Goal: Transaction & Acquisition: Purchase product/service

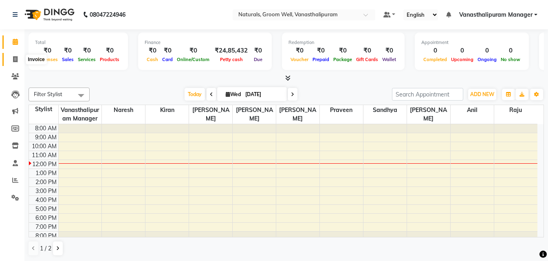
click at [12, 64] on span at bounding box center [15, 59] width 14 height 9
select select "5859"
select select "service"
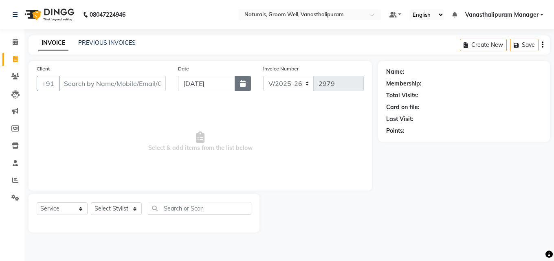
click at [245, 81] on icon "button" at bounding box center [243, 83] width 6 height 7
select select "9"
select select "2025"
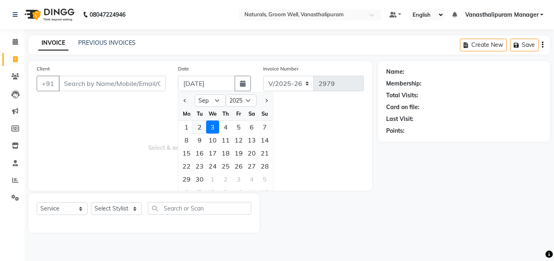
click at [205, 126] on div "2" at bounding box center [199, 127] width 13 height 13
type input "02-09-2025"
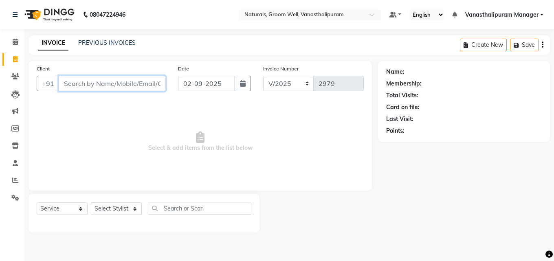
click at [137, 84] on input "Client" at bounding box center [112, 83] width 107 height 15
click at [115, 83] on input "Client" at bounding box center [112, 83] width 107 height 15
select select "5859"
select select "service"
type input "939889990"
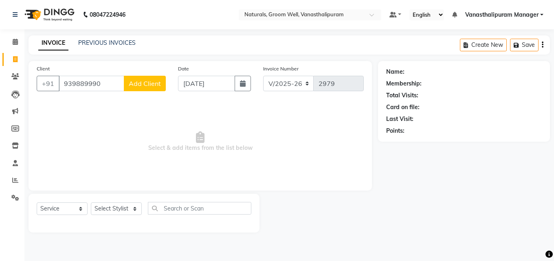
click at [147, 88] on button "Add Client" at bounding box center [145, 83] width 42 height 15
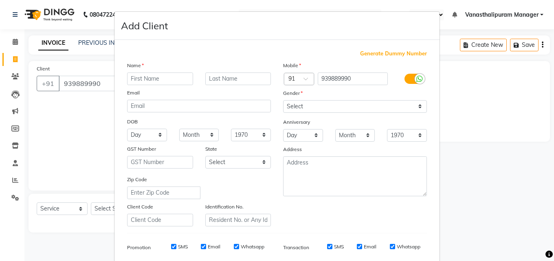
click at [148, 79] on input "text" at bounding box center [160, 79] width 66 height 13
type input "neha"
click at [318, 106] on select "Select Male Female Other Prefer Not To Say" at bounding box center [355, 106] width 144 height 13
select select "female"
click at [283, 100] on select "Select Male Female Other Prefer Not To Say" at bounding box center [355, 106] width 144 height 13
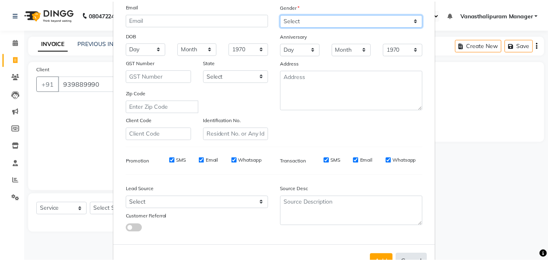
scroll to position [115, 0]
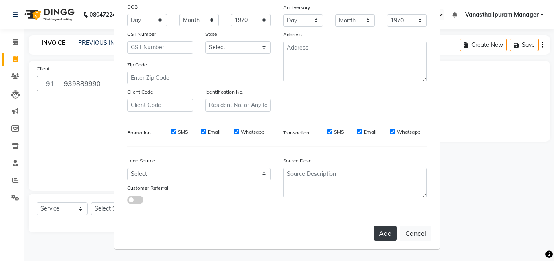
click at [388, 230] on button "Add" at bounding box center [385, 233] width 23 height 15
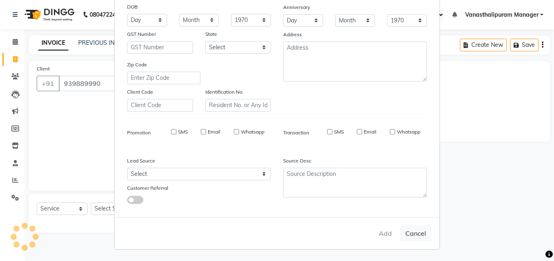
select select
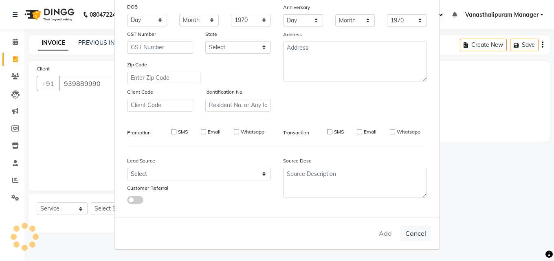
select select
checkbox input "false"
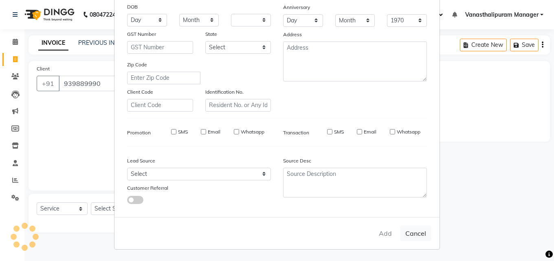
checkbox input "false"
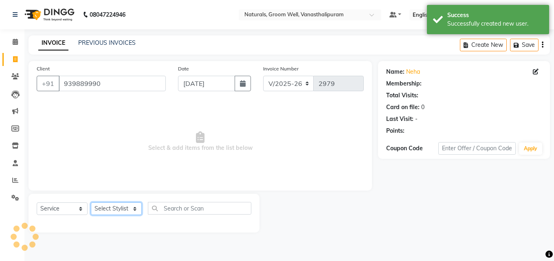
click at [101, 209] on select "Select Stylist anil gousiya kiran lavanya maheshwari naresh praveen raju sameen…" at bounding box center [116, 209] width 51 height 13
select select "85609"
click at [91, 203] on select "Select Stylist anil gousiya kiran lavanya maheshwari naresh praveen raju sameen…" at bounding box center [116, 209] width 51 height 13
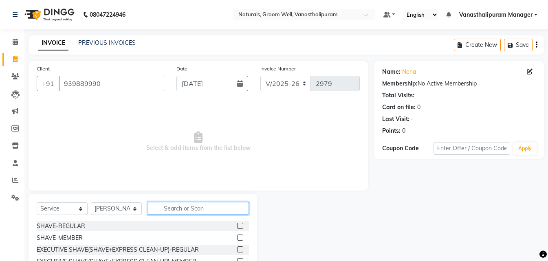
click at [203, 206] on input "text" at bounding box center [198, 208] width 101 height 13
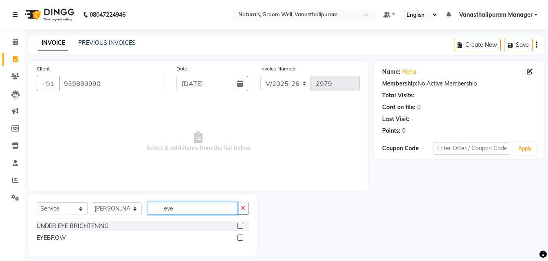
type input "eye"
click at [241, 236] on label at bounding box center [240, 238] width 6 height 6
click at [241, 236] on input "checkbox" at bounding box center [239, 238] width 5 height 5
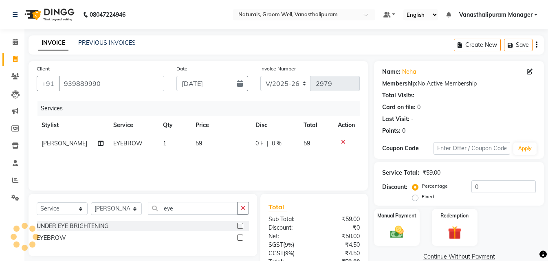
checkbox input "false"
click at [217, 146] on td "59" at bounding box center [221, 144] width 60 height 18
select select "85609"
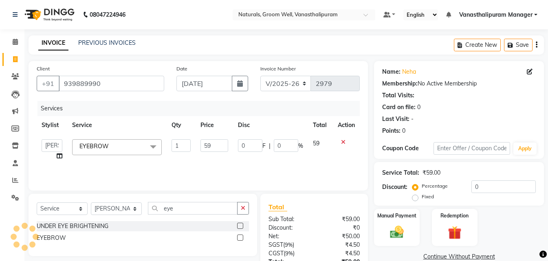
click at [217, 146] on input "59" at bounding box center [215, 145] width 28 height 13
type input "5"
type input "71"
click at [212, 105] on div "Services" at bounding box center [202, 108] width 329 height 15
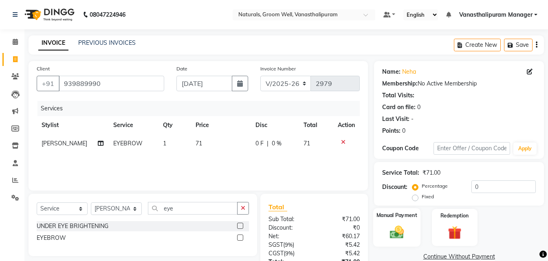
click at [408, 217] on label "Manual Payment" at bounding box center [397, 216] width 41 height 8
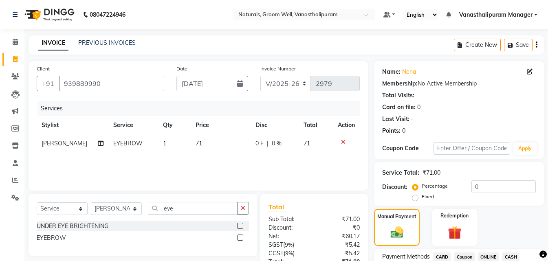
scroll to position [66, 0]
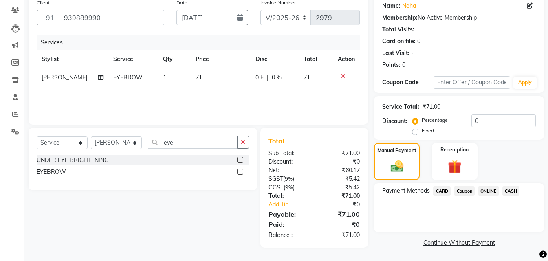
click at [492, 192] on span "ONLINE" at bounding box center [488, 191] width 21 height 9
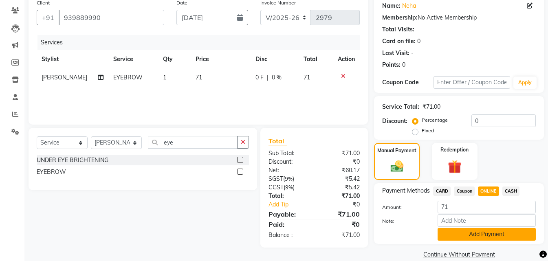
click at [490, 230] on button "Add Payment" at bounding box center [487, 234] width 98 height 13
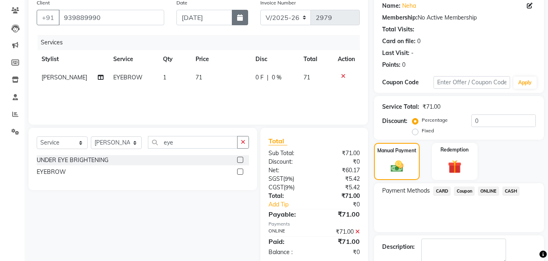
click at [238, 20] on icon "button" at bounding box center [240, 17] width 6 height 7
select select "9"
select select "2025"
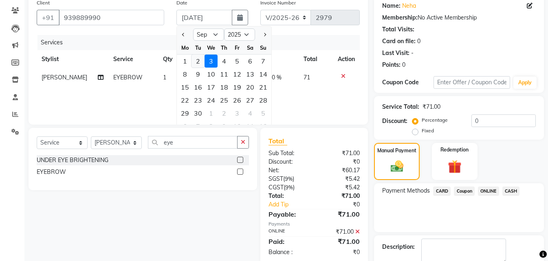
click at [201, 60] on div "2" at bounding box center [198, 61] width 13 height 13
type input "02-09-2025"
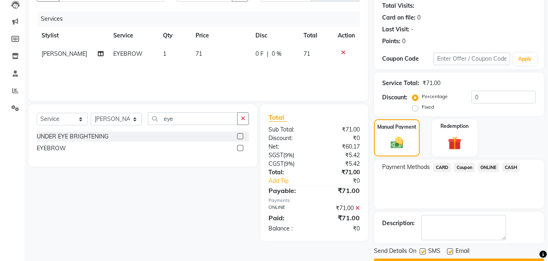
scroll to position [112, 0]
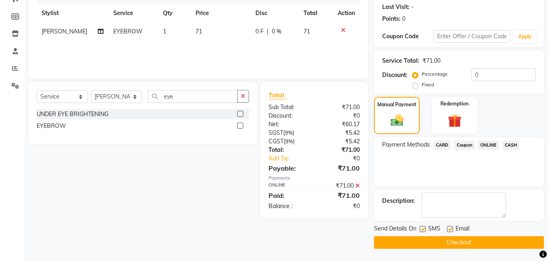
click at [481, 240] on button "Checkout" at bounding box center [459, 242] width 170 height 13
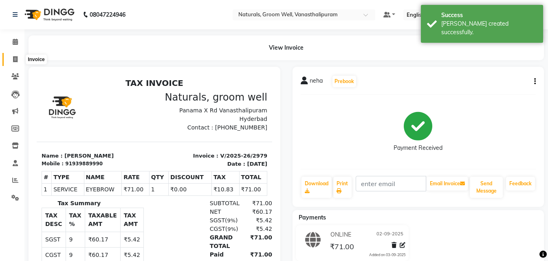
click at [15, 59] on icon at bounding box center [15, 59] width 4 height 6
select select "service"
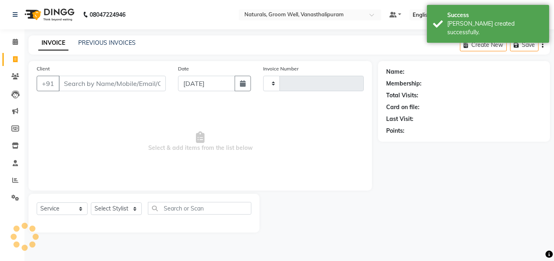
type input "2980"
select select "5859"
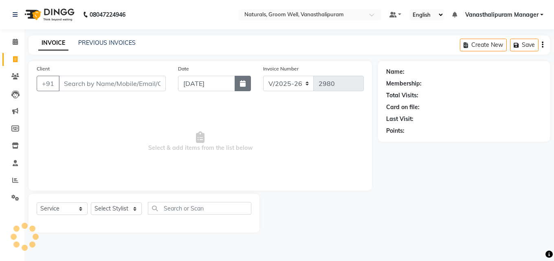
click at [235, 86] on button "button" at bounding box center [243, 83] width 16 height 15
select select "9"
select select "2025"
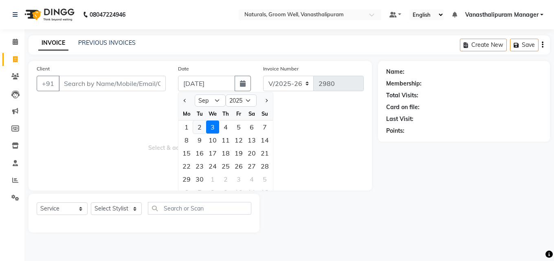
click at [199, 131] on div "2" at bounding box center [199, 127] width 13 height 13
type input "02-09-2025"
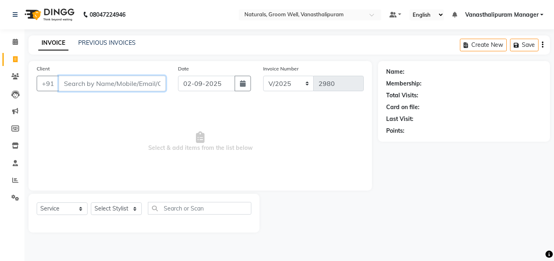
click at [148, 86] on input "Client" at bounding box center [112, 83] width 107 height 15
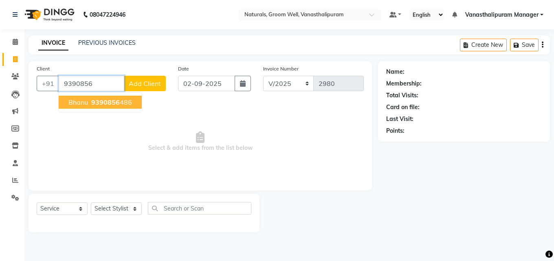
click at [126, 97] on button "bhanu 9390856 486" at bounding box center [100, 102] width 83 height 13
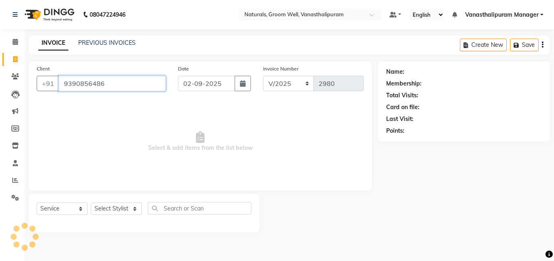
type input "9390856486"
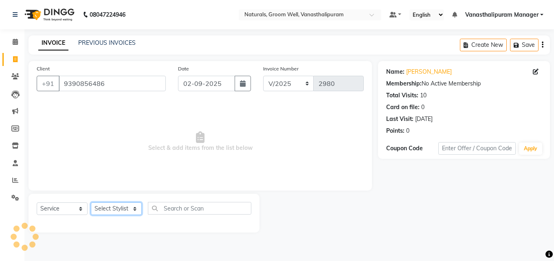
click at [113, 207] on select "Select Stylist anil gousiya kiran lavanya maheshwari naresh praveen raju sameen…" at bounding box center [116, 209] width 51 height 13
select select "41441"
click at [91, 203] on select "Select Stylist anil gousiya kiran lavanya maheshwari naresh praveen raju sameen…" at bounding box center [116, 209] width 51 height 13
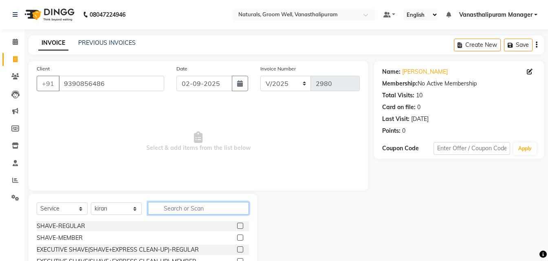
click at [200, 203] on input "text" at bounding box center [198, 208] width 101 height 13
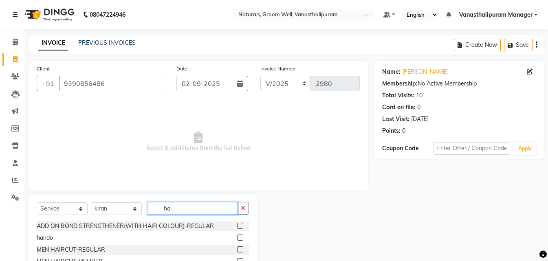
type input "hai"
click at [237, 250] on label at bounding box center [240, 250] width 6 height 6
click at [237, 250] on input "checkbox" at bounding box center [239, 249] width 5 height 5
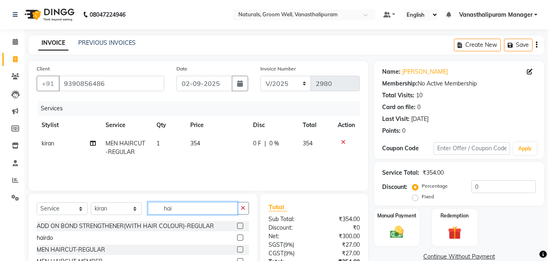
click at [212, 209] on input "hai" at bounding box center [193, 208] width 90 height 13
checkbox input "false"
click at [213, 209] on input "hai" at bounding box center [193, 208] width 90 height 13
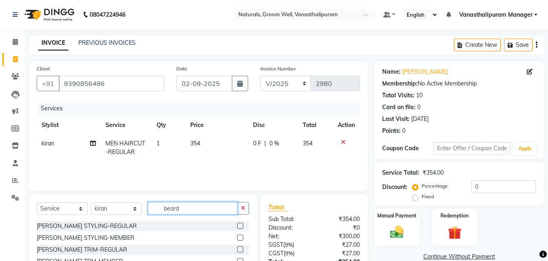
type input "beard"
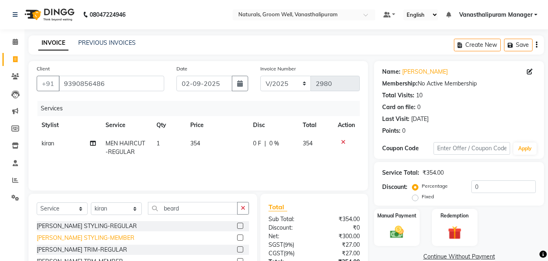
drag, startPoint x: 234, startPoint y: 249, endPoint x: 60, endPoint y: 256, distance: 174.6
click at [237, 249] on label at bounding box center [240, 250] width 6 height 6
click at [237, 249] on input "checkbox" at bounding box center [239, 249] width 5 height 5
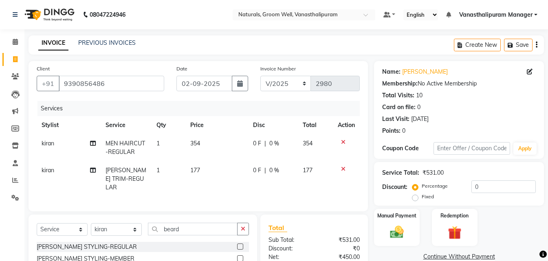
checkbox input "false"
click at [392, 231] on img at bounding box center [397, 232] width 23 height 16
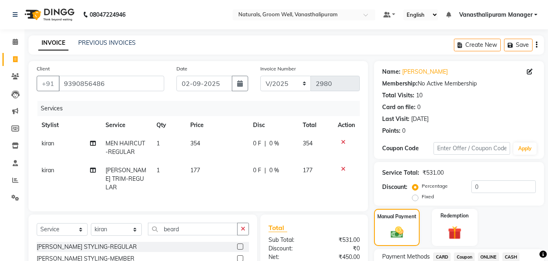
click at [486, 256] on span "ONLINE" at bounding box center [488, 257] width 21 height 9
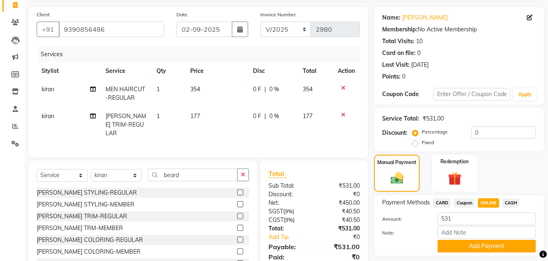
scroll to position [84, 0]
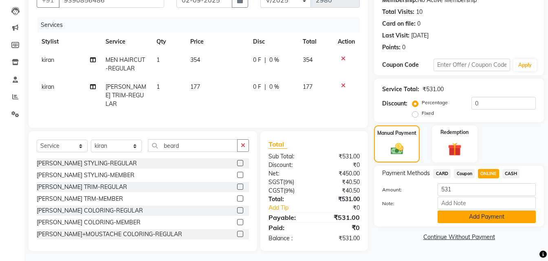
click at [503, 216] on button "Add Payment" at bounding box center [487, 217] width 98 height 13
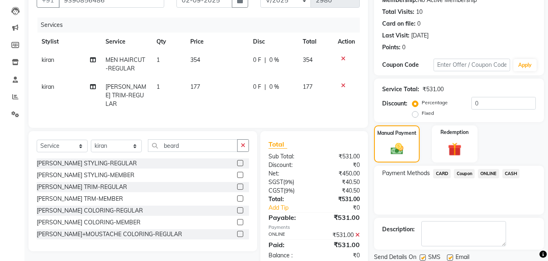
scroll to position [112, 0]
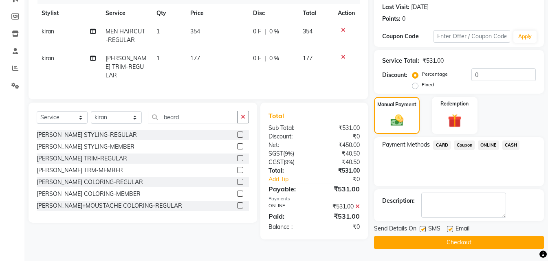
click at [497, 241] on button "Checkout" at bounding box center [459, 242] width 170 height 13
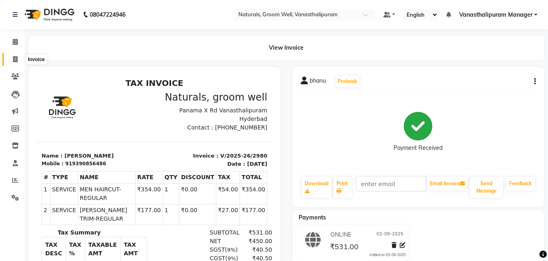
click at [16, 60] on icon at bounding box center [15, 59] width 4 height 6
select select "service"
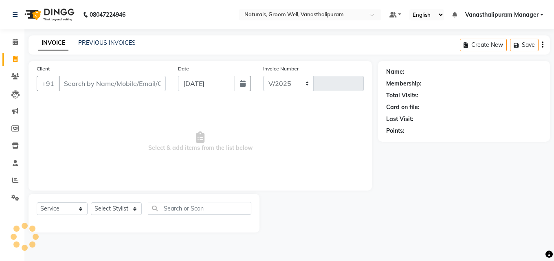
select select "5859"
type input "2981"
click at [246, 84] on button "button" at bounding box center [243, 83] width 16 height 15
select select "9"
select select "2025"
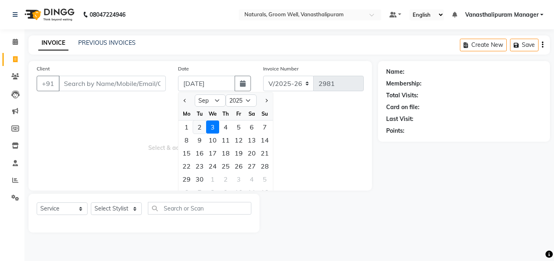
click at [199, 124] on div "2" at bounding box center [199, 127] width 13 height 13
type input "02-09-2025"
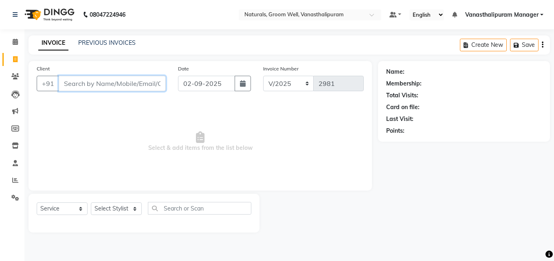
click at [144, 84] on input "Client" at bounding box center [112, 83] width 107 height 15
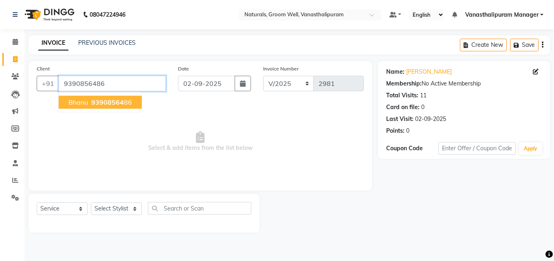
click at [144, 84] on input "9390856486" at bounding box center [112, 83] width 107 height 15
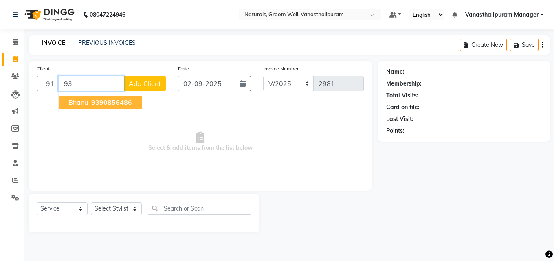
type input "9"
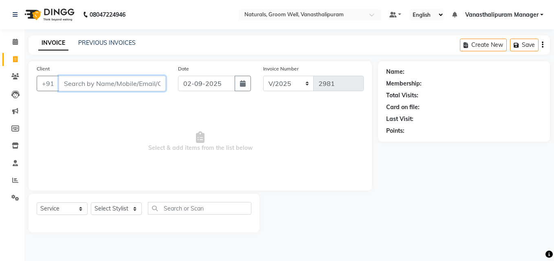
click at [111, 85] on input "Client" at bounding box center [112, 83] width 107 height 15
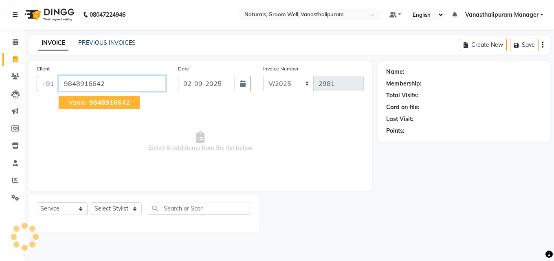
type input "9848916642"
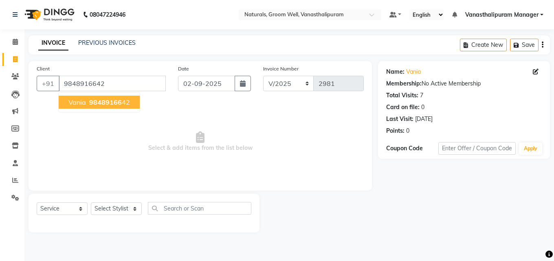
drag, startPoint x: 149, startPoint y: 132, endPoint x: 85, endPoint y: 102, distance: 70.4
click at [149, 132] on span "Select & add items from the list below" at bounding box center [200, 142] width 327 height 82
click at [14, 77] on icon at bounding box center [15, 76] width 8 height 6
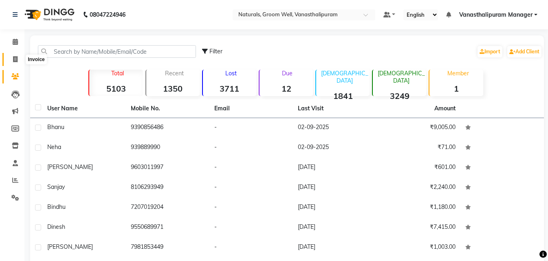
click at [17, 58] on icon at bounding box center [15, 59] width 4 height 6
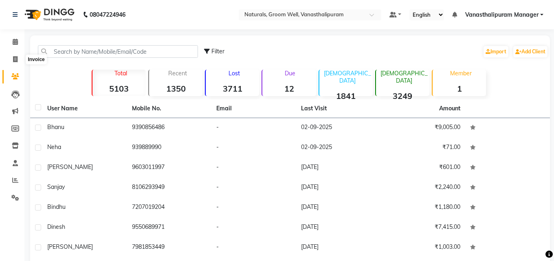
select select "service"
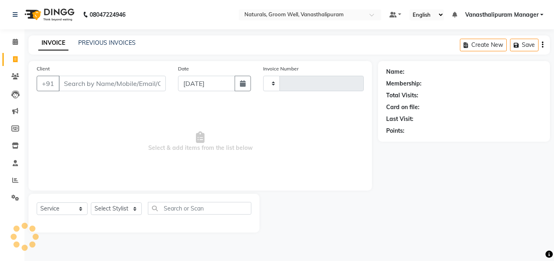
type input "2981"
select select "5859"
click at [92, 79] on input "Client" at bounding box center [112, 83] width 107 height 15
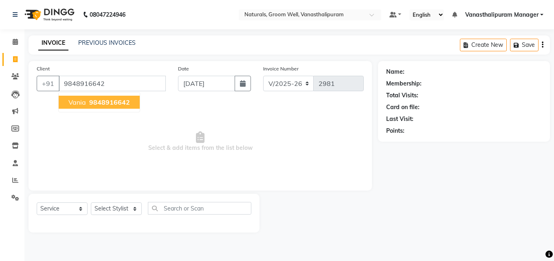
click at [110, 103] on span "9848916642" at bounding box center [109, 102] width 41 height 8
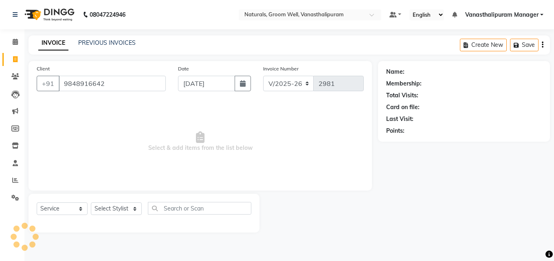
type input "9848916642"
click at [113, 210] on select "Select Stylist anil gousiya kiran lavanya maheshwari naresh praveen raju sameen…" at bounding box center [116, 209] width 51 height 13
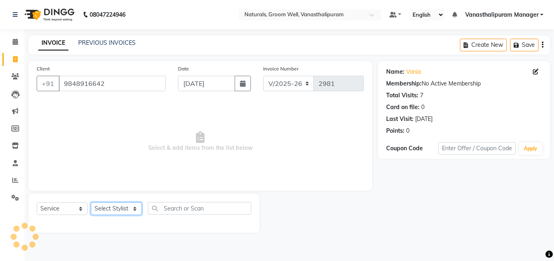
select select "41446"
click at [91, 203] on select "Select Stylist anil gousiya kiran lavanya maheshwari naresh praveen raju sameen…" at bounding box center [116, 209] width 51 height 13
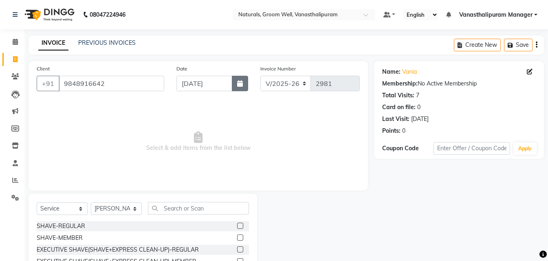
click at [247, 83] on button "button" at bounding box center [240, 83] width 16 height 15
select select "9"
select select "2025"
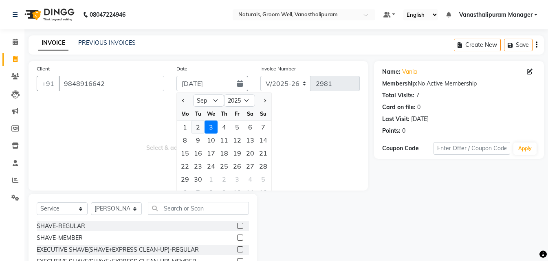
click at [198, 128] on div "2" at bounding box center [198, 127] width 13 height 13
type input "02-09-2025"
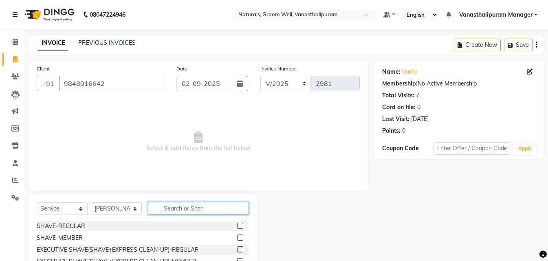
click at [185, 209] on input "text" at bounding box center [198, 208] width 101 height 13
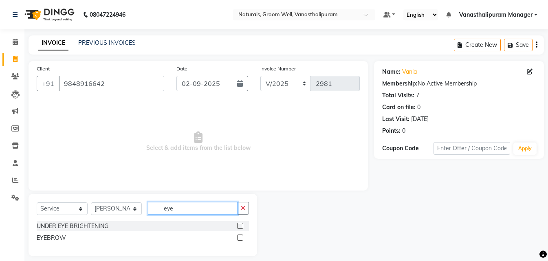
type input "eye"
drag, startPoint x: 239, startPoint y: 237, endPoint x: 236, endPoint y: 231, distance: 6.2
click at [238, 236] on label at bounding box center [240, 238] width 6 height 6
click at [238, 236] on input "checkbox" at bounding box center [239, 238] width 5 height 5
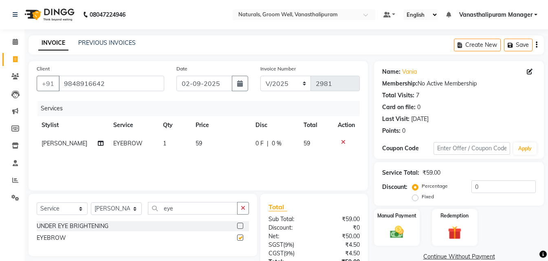
checkbox input "false"
click at [219, 156] on div "Services Stylist Service Qty Price Disc Total Action gousiya EYEBROW 1 59 0 F |…" at bounding box center [198, 142] width 323 height 82
click at [206, 141] on td "59" at bounding box center [221, 144] width 60 height 18
select select "41446"
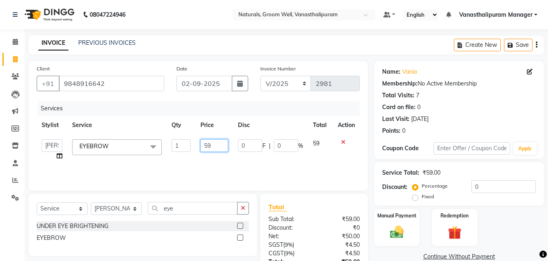
click at [206, 141] on input "59" at bounding box center [215, 145] width 28 height 13
type input "71"
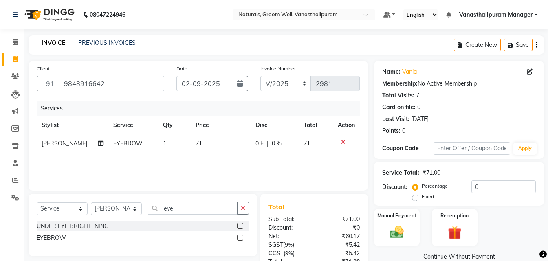
click at [186, 152] on tr "gousiya EYEBROW 1 71 0 F | 0 % 71" at bounding box center [198, 144] width 323 height 18
click at [191, 152] on td "71" at bounding box center [221, 144] width 60 height 18
select select "41446"
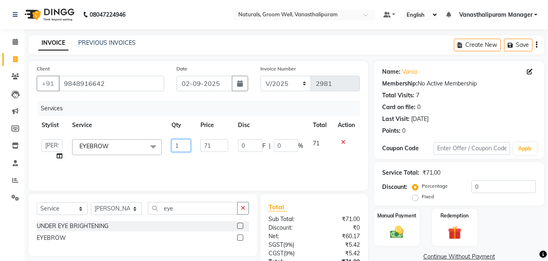
click at [178, 146] on input "1" at bounding box center [181, 145] width 19 height 13
type input "2"
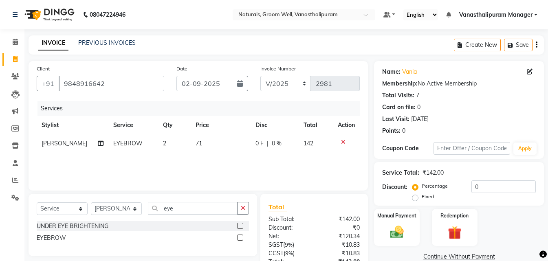
click at [195, 42] on div "INVOICE PREVIOUS INVOICES Create New Save" at bounding box center [287, 44] width 516 height 19
click at [402, 244] on div "Manual Payment" at bounding box center [396, 227] width 47 height 39
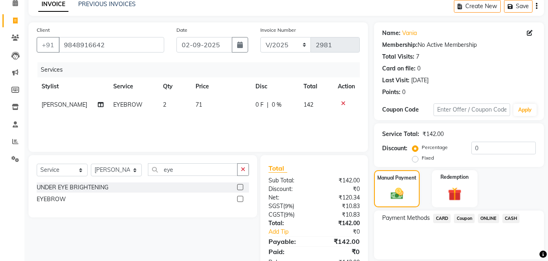
scroll to position [66, 0]
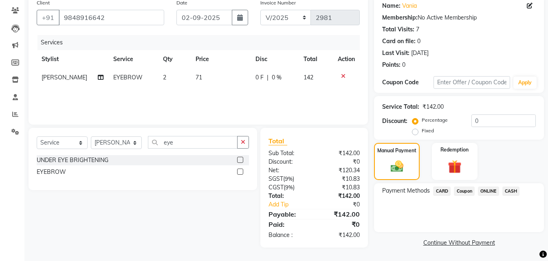
click at [507, 188] on span "CASH" at bounding box center [512, 191] width 18 height 9
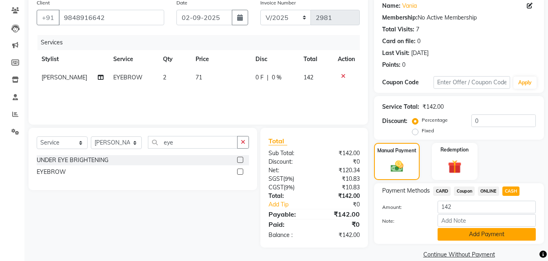
click at [505, 237] on button "Add Payment" at bounding box center [487, 234] width 98 height 13
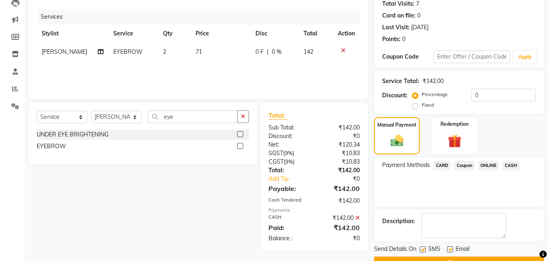
scroll to position [112, 0]
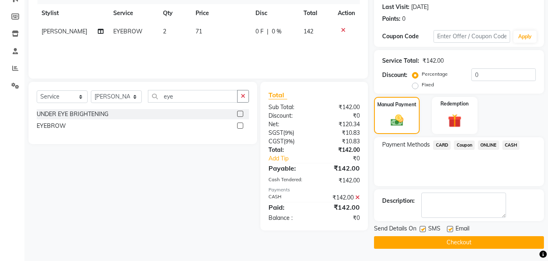
click at [501, 244] on button "Checkout" at bounding box center [459, 242] width 170 height 13
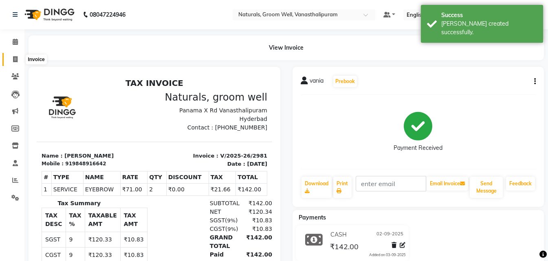
click at [11, 59] on span at bounding box center [15, 59] width 14 height 9
select select "service"
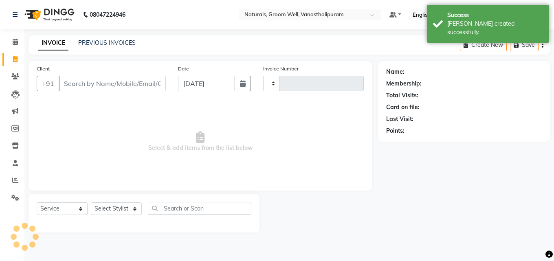
type input "2982"
select select "5859"
click at [241, 82] on icon "button" at bounding box center [243, 83] width 6 height 7
select select "9"
select select "2025"
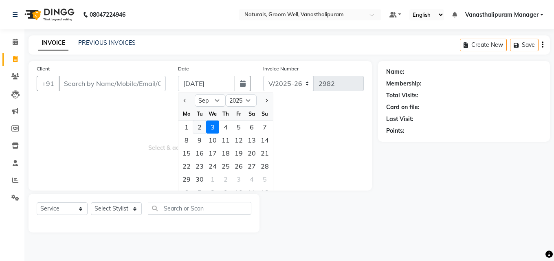
click at [203, 127] on div "2" at bounding box center [199, 127] width 13 height 13
type input "02-09-2025"
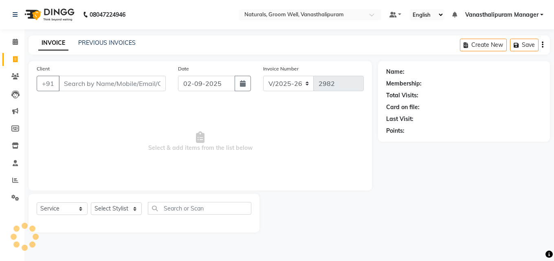
drag, startPoint x: 114, startPoint y: 67, endPoint x: 117, endPoint y: 79, distance: 12.9
click at [116, 75] on div "Client +91" at bounding box center [101, 80] width 141 height 33
click at [117, 80] on input "Client" at bounding box center [112, 83] width 107 height 15
type input "7416005216"
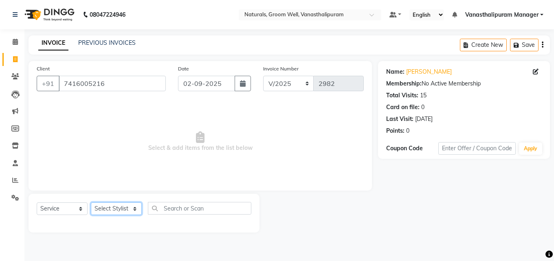
click at [110, 210] on select "Select Stylist anil gousiya kiran lavanya maheshwari naresh praveen raju sameen…" at bounding box center [116, 209] width 51 height 13
select select "41441"
click at [91, 203] on select "Select Stylist anil gousiya kiran lavanya maheshwari naresh praveen raju sameen…" at bounding box center [116, 209] width 51 height 13
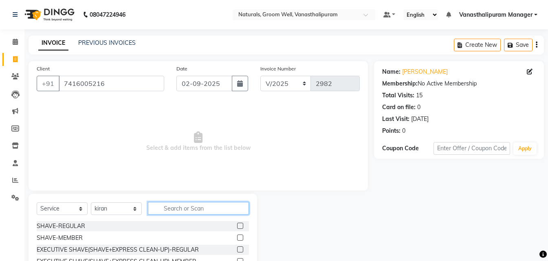
click at [217, 214] on input "text" at bounding box center [198, 208] width 101 height 13
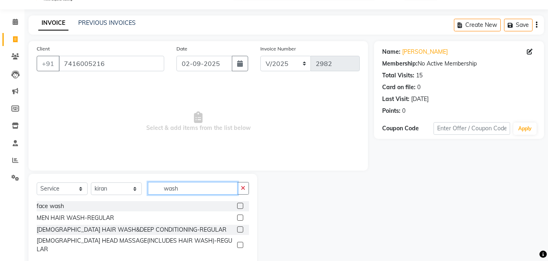
scroll to position [31, 0]
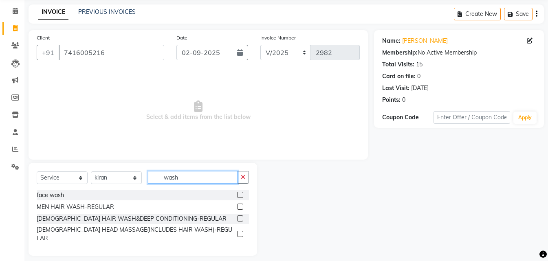
type input "wash"
click at [243, 209] on label at bounding box center [240, 207] width 6 height 6
click at [243, 209] on input "checkbox" at bounding box center [239, 207] width 5 height 5
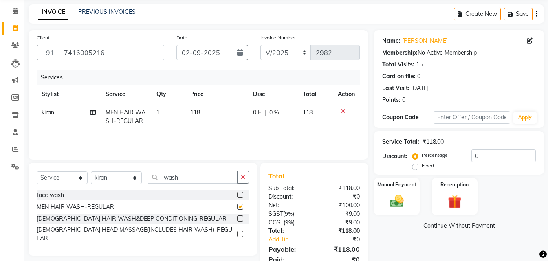
checkbox input "false"
click at [216, 116] on td "118" at bounding box center [216, 117] width 63 height 27
select select "41441"
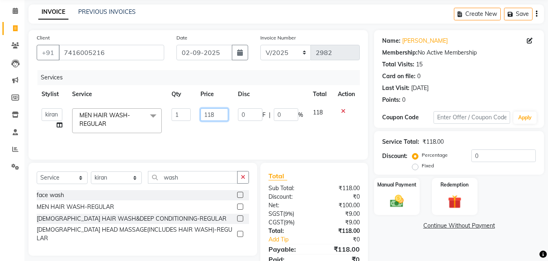
click at [216, 116] on input "118" at bounding box center [215, 114] width 28 height 13
type input "177"
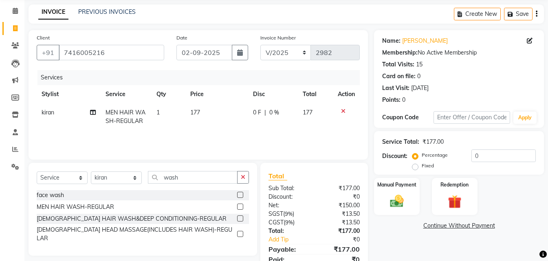
click at [220, 62] on div "Date 02-09-2025" at bounding box center [212, 49] width 84 height 33
click at [406, 199] on img at bounding box center [397, 201] width 23 height 16
click at [502, 222] on div "CASH" at bounding box center [509, 227] width 21 height 11
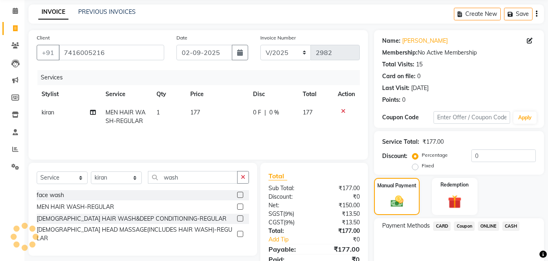
click at [506, 226] on span "CASH" at bounding box center [512, 226] width 18 height 9
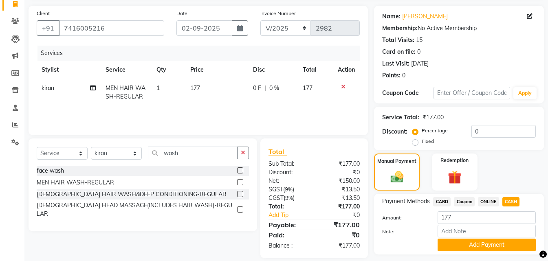
scroll to position [78, 0]
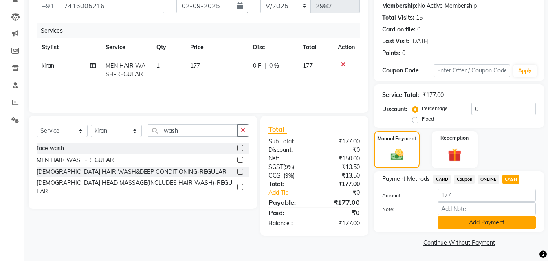
click at [501, 222] on button "Add Payment" at bounding box center [487, 222] width 98 height 13
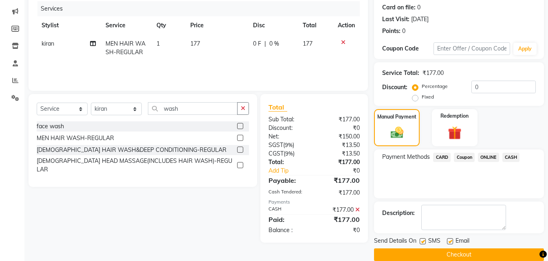
scroll to position [112, 0]
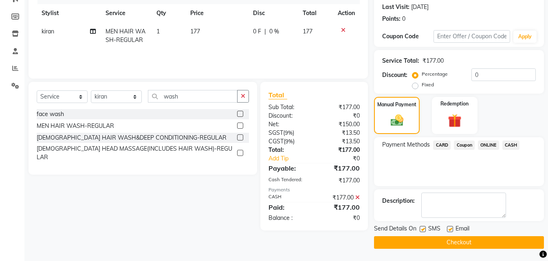
click at [493, 237] on button "Checkout" at bounding box center [459, 242] width 170 height 13
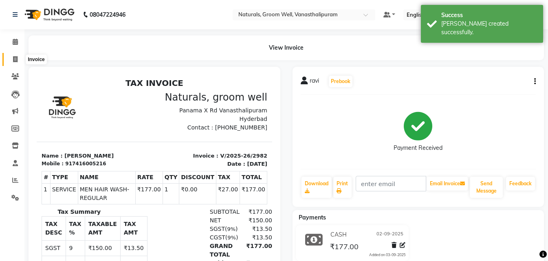
click at [15, 59] on icon at bounding box center [15, 59] width 4 height 6
select select "service"
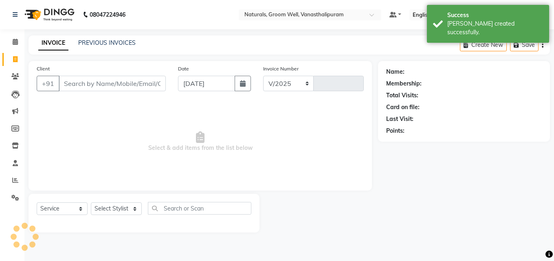
select select "5859"
type input "2983"
click at [245, 82] on icon "button" at bounding box center [243, 83] width 6 height 7
select select "9"
select select "2025"
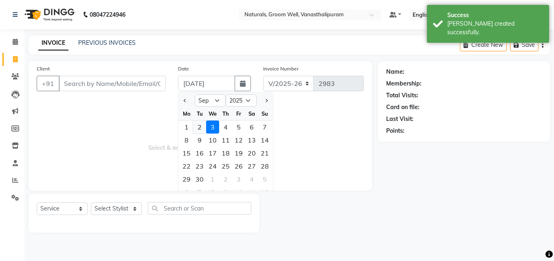
click at [199, 124] on div "2" at bounding box center [199, 127] width 13 height 13
type input "02-09-2025"
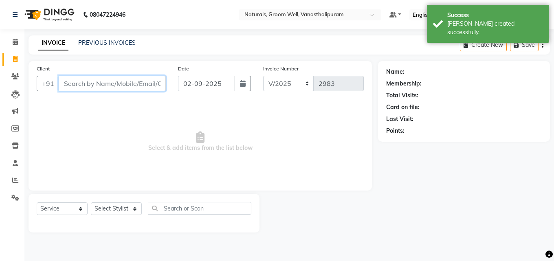
click at [139, 89] on input "Client" at bounding box center [112, 83] width 107 height 15
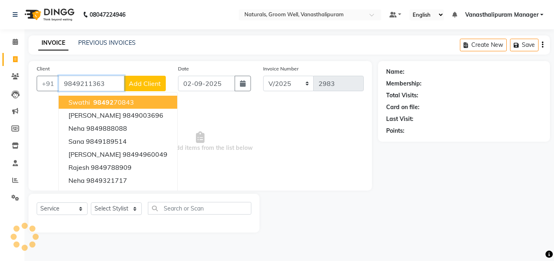
type input "9849211363"
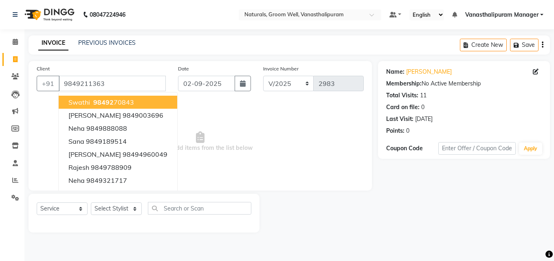
click at [235, 132] on span "Select & add items from the list below" at bounding box center [200, 142] width 327 height 82
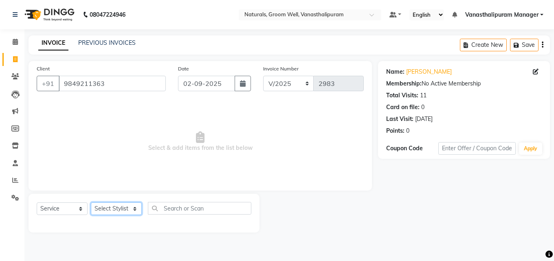
click at [113, 209] on select "Select Stylist anil gousiya kiran lavanya maheshwari naresh praveen raju sameen…" at bounding box center [116, 209] width 51 height 13
select select "84994"
click at [91, 203] on select "Select Stylist anil gousiya kiran lavanya maheshwari naresh praveen raju sameen…" at bounding box center [116, 209] width 51 height 13
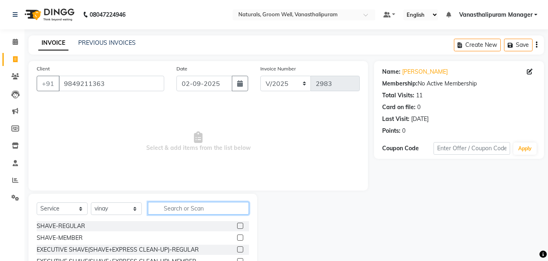
click at [196, 214] on input "text" at bounding box center [198, 208] width 101 height 13
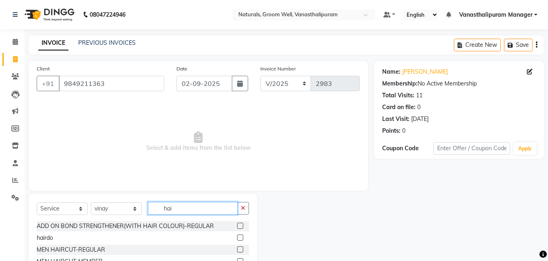
type input "hai"
click at [237, 249] on label at bounding box center [240, 250] width 6 height 6
click at [237, 249] on input "checkbox" at bounding box center [239, 249] width 5 height 5
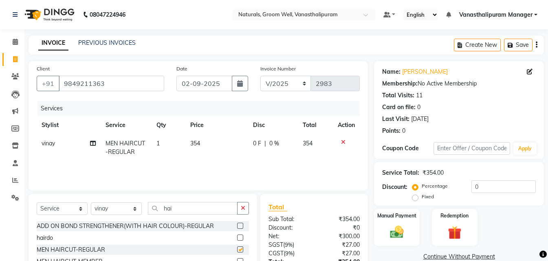
checkbox input "false"
click at [214, 150] on td "354" at bounding box center [216, 148] width 63 height 27
select select "84994"
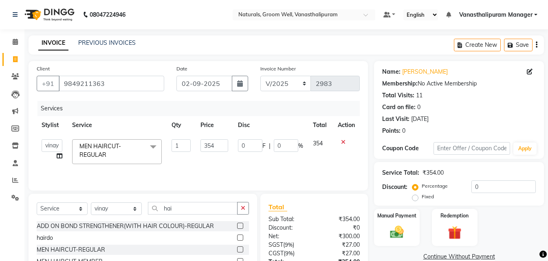
click at [214, 150] on input "354" at bounding box center [215, 145] width 28 height 13
type input "350"
drag, startPoint x: 216, startPoint y: 102, endPoint x: 340, endPoint y: 193, distance: 153.9
click at [221, 100] on div "Client +91 9849211363 Date 02-09-2025 Invoice Number V/2025 V/2025-26 2983 Serv…" at bounding box center [199, 126] width 340 height 130
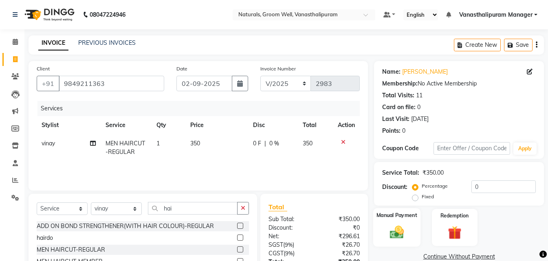
drag, startPoint x: 402, startPoint y: 231, endPoint x: 444, endPoint y: 243, distance: 43.8
click at [402, 231] on img at bounding box center [397, 232] width 23 height 16
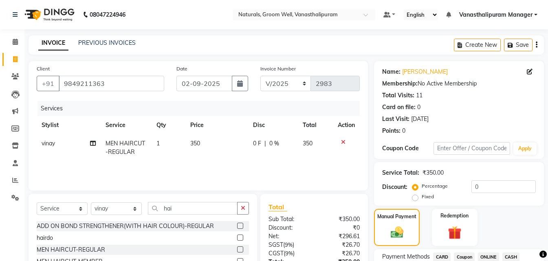
click at [494, 256] on span "ONLINE" at bounding box center [488, 257] width 21 height 9
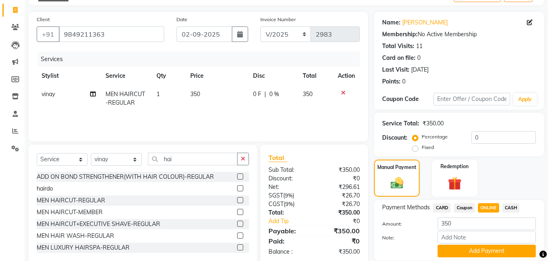
scroll to position [78, 0]
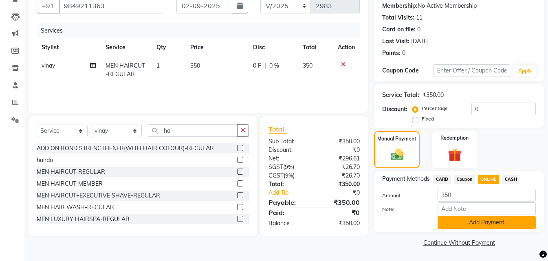
click at [497, 224] on button "Add Payment" at bounding box center [487, 222] width 98 height 13
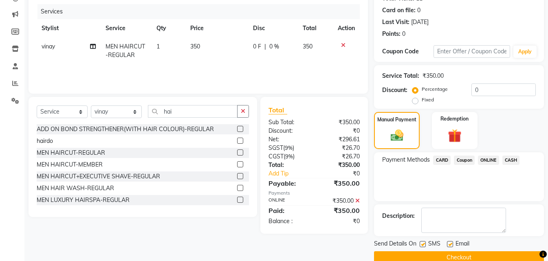
scroll to position [112, 0]
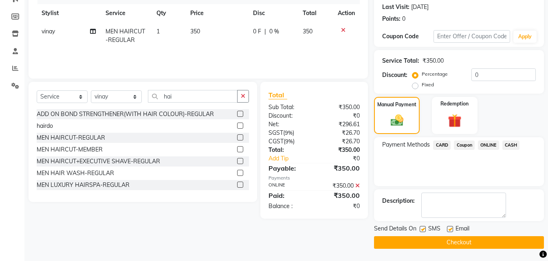
click at [480, 243] on button "Checkout" at bounding box center [459, 242] width 170 height 13
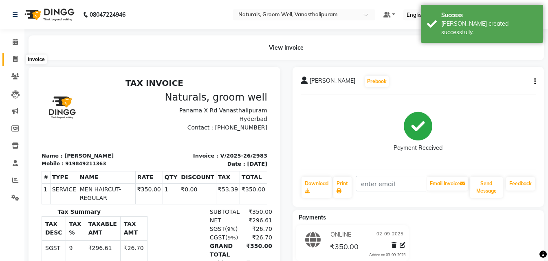
click at [15, 63] on span at bounding box center [15, 59] width 14 height 9
select select "5859"
select select "service"
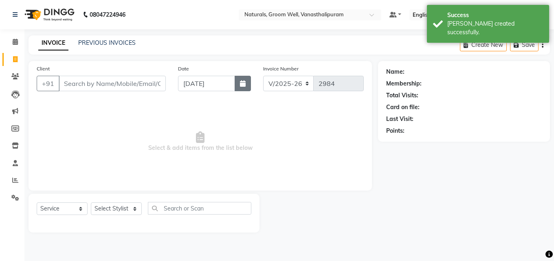
click at [247, 85] on button "button" at bounding box center [243, 83] width 16 height 15
select select "9"
select select "2025"
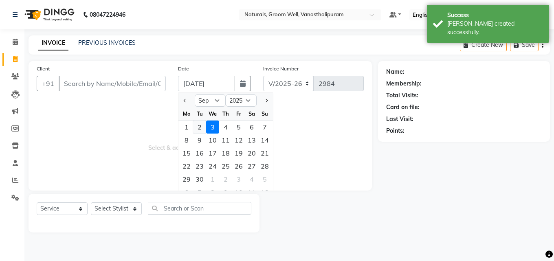
click at [198, 128] on div "2" at bounding box center [199, 127] width 13 height 13
type input "02-09-2025"
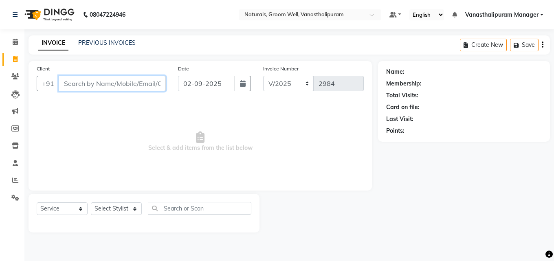
click at [119, 78] on input "Client" at bounding box center [112, 83] width 107 height 15
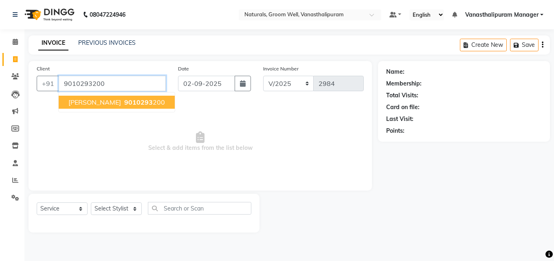
type input "9010293200"
click at [124, 101] on span "9010293" at bounding box center [138, 102] width 29 height 8
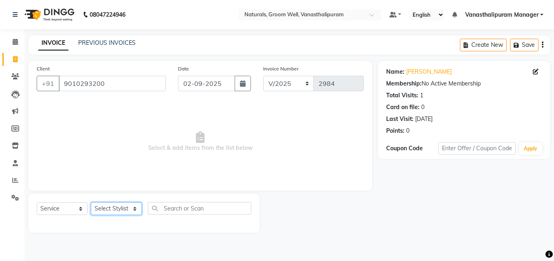
click at [117, 210] on select "Select Stylist anil gousiya kiran lavanya maheshwari naresh praveen raju sameen…" at bounding box center [116, 209] width 51 height 13
select select "85609"
click at [91, 203] on select "Select Stylist anil gousiya kiran lavanya maheshwari naresh praveen raju sameen…" at bounding box center [116, 209] width 51 height 13
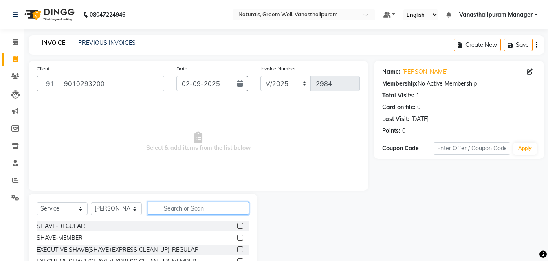
click at [178, 211] on input "text" at bounding box center [198, 208] width 101 height 13
click at [176, 212] on input "text" at bounding box center [198, 208] width 101 height 13
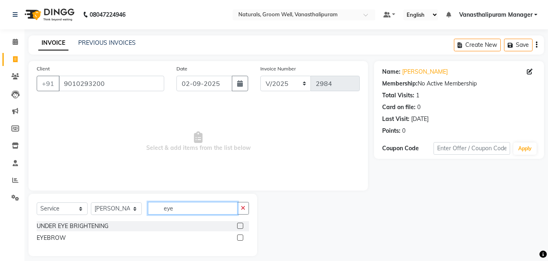
type input "eye"
drag, startPoint x: 240, startPoint y: 235, endPoint x: 237, endPoint y: 208, distance: 26.6
click at [240, 234] on div at bounding box center [243, 238] width 12 height 10
click at [239, 236] on label at bounding box center [240, 238] width 6 height 6
click at [239, 236] on input "checkbox" at bounding box center [239, 238] width 5 height 5
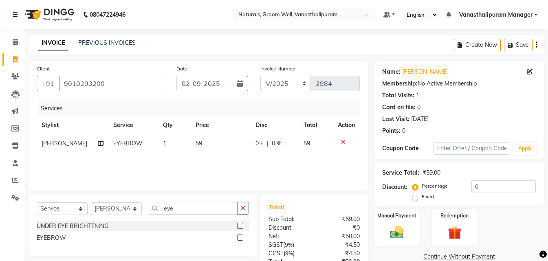
checkbox input "false"
click at [212, 136] on td "59" at bounding box center [221, 144] width 60 height 18
select select "85609"
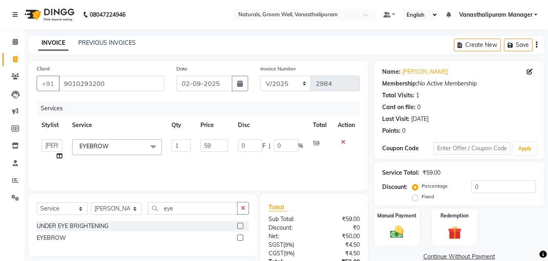
click at [212, 136] on td "59" at bounding box center [215, 150] width 38 height 31
click at [216, 141] on input "59" at bounding box center [215, 145] width 28 height 13
type input "5"
type input "71"
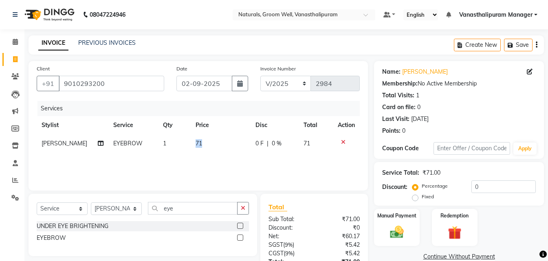
click at [191, 141] on td "71" at bounding box center [221, 144] width 60 height 18
select select "85609"
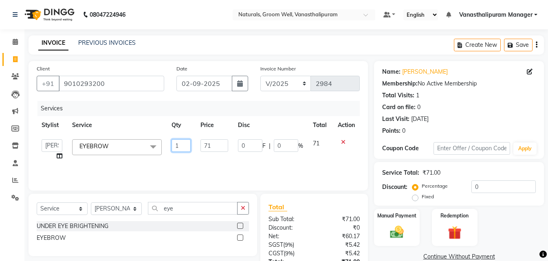
click at [187, 141] on input "1" at bounding box center [181, 145] width 19 height 13
type input "2"
click at [206, 57] on main "INVOICE PREVIOUS INVOICES Create New Save Client +91 9010293200 Date 02-09-2025…" at bounding box center [286, 180] width 524 height 291
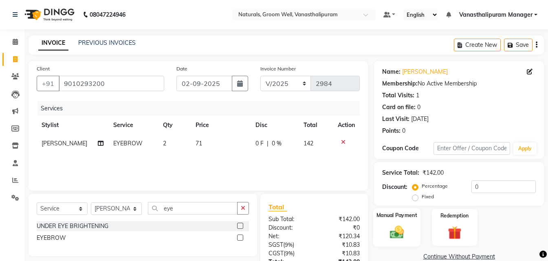
drag, startPoint x: 402, startPoint y: 231, endPoint x: 435, endPoint y: 247, distance: 36.3
click at [402, 230] on img at bounding box center [397, 232] width 23 height 16
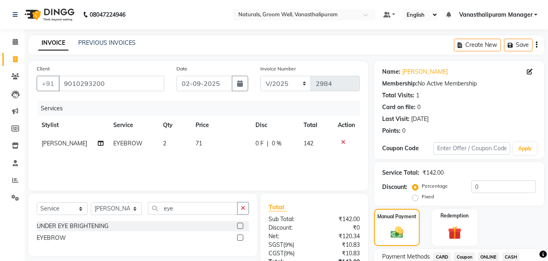
click at [509, 254] on span "CASH" at bounding box center [512, 257] width 18 height 9
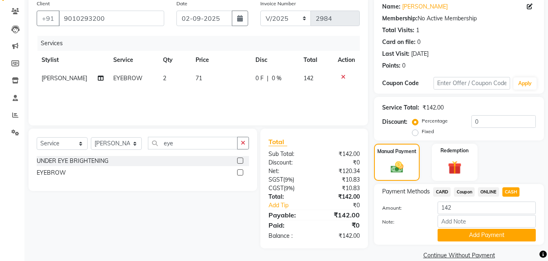
scroll to position [78, 0]
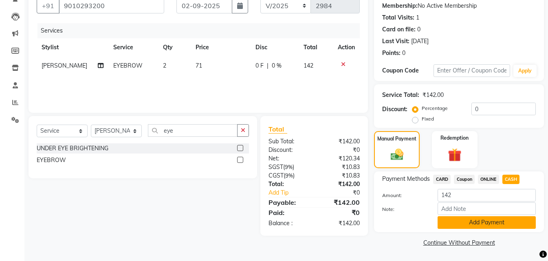
click at [517, 221] on button "Add Payment" at bounding box center [487, 222] width 98 height 13
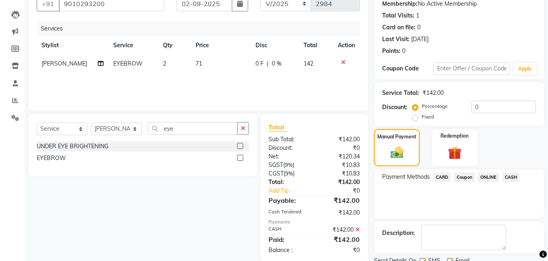
scroll to position [112, 0]
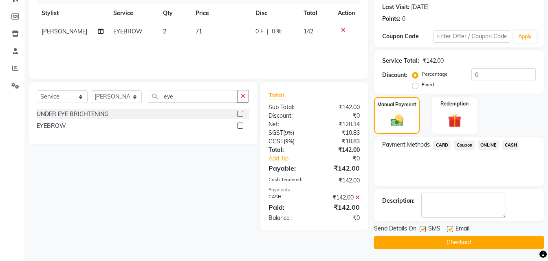
click at [452, 237] on button "Checkout" at bounding box center [459, 242] width 170 height 13
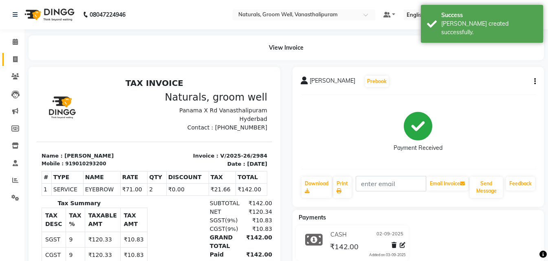
click at [13, 53] on link "Invoice" at bounding box center [12, 59] width 20 height 13
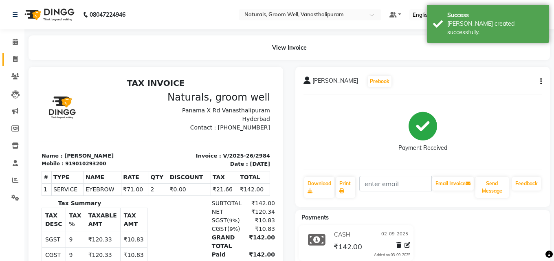
select select "service"
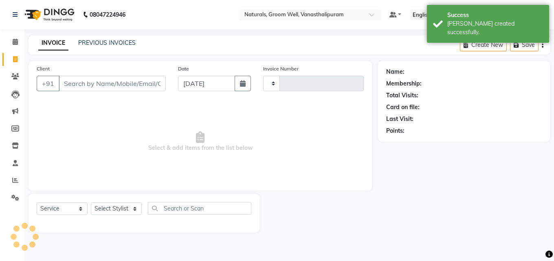
type input "2985"
select select "5859"
drag, startPoint x: 230, startPoint y: 84, endPoint x: 234, endPoint y: 87, distance: 5.0
click at [230, 84] on input "[DATE]" at bounding box center [206, 83] width 57 height 15
select select "9"
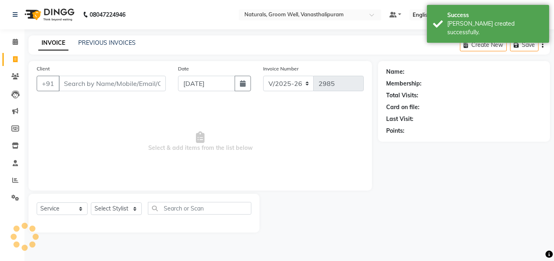
select select "2025"
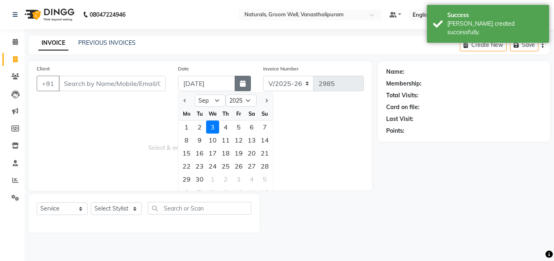
click at [236, 88] on button "button" at bounding box center [243, 83] width 16 height 15
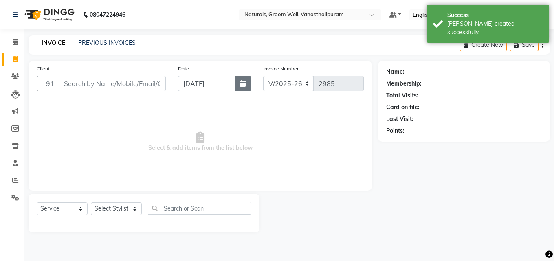
click at [247, 83] on button "button" at bounding box center [243, 83] width 16 height 15
select select "9"
select select "2025"
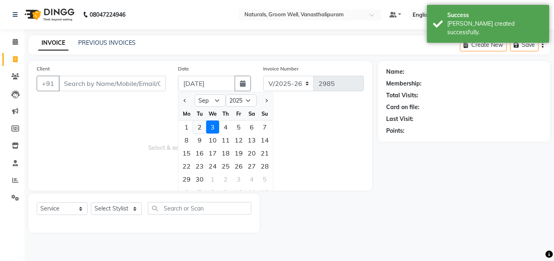
click at [197, 124] on div "2" at bounding box center [199, 127] width 13 height 13
type input "02-09-2025"
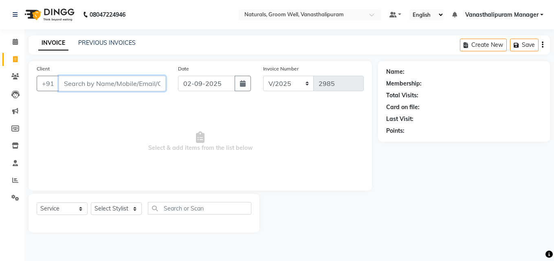
click at [140, 84] on input "Client" at bounding box center [112, 83] width 107 height 15
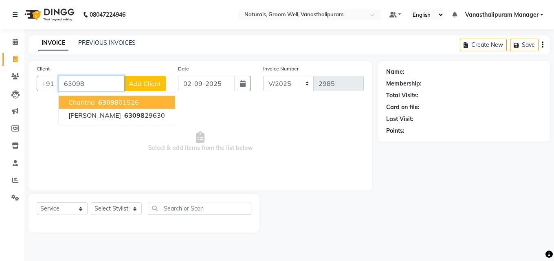
click at [103, 85] on input "63098" at bounding box center [92, 83] width 66 height 15
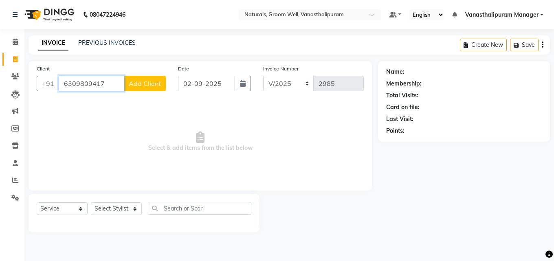
type input "6309809417"
click at [159, 80] on span "Add Client" at bounding box center [145, 83] width 32 height 8
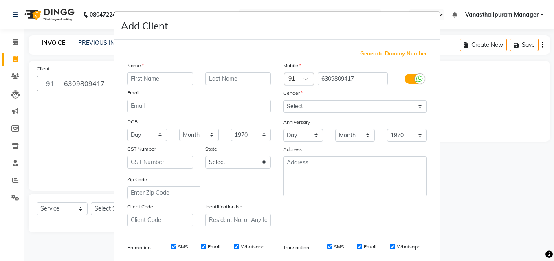
click at [159, 71] on div "Name" at bounding box center [199, 66] width 156 height 11
click at [162, 79] on input "text" at bounding box center [160, 79] width 66 height 13
type input "kalpana"
drag, startPoint x: 294, startPoint y: 108, endPoint x: 296, endPoint y: 112, distance: 4.6
click at [294, 108] on select "Select Male Female Other Prefer Not To Say" at bounding box center [355, 106] width 144 height 13
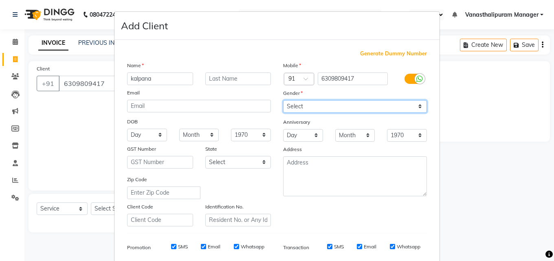
select select "female"
click at [283, 100] on select "Select Male Female Other Prefer Not To Say" at bounding box center [355, 106] width 144 height 13
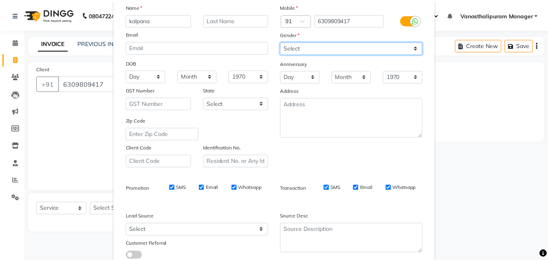
scroll to position [115, 0]
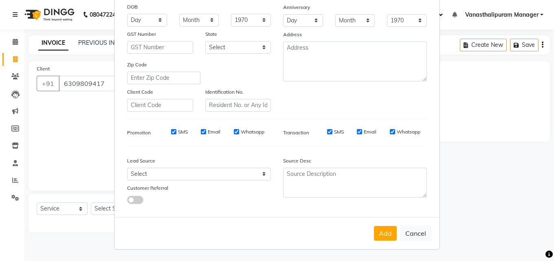
click at [378, 232] on button "Add" at bounding box center [385, 233] width 23 height 15
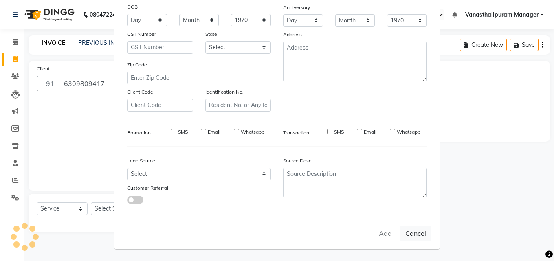
select select
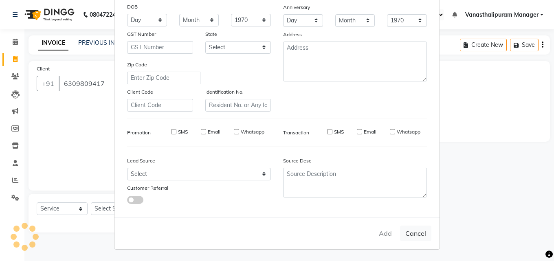
select select
checkbox input "false"
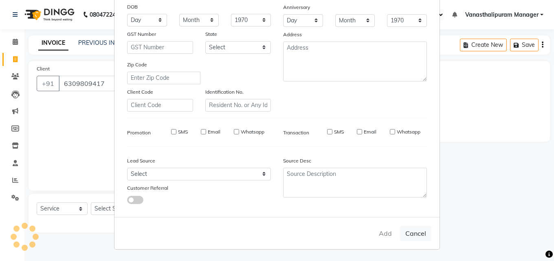
checkbox input "false"
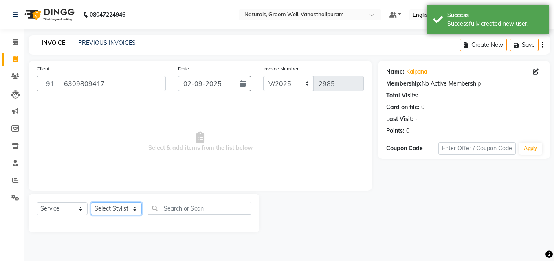
click at [98, 210] on select "Select Stylist anil gousiya kiran lavanya maheshwari naresh praveen raju sameen…" at bounding box center [116, 209] width 51 height 13
select select "85609"
click at [91, 203] on select "Select Stylist anil gousiya kiran lavanya maheshwari naresh praveen raju sameen…" at bounding box center [116, 209] width 51 height 13
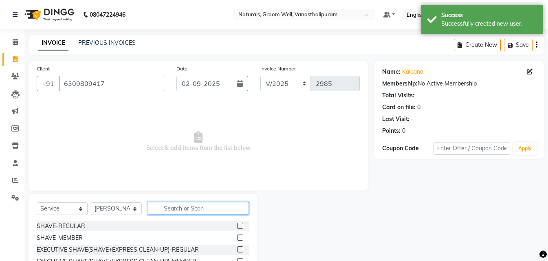
click at [175, 208] on input "text" at bounding box center [198, 208] width 101 height 13
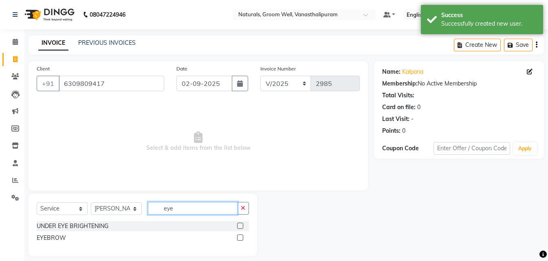
type input "eye"
click at [239, 234] on div at bounding box center [243, 238] width 12 height 10
click at [240, 237] on label at bounding box center [240, 238] width 6 height 6
click at [240, 237] on input "checkbox" at bounding box center [239, 238] width 5 height 5
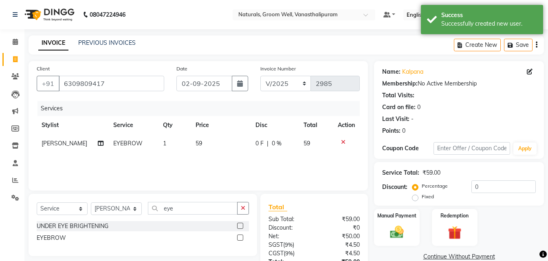
checkbox input "false"
click at [223, 146] on td "59" at bounding box center [221, 144] width 60 height 18
select select "85609"
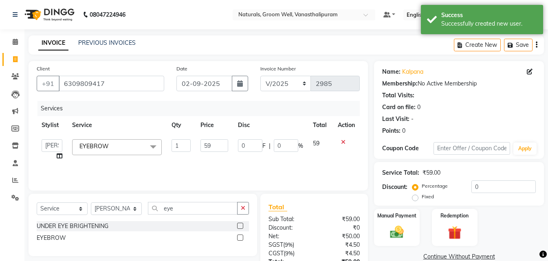
type input "5"
type input "71"
click at [180, 152] on td "1" at bounding box center [181, 150] width 29 height 31
select select "85609"
click at [180, 152] on td "1" at bounding box center [181, 150] width 29 height 31
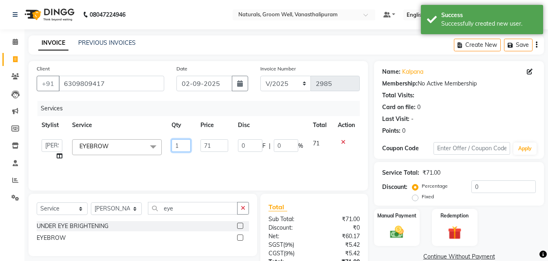
click at [184, 147] on input "1" at bounding box center [181, 145] width 19 height 13
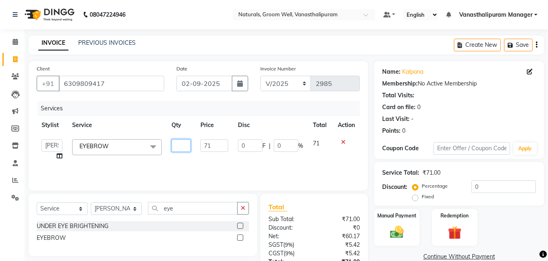
type input "2"
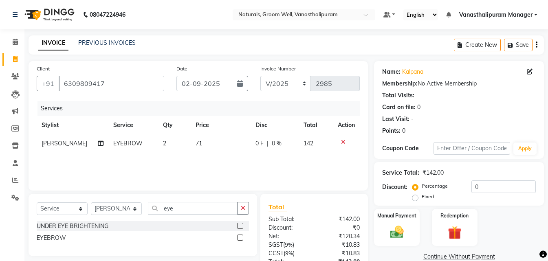
click at [188, 113] on div "Services" at bounding box center [202, 108] width 329 height 15
click at [398, 235] on img at bounding box center [397, 232] width 23 height 16
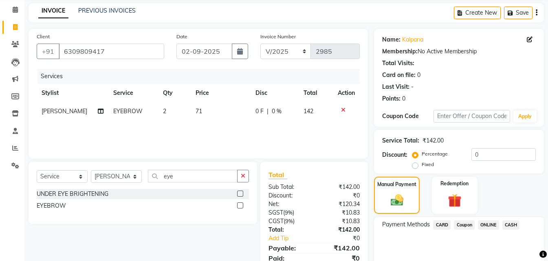
scroll to position [66, 0]
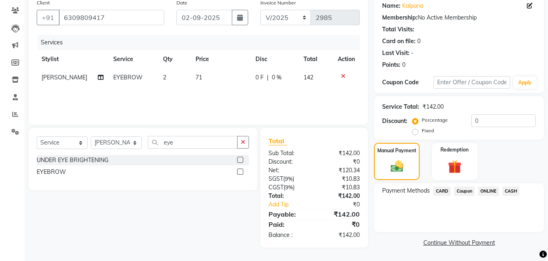
click at [494, 187] on span "ONLINE" at bounding box center [488, 191] width 21 height 9
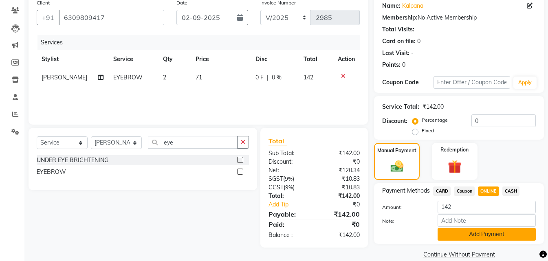
click at [487, 233] on button "Add Payment" at bounding box center [487, 234] width 98 height 13
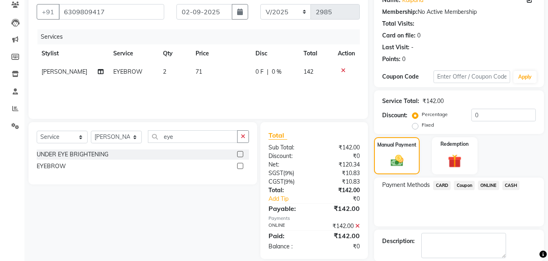
scroll to position [112, 0]
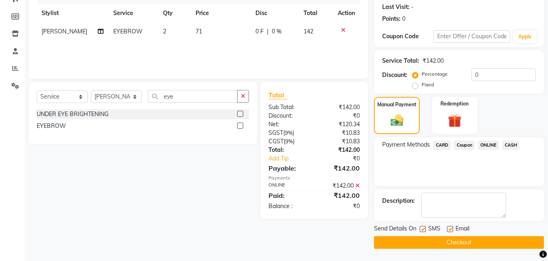
click at [488, 239] on button "Checkout" at bounding box center [459, 242] width 170 height 13
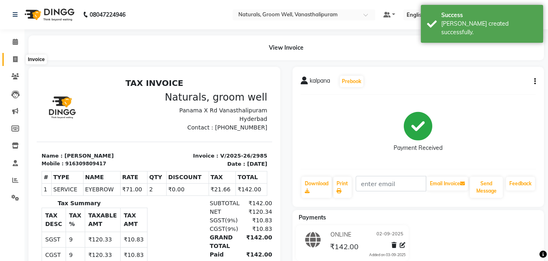
click at [15, 62] on icon at bounding box center [15, 59] width 4 height 6
select select "5859"
select select "service"
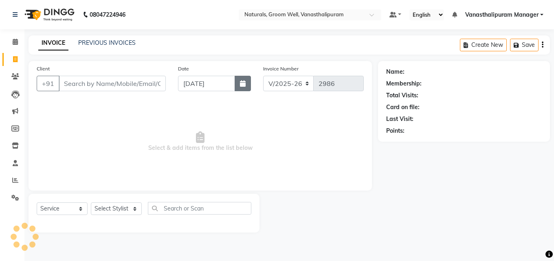
click at [238, 83] on button "button" at bounding box center [243, 83] width 16 height 15
select select "9"
select select "2025"
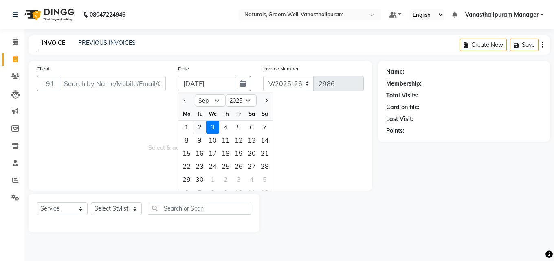
click at [201, 126] on div "2" at bounding box center [199, 127] width 13 height 13
type input "02-09-2025"
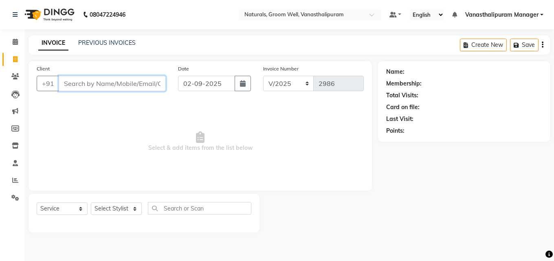
click at [127, 87] on input "Client" at bounding box center [112, 83] width 107 height 15
type input "9160413931"
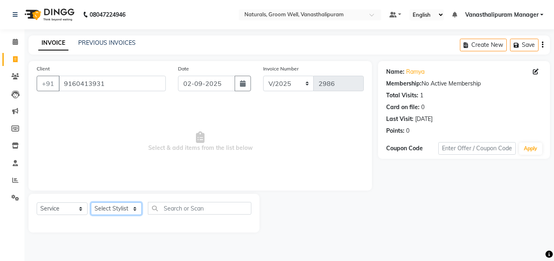
click at [119, 210] on select "Select Stylist anil gousiya kiran lavanya maheshwari naresh praveen raju sameen…" at bounding box center [116, 209] width 51 height 13
select select "68488"
click at [91, 203] on select "Select Stylist anil gousiya kiran lavanya maheshwari naresh praveen raju sameen…" at bounding box center [116, 209] width 51 height 13
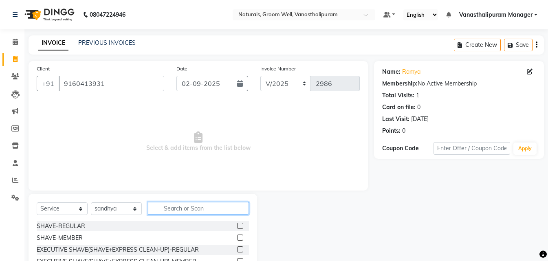
click at [196, 208] on input "text" at bounding box center [198, 208] width 101 height 13
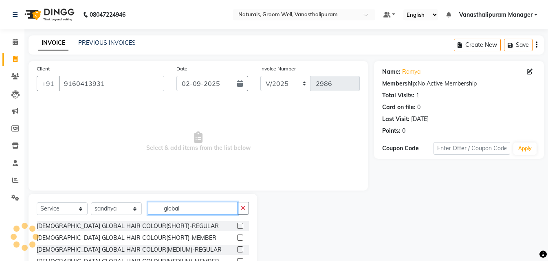
type input "global"
click at [237, 250] on label at bounding box center [240, 250] width 6 height 6
click at [237, 250] on input "checkbox" at bounding box center [239, 249] width 5 height 5
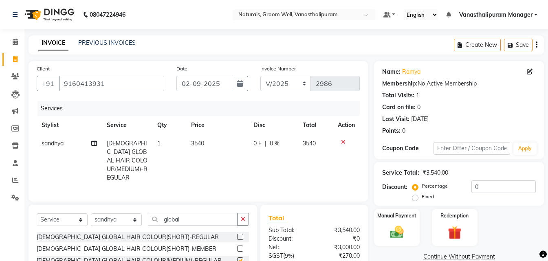
checkbox input "false"
click at [206, 140] on td "3540" at bounding box center [217, 161] width 62 height 53
select select "68488"
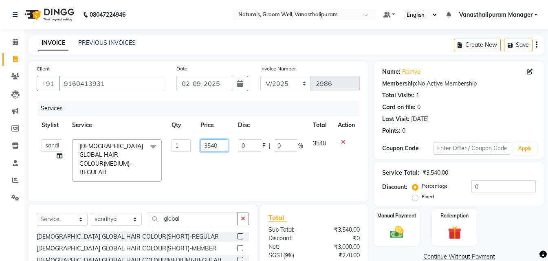
click at [215, 145] on input "3540" at bounding box center [215, 145] width 28 height 13
type input "3"
type input "4130"
click at [212, 106] on div "Services" at bounding box center [202, 108] width 329 height 15
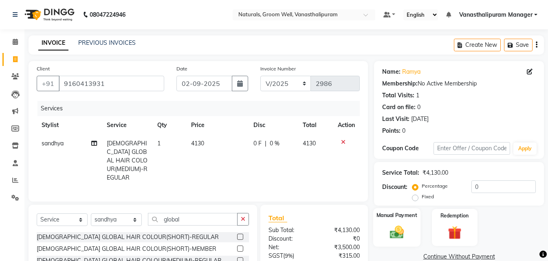
click at [398, 233] on img at bounding box center [397, 232] width 23 height 16
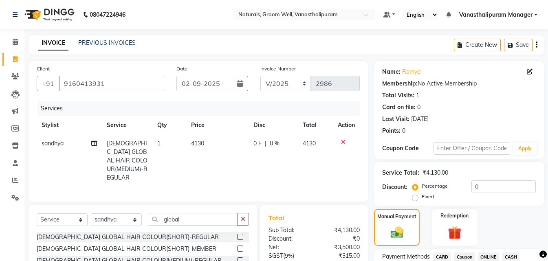
click at [502, 259] on div "CASH" at bounding box center [509, 258] width 21 height 11
click at [517, 258] on span "CASH" at bounding box center [512, 257] width 18 height 9
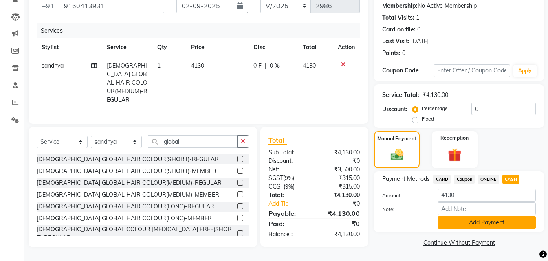
click at [467, 227] on button "Add Payment" at bounding box center [487, 222] width 98 height 13
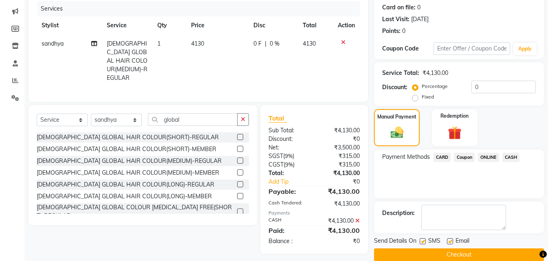
scroll to position [112, 0]
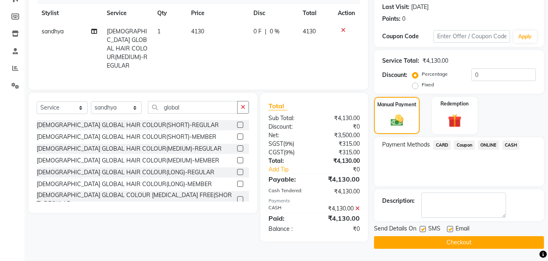
click at [467, 242] on button "Checkout" at bounding box center [459, 242] width 170 height 13
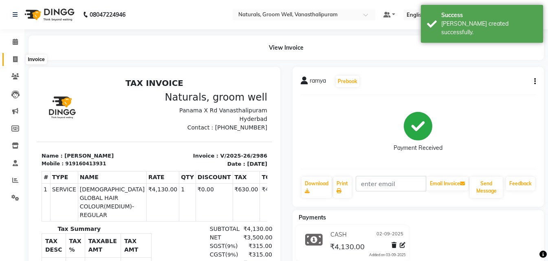
click at [15, 56] on icon at bounding box center [15, 59] width 4 height 6
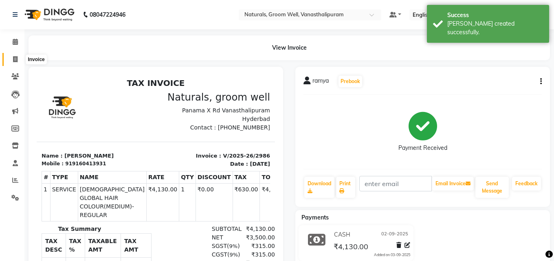
select select "service"
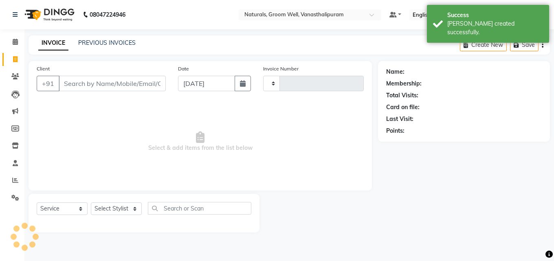
type input "2987"
select select "5859"
click at [238, 86] on button "button" at bounding box center [243, 83] width 16 height 15
select select "9"
select select "2025"
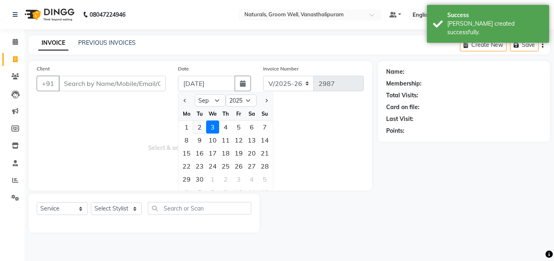
click at [196, 127] on div "2" at bounding box center [199, 127] width 13 height 13
type input "02-09-2025"
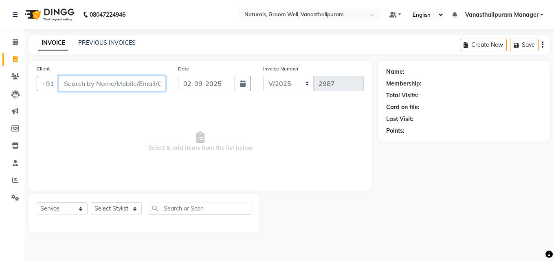
click at [121, 81] on input "Client" at bounding box center [112, 83] width 107 height 15
type input "7989429265"
click at [155, 84] on span "Add Client" at bounding box center [145, 83] width 32 height 8
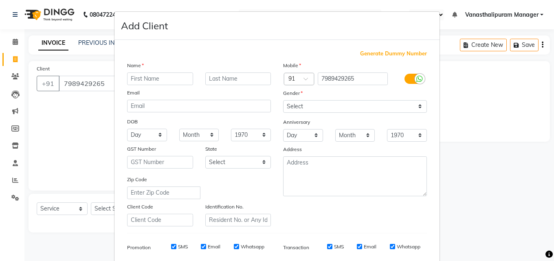
click at [155, 79] on input "text" at bounding box center [160, 79] width 66 height 13
click at [157, 80] on input "text" at bounding box center [160, 79] width 66 height 13
type input "madhriya"
click at [305, 106] on select "Select Male Female Other Prefer Not To Say" at bounding box center [355, 106] width 144 height 13
select select "female"
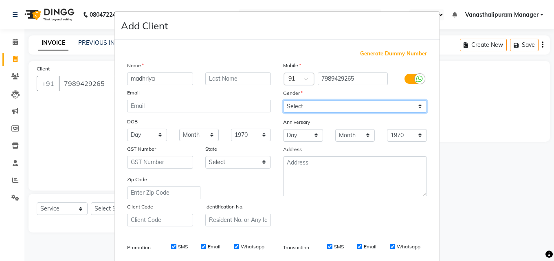
click at [283, 100] on select "Select Male Female Other Prefer Not To Say" at bounding box center [355, 106] width 144 height 13
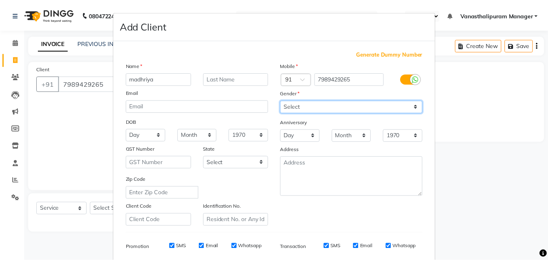
scroll to position [115, 0]
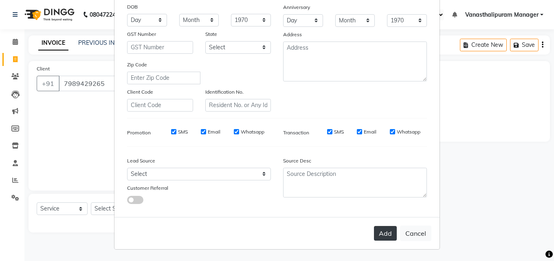
click at [386, 235] on button "Add" at bounding box center [385, 233] width 23 height 15
select select
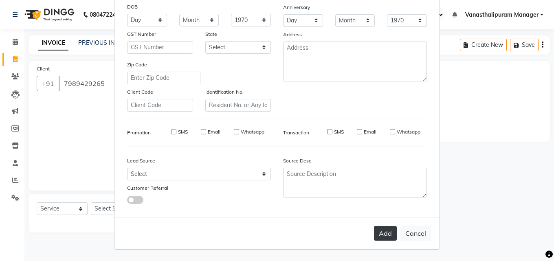
select select
checkbox input "false"
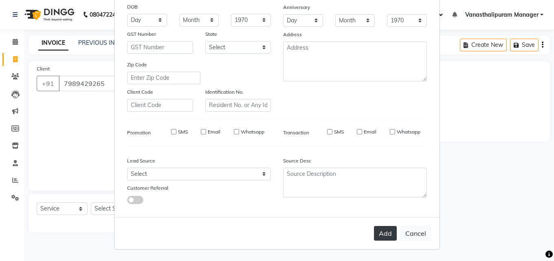
checkbox input "false"
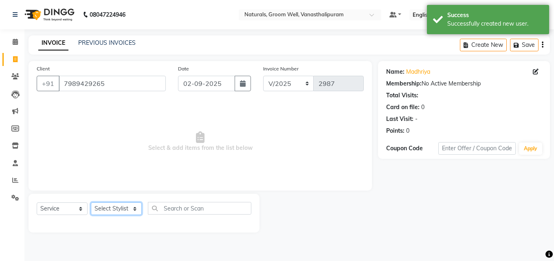
click at [123, 206] on select "Select Stylist anil gousiya kiran lavanya maheshwari naresh praveen raju sameen…" at bounding box center [116, 209] width 51 height 13
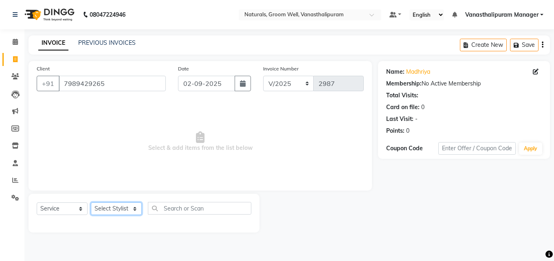
select select "41446"
click at [91, 203] on select "Select Stylist anil gousiya kiran lavanya maheshwari naresh praveen raju sameen…" at bounding box center [116, 209] width 51 height 13
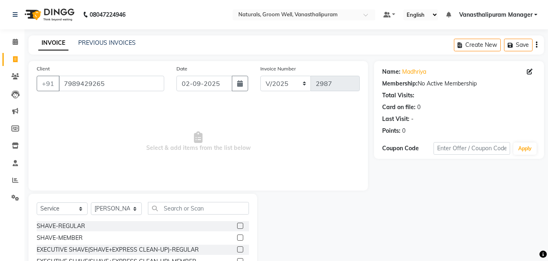
click at [196, 202] on div "Select Service Product Membership Package Voucher Prepaid Gift Card Select Styl…" at bounding box center [143, 254] width 229 height 120
click at [191, 207] on input "text" at bounding box center [198, 208] width 101 height 13
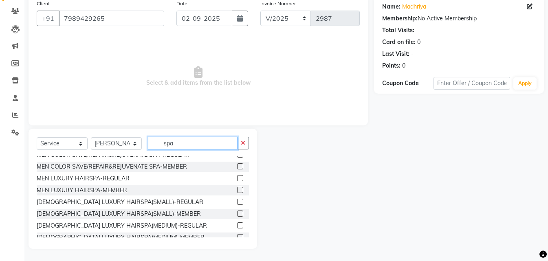
scroll to position [82, 0]
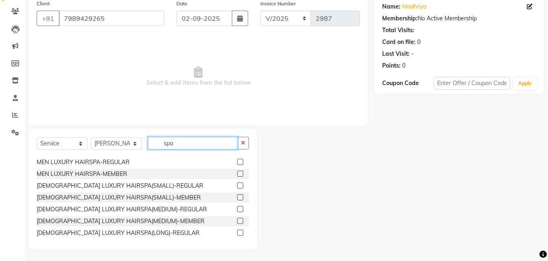
type input "spa"
click at [237, 210] on label at bounding box center [240, 209] width 6 height 6
click at [237, 210] on input "checkbox" at bounding box center [239, 209] width 5 height 5
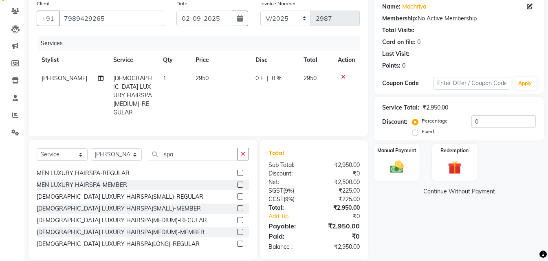
checkbox input "false"
click at [218, 76] on td "2950" at bounding box center [221, 95] width 60 height 53
select select "41446"
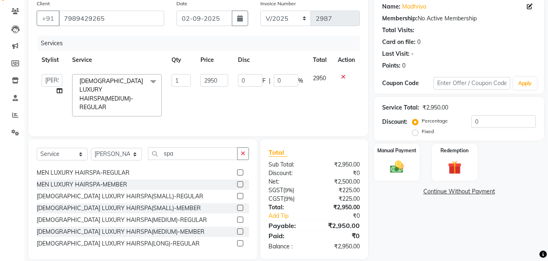
click at [218, 76] on input "2950" at bounding box center [215, 80] width 28 height 13
type input "2"
type input "4130"
click at [201, 151] on input "spa" at bounding box center [193, 154] width 90 height 13
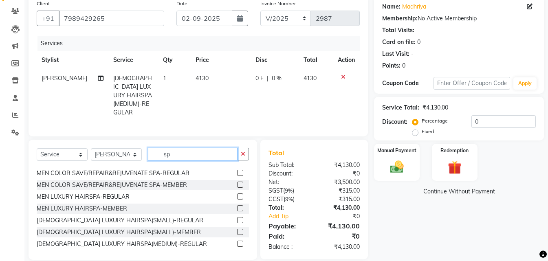
type input "s"
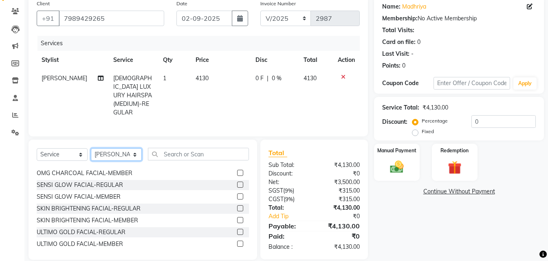
click at [127, 151] on select "Select Stylist anil gousiya kiran lavanya maheshwari naresh praveen raju sameen…" at bounding box center [116, 154] width 51 height 13
select select "68488"
click at [91, 148] on select "Select Stylist anil gousiya kiran lavanya maheshwari naresh praveen raju sameen…" at bounding box center [116, 154] width 51 height 13
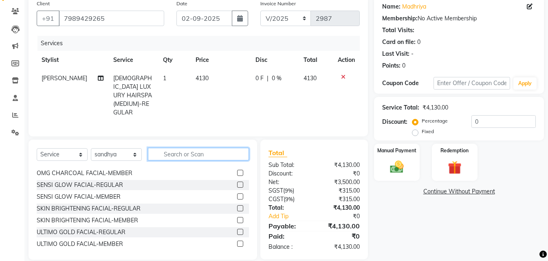
click at [162, 150] on input "text" at bounding box center [198, 154] width 101 height 13
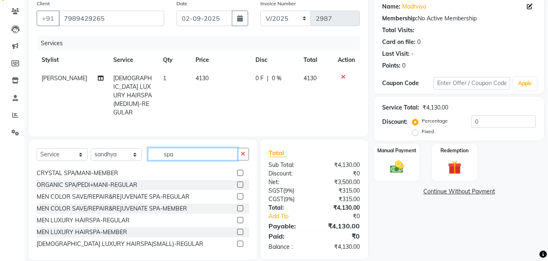
scroll to position [51, 0]
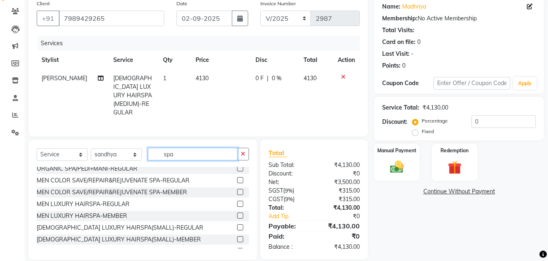
type input "spa"
click at [237, 225] on label at bounding box center [240, 228] width 6 height 6
click at [237, 225] on input "checkbox" at bounding box center [239, 227] width 5 height 5
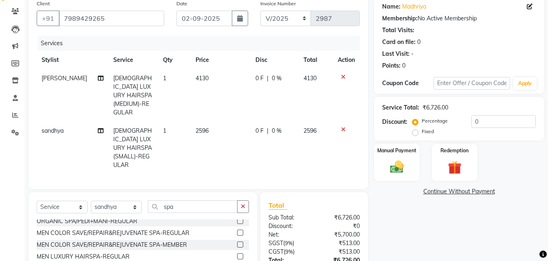
checkbox input "false"
click at [212, 122] on td "2596" at bounding box center [221, 148] width 60 height 53
select select "68488"
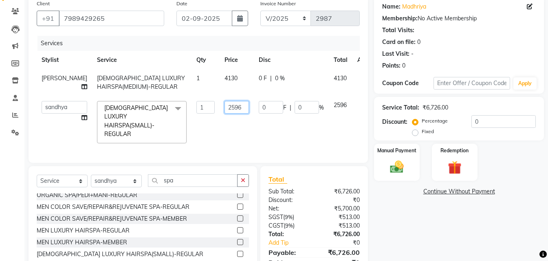
click at [225, 106] on input "2596" at bounding box center [237, 107] width 24 height 13
type input "2950"
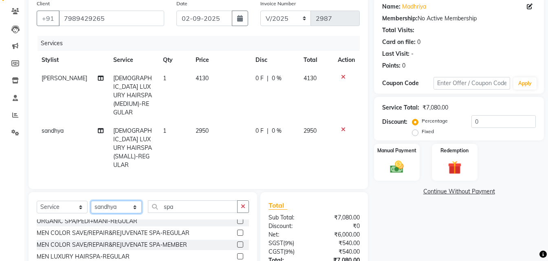
click at [124, 181] on div "Client +91 7989429265 Date 02-09-2025 Invoice Number V/2025 V/2025-26 2987 Serv…" at bounding box center [198, 154] width 352 height 317
select select "41445"
click at [91, 201] on select "Select Stylist anil gousiya kiran lavanya maheshwari naresh praveen raju sameen…" at bounding box center [116, 207] width 51 height 13
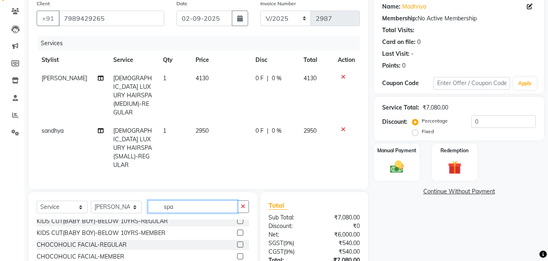
click at [196, 201] on input "spa" at bounding box center [193, 207] width 90 height 13
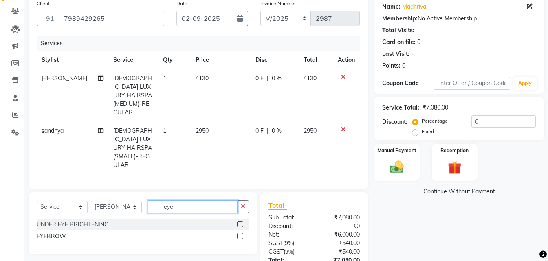
scroll to position [0, 0]
type input "eye"
click at [238, 233] on label at bounding box center [240, 236] width 6 height 6
click at [238, 234] on input "checkbox" at bounding box center [239, 236] width 5 height 5
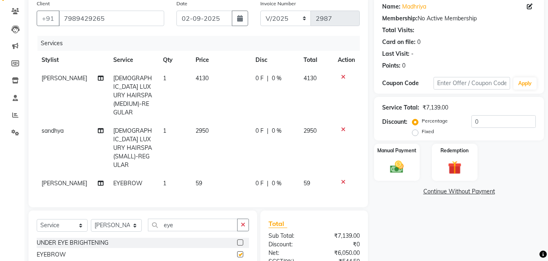
checkbox input "false"
click at [210, 174] on td "59" at bounding box center [221, 183] width 60 height 18
select select "41445"
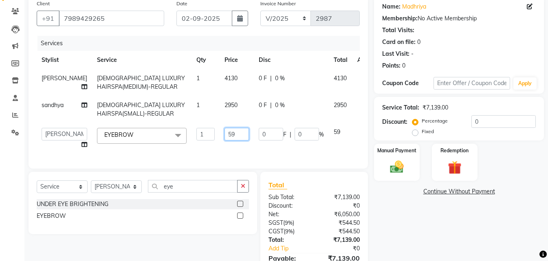
click at [225, 138] on input "59" at bounding box center [237, 134] width 24 height 13
type input "5"
type input "71"
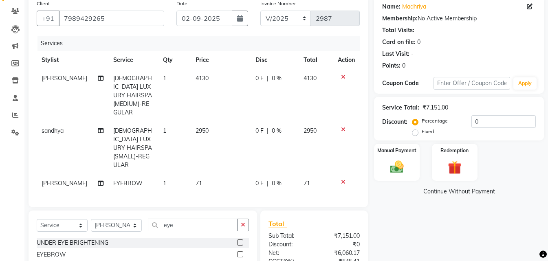
click at [404, 219] on div "Name: Madhriya Membership: No Active Membership Total Visits: Card on file: 0 L…" at bounding box center [462, 163] width 176 height 335
click at [397, 158] on div "Manual Payment" at bounding box center [396, 162] width 47 height 39
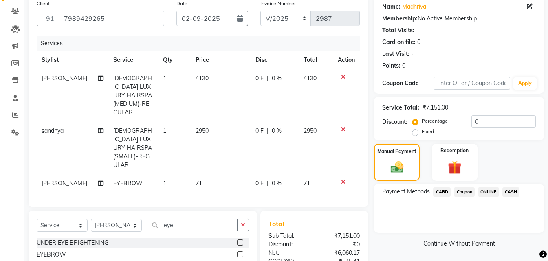
click at [485, 191] on span "ONLINE" at bounding box center [488, 192] width 21 height 9
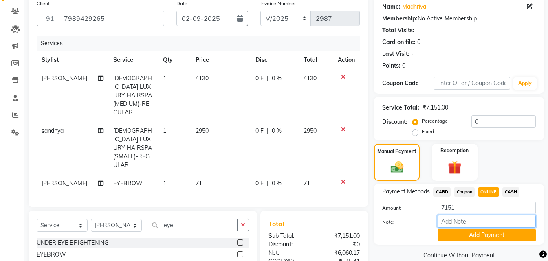
click at [485, 228] on input "Note:" at bounding box center [487, 221] width 98 height 13
click at [487, 241] on button "Add Payment" at bounding box center [487, 235] width 98 height 13
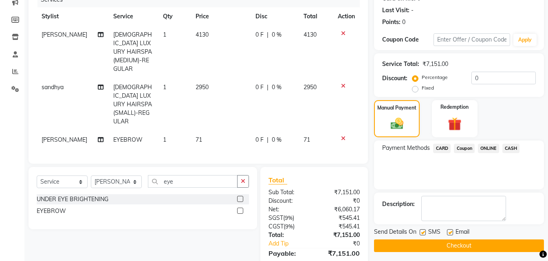
scroll to position [153, 0]
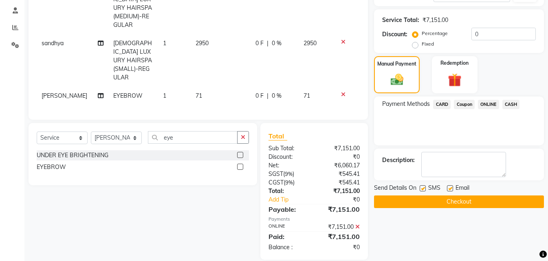
click at [490, 202] on button "Checkout" at bounding box center [459, 202] width 170 height 13
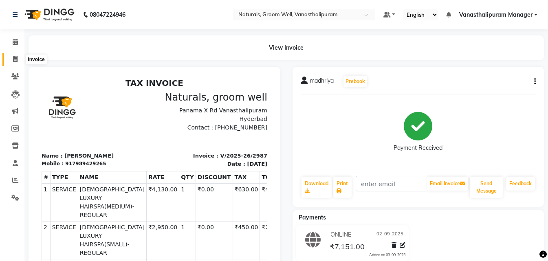
click at [12, 58] on span at bounding box center [15, 59] width 14 height 9
select select "service"
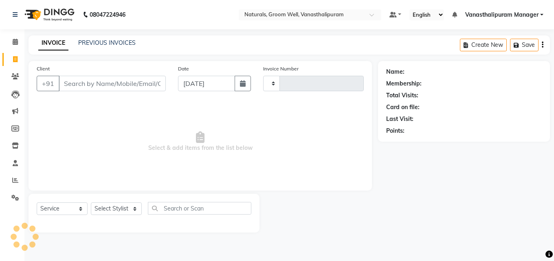
type input "2988"
select select "5859"
click at [244, 86] on icon "button" at bounding box center [243, 83] width 6 height 7
select select "9"
select select "2025"
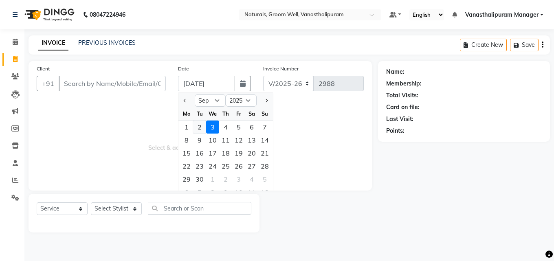
click at [202, 129] on div "2" at bounding box center [199, 127] width 13 height 13
type input "02-09-2025"
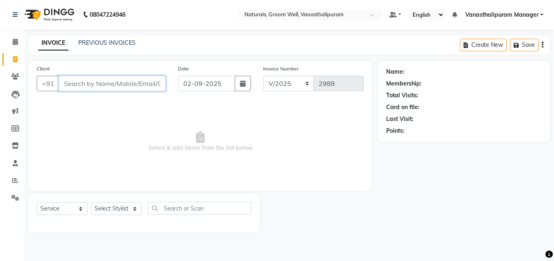
click at [142, 85] on input "Client" at bounding box center [112, 83] width 107 height 15
click at [122, 84] on input "8105517161" at bounding box center [92, 83] width 66 height 15
type input "8105517161"
click at [149, 86] on span "Add Client" at bounding box center [145, 83] width 32 height 8
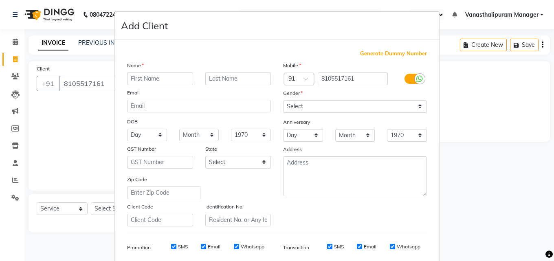
click at [151, 83] on input "text" at bounding box center [160, 79] width 66 height 13
type input "vijaya"
click at [309, 106] on select "Select Male Female Other Prefer Not To Say" at bounding box center [355, 106] width 144 height 13
select select "female"
click at [283, 100] on select "Select Male Female Other Prefer Not To Say" at bounding box center [355, 106] width 144 height 13
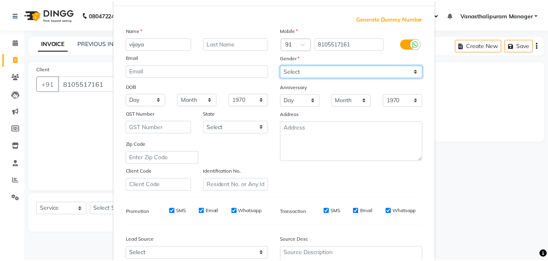
scroll to position [115, 0]
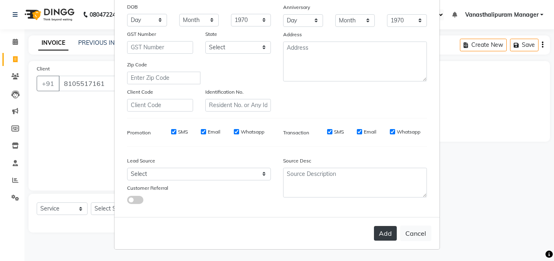
click at [382, 230] on button "Add" at bounding box center [385, 233] width 23 height 15
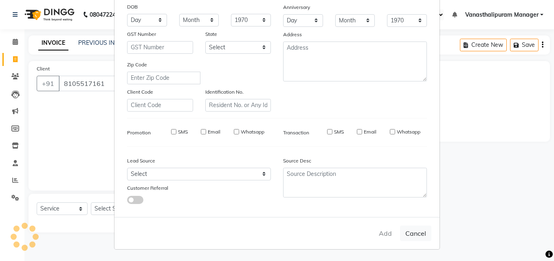
select select
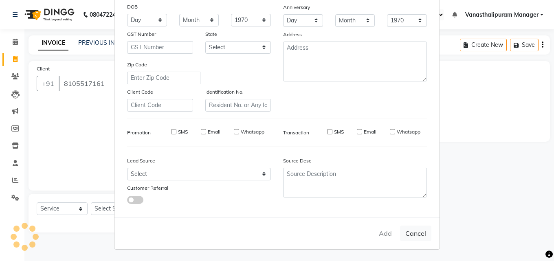
select select
checkbox input "false"
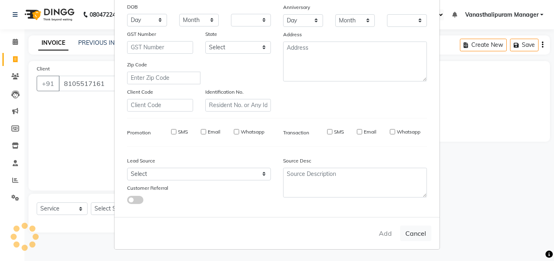
checkbox input "false"
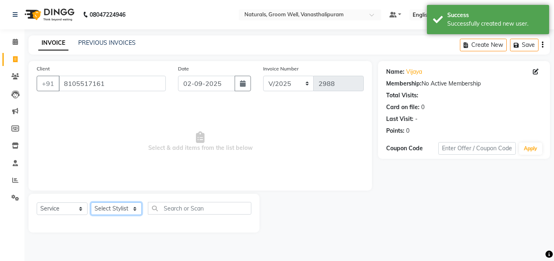
click at [117, 209] on select "Select Stylist anil gousiya kiran lavanya maheshwari naresh praveen raju sameen…" at bounding box center [116, 209] width 51 height 13
select select "68488"
click at [91, 203] on select "Select Stylist anil gousiya kiran lavanya maheshwari naresh praveen raju sameen…" at bounding box center [116, 209] width 51 height 13
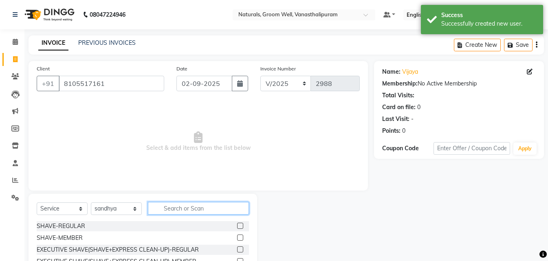
click at [202, 205] on input "text" at bounding box center [198, 208] width 101 height 13
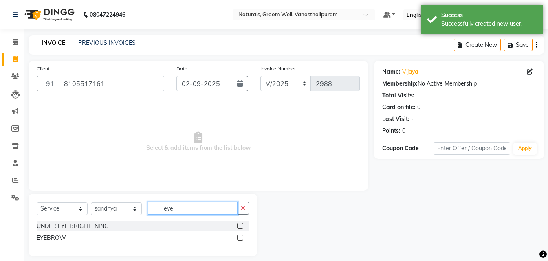
type input "eye"
click at [240, 237] on label at bounding box center [240, 238] width 6 height 6
click at [240, 237] on input "checkbox" at bounding box center [239, 238] width 5 height 5
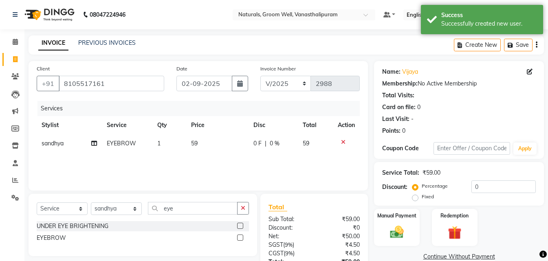
checkbox input "false"
click at [216, 143] on td "59" at bounding box center [217, 144] width 62 height 18
select select "68488"
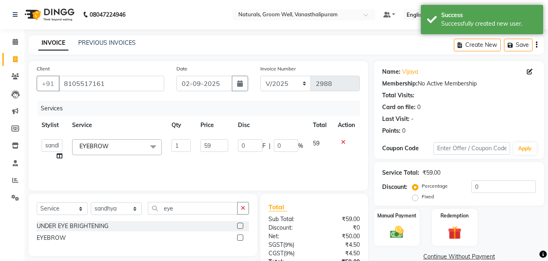
click at [216, 143] on input "59" at bounding box center [215, 145] width 28 height 13
type input "5"
type input "71"
click at [216, 58] on main "INVOICE PREVIOUS INVOICES Create New Save Client +91 8105517161 Date 02-09-2025…" at bounding box center [286, 180] width 524 height 291
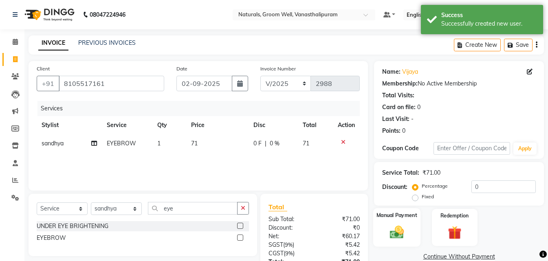
click at [399, 236] on img at bounding box center [397, 232] width 23 height 16
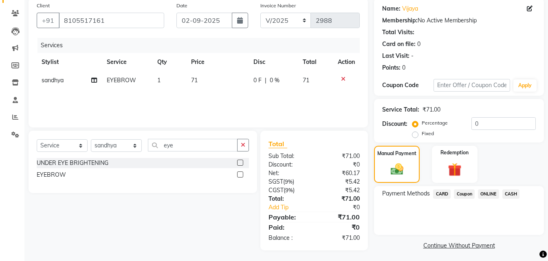
scroll to position [66, 0]
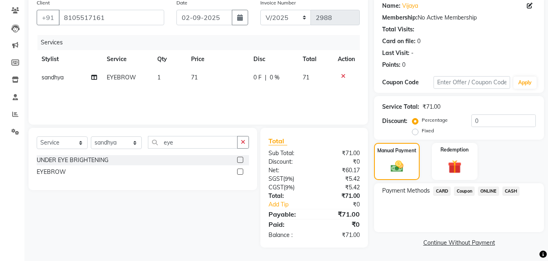
click at [495, 190] on span "ONLINE" at bounding box center [488, 191] width 21 height 9
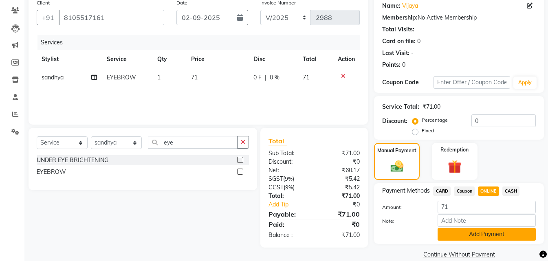
click at [492, 235] on button "Add Payment" at bounding box center [487, 234] width 98 height 13
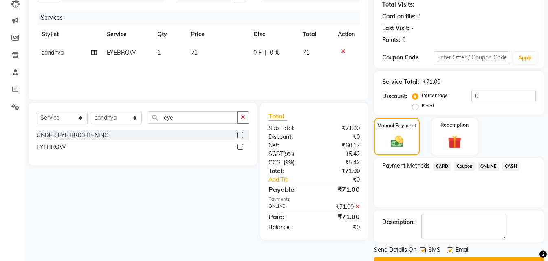
scroll to position [112, 0]
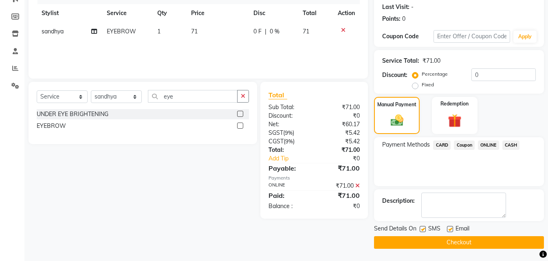
drag, startPoint x: 492, startPoint y: 242, endPoint x: 508, endPoint y: 258, distance: 22.8
click at [506, 258] on main "INVOICE PREVIOUS INVOICES Create New Save Client +91 8105517161 Date 02-09-2025…" at bounding box center [286, 92] width 524 height 338
click at [502, 242] on button "Checkout" at bounding box center [459, 242] width 170 height 13
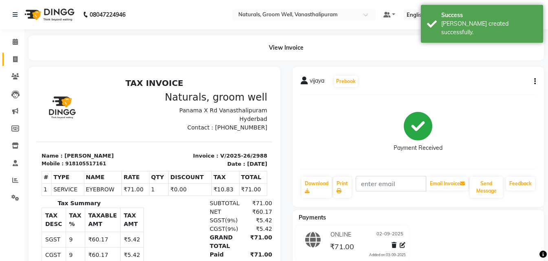
click at [13, 54] on link "Invoice" at bounding box center [12, 59] width 20 height 13
select select "service"
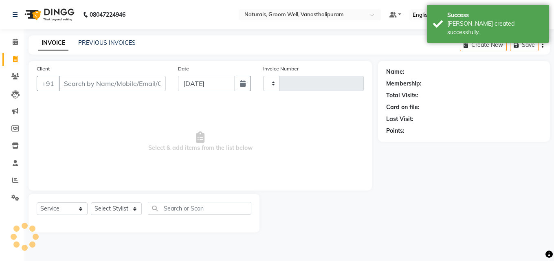
type input "2989"
select select "5859"
click at [237, 86] on button "button" at bounding box center [243, 83] width 16 height 15
select select "9"
select select "2025"
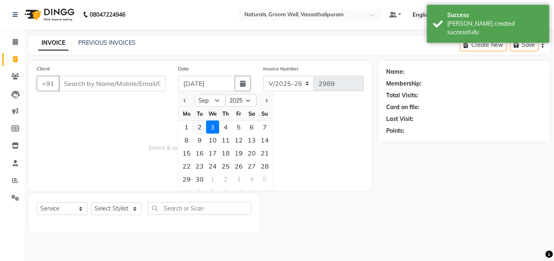
click at [203, 126] on div "2" at bounding box center [199, 127] width 13 height 13
type input "02-09-2025"
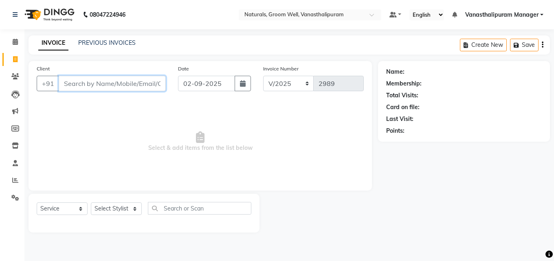
click at [126, 84] on input "Client" at bounding box center [112, 83] width 107 height 15
type input "6300858513"
click at [145, 82] on span "Add Client" at bounding box center [145, 83] width 32 height 8
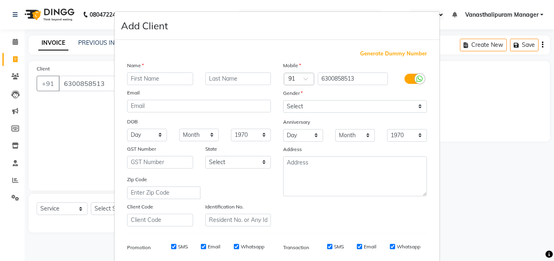
click at [144, 82] on input "text" at bounding box center [160, 79] width 66 height 13
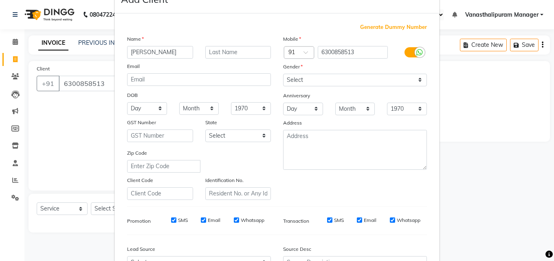
scroll to position [41, 0]
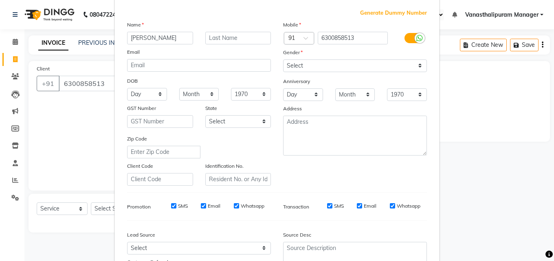
type input "chandana"
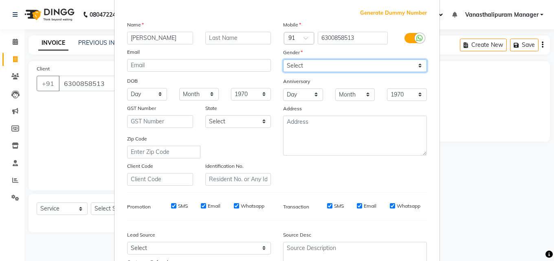
click at [315, 62] on select "Select Male Female Other Prefer Not To Say" at bounding box center [355, 66] width 144 height 13
select select "female"
click at [283, 60] on select "Select Male Female Other Prefer Not To Say" at bounding box center [355, 66] width 144 height 13
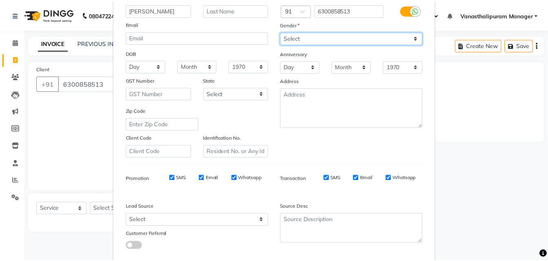
scroll to position [115, 0]
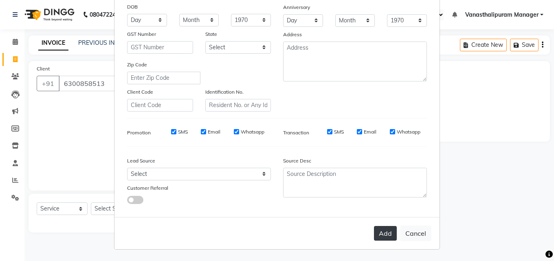
click at [385, 229] on button "Add" at bounding box center [385, 233] width 23 height 15
select select
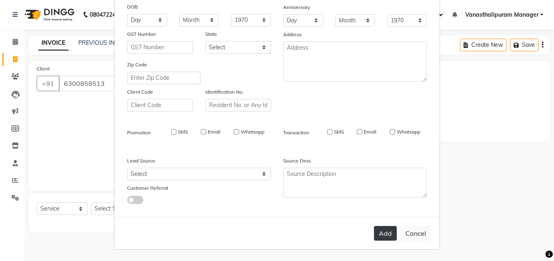
select select
checkbox input "false"
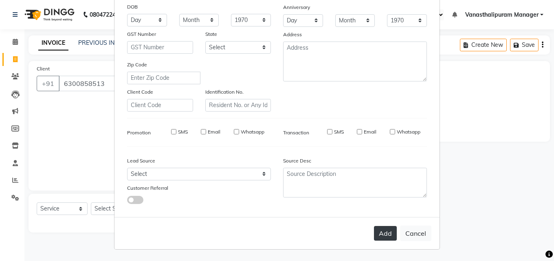
checkbox input "false"
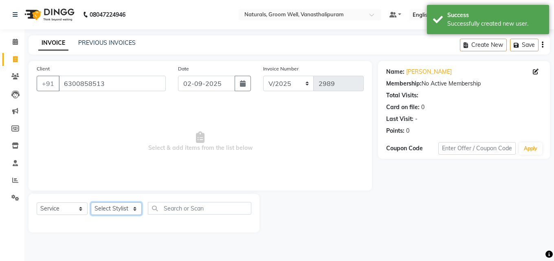
click at [115, 209] on select "Select Stylist anil gousiya kiran lavanya maheshwari naresh praveen raju sameen…" at bounding box center [116, 209] width 51 height 13
select select "68488"
click at [91, 203] on select "Select Stylist anil gousiya kiran lavanya maheshwari naresh praveen raju sameen…" at bounding box center [116, 209] width 51 height 13
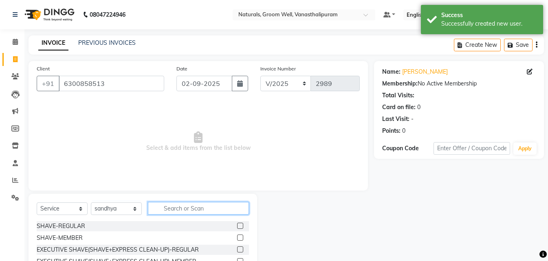
click at [181, 210] on input "text" at bounding box center [198, 208] width 101 height 13
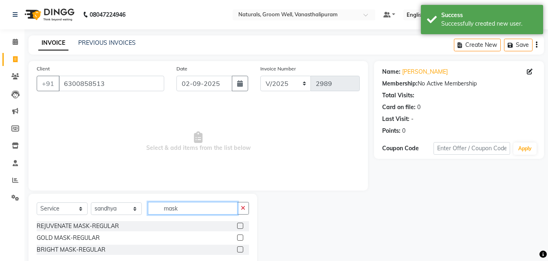
type input "mask"
click at [240, 247] on label at bounding box center [240, 250] width 6 height 6
click at [240, 247] on input "checkbox" at bounding box center [239, 249] width 5 height 5
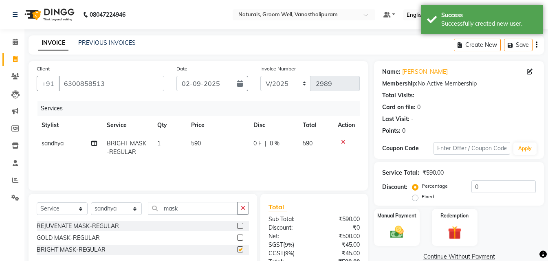
checkbox input "false"
click at [218, 143] on td "590" at bounding box center [217, 148] width 62 height 27
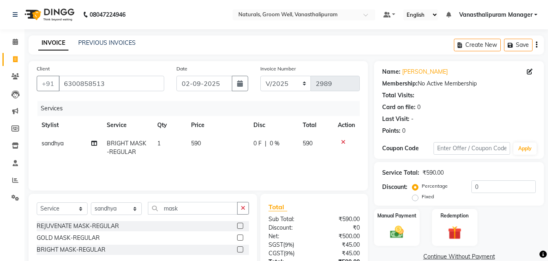
select select "68488"
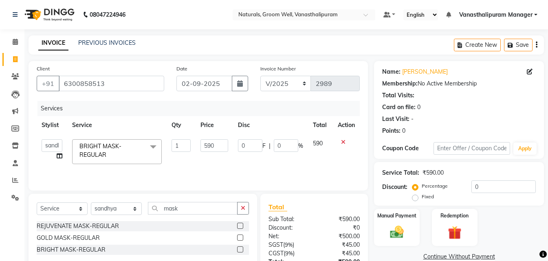
click at [218, 143] on input "590" at bounding box center [215, 145] width 28 height 13
type input "5"
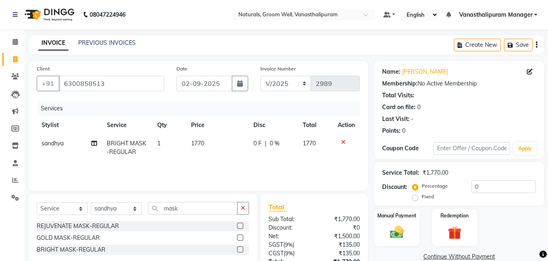
click at [251, 90] on div "Date 02-09-2025" at bounding box center [212, 80] width 84 height 33
click at [400, 232] on img at bounding box center [397, 232] width 23 height 16
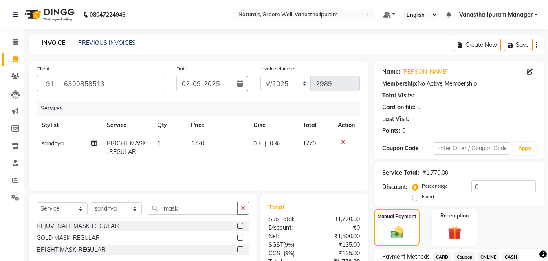
click at [490, 254] on span "ONLINE" at bounding box center [488, 257] width 21 height 9
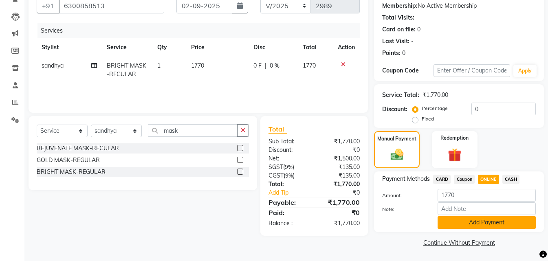
click at [491, 226] on button "Add Payment" at bounding box center [487, 222] width 98 height 13
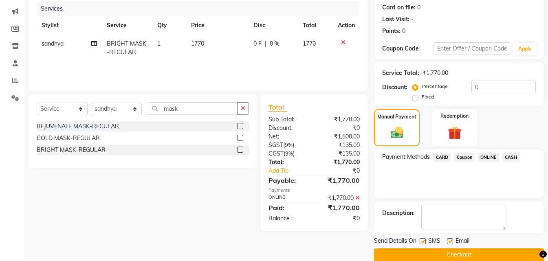
scroll to position [112, 0]
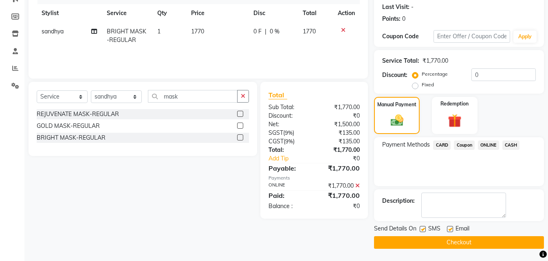
click at [488, 238] on button "Checkout" at bounding box center [459, 242] width 170 height 13
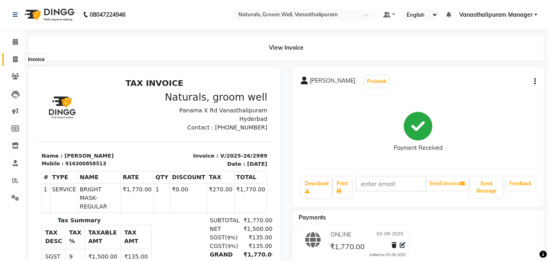
click at [12, 59] on span at bounding box center [15, 59] width 14 height 9
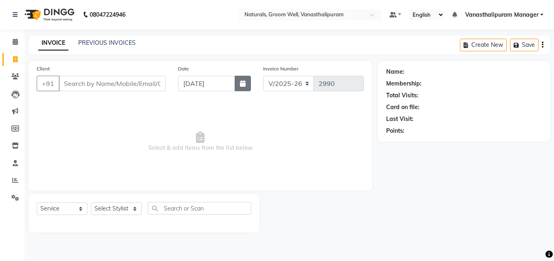
click at [242, 88] on button "button" at bounding box center [243, 83] width 16 height 15
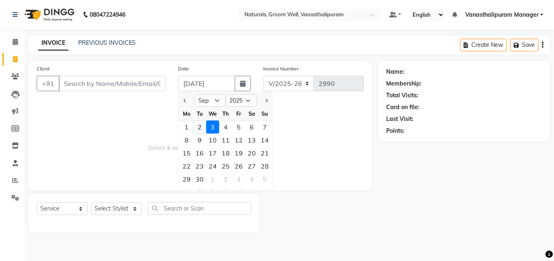
click at [197, 129] on div "2" at bounding box center [199, 127] width 13 height 13
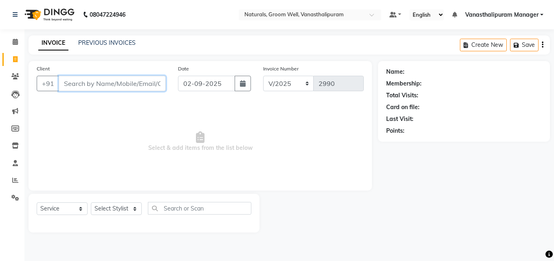
click at [125, 85] on input "Client" at bounding box center [112, 83] width 107 height 15
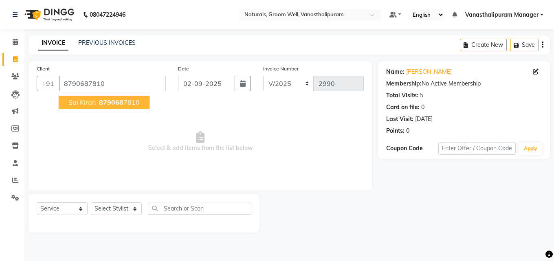
click at [124, 100] on ngb-highlight "879068 7810" at bounding box center [118, 102] width 42 height 8
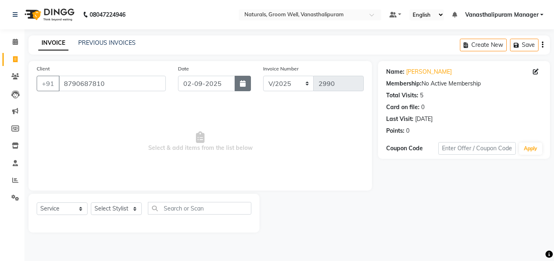
click at [247, 88] on button "button" at bounding box center [243, 83] width 16 height 15
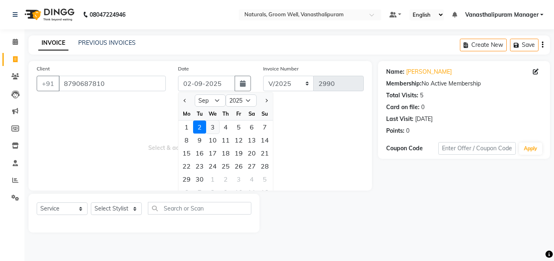
click at [214, 126] on div "3" at bounding box center [212, 127] width 13 height 13
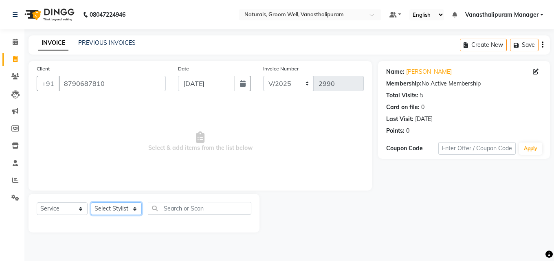
click at [121, 213] on select "Select Stylist anil gousiya kiran lavanya maheshwari naresh praveen raju sameen…" at bounding box center [116, 209] width 51 height 13
click at [91, 203] on select "Select Stylist anil gousiya kiran lavanya maheshwari naresh praveen raju sameen…" at bounding box center [116, 209] width 51 height 13
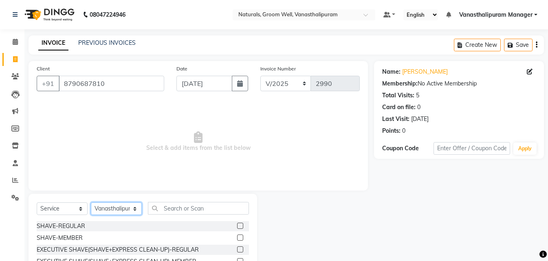
click at [113, 205] on select "Select Stylist anil gousiya kiran lavanya maheshwari naresh praveen raju sameen…" at bounding box center [116, 209] width 51 height 13
click at [91, 203] on select "Select Stylist anil gousiya kiran lavanya maheshwari naresh praveen raju sameen…" at bounding box center [116, 209] width 51 height 13
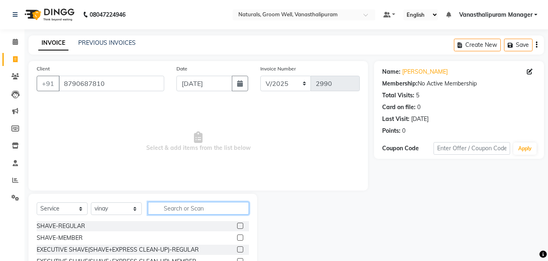
click at [207, 213] on input "text" at bounding box center [198, 208] width 101 height 13
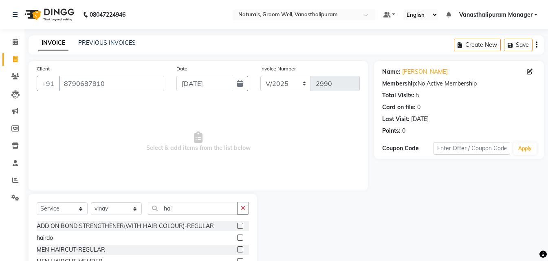
click at [237, 260] on label at bounding box center [240, 261] width 6 height 6
click at [237, 260] on input "checkbox" at bounding box center [239, 261] width 5 height 5
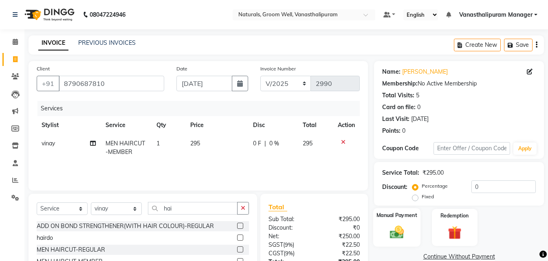
click at [404, 231] on img at bounding box center [397, 232] width 23 height 16
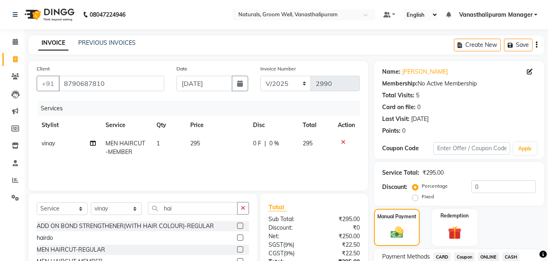
click at [494, 257] on span "ONLINE" at bounding box center [488, 257] width 21 height 9
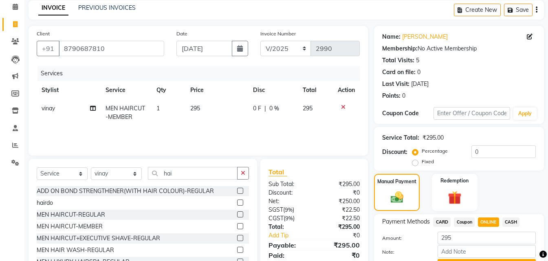
scroll to position [78, 0]
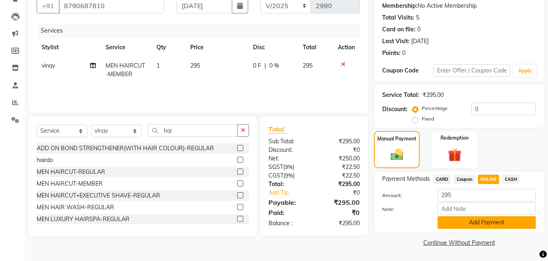
click at [492, 225] on button "Add Payment" at bounding box center [487, 222] width 98 height 13
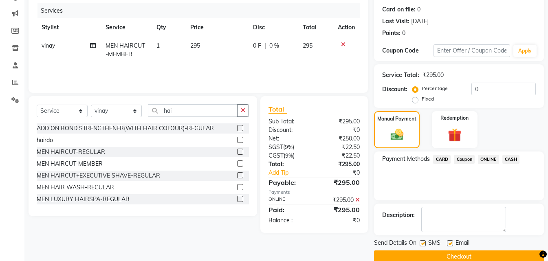
scroll to position [112, 0]
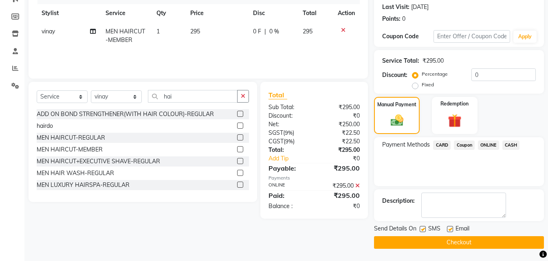
click at [493, 241] on button "Checkout" at bounding box center [459, 242] width 170 height 13
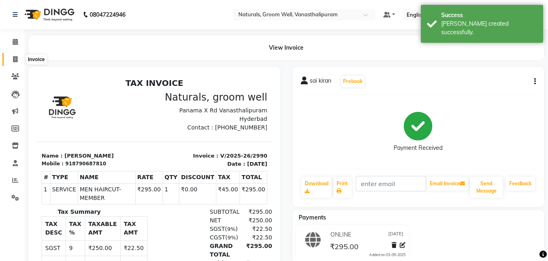
click at [13, 57] on icon at bounding box center [15, 59] width 4 height 6
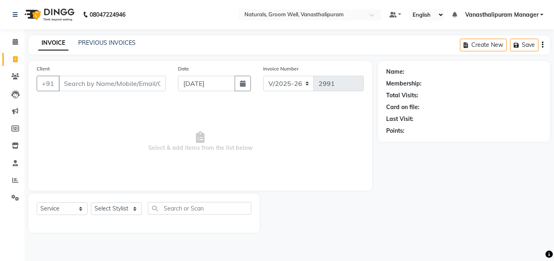
click at [152, 83] on input "Client" at bounding box center [112, 83] width 107 height 15
click at [147, 82] on span "Add Client" at bounding box center [145, 83] width 32 height 8
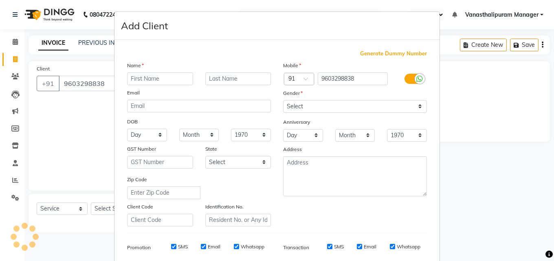
click at [147, 82] on input "text" at bounding box center [160, 79] width 66 height 13
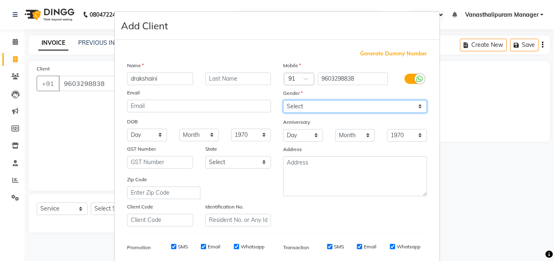
click at [294, 105] on select "Select Male Female Other Prefer Not To Say" at bounding box center [355, 106] width 144 height 13
click at [283, 100] on select "Select Male Female Other Prefer Not To Say" at bounding box center [355, 106] width 144 height 13
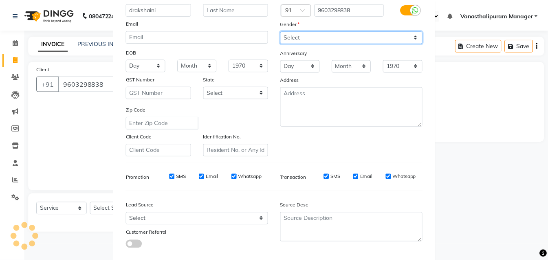
scroll to position [115, 0]
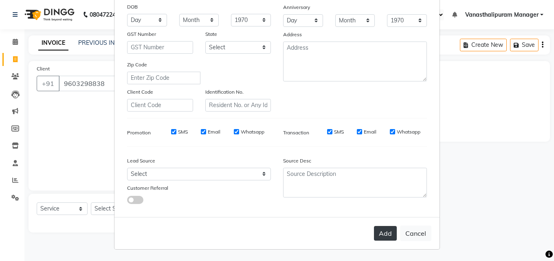
click at [386, 234] on button "Add" at bounding box center [385, 233] width 23 height 15
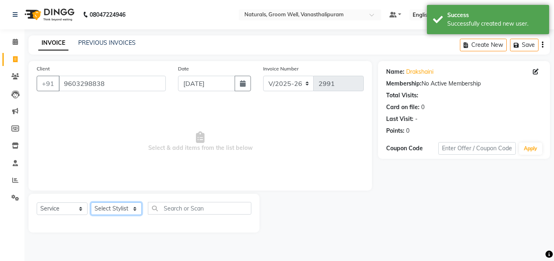
click at [114, 207] on select "Select Stylist anil gousiya kiran lavanya maheshwari naresh praveen raju sameen…" at bounding box center [116, 209] width 51 height 13
click at [91, 203] on select "Select Stylist anil gousiya kiran lavanya maheshwari naresh praveen raju sameen…" at bounding box center [116, 209] width 51 height 13
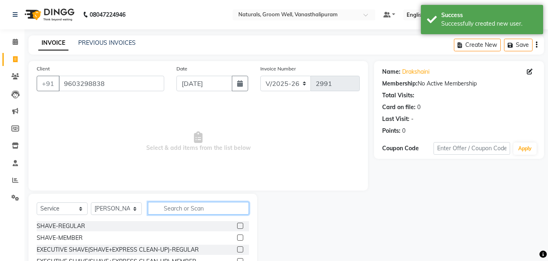
click at [211, 206] on input "text" at bounding box center [198, 208] width 101 height 13
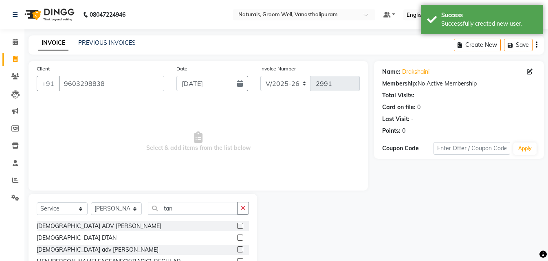
click at [237, 225] on label at bounding box center [240, 226] width 6 height 6
click at [237, 225] on input "checkbox" at bounding box center [239, 226] width 5 height 5
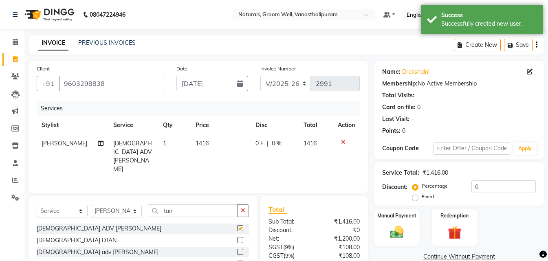
drag, startPoint x: 212, startPoint y: 124, endPoint x: 221, endPoint y: 144, distance: 21.4
click at [215, 132] on th "Price" at bounding box center [221, 125] width 60 height 18
click at [221, 144] on td "1416" at bounding box center [221, 157] width 60 height 44
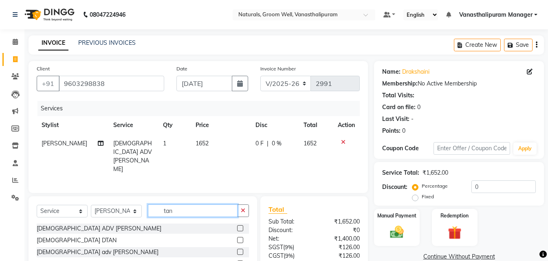
click at [195, 205] on input "tan" at bounding box center [193, 211] width 90 height 13
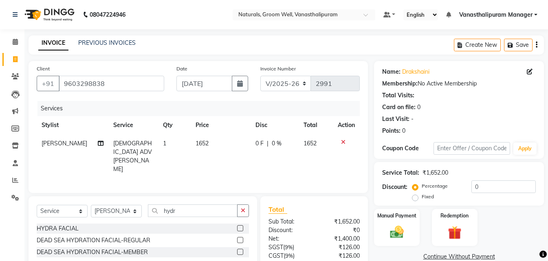
click at [241, 227] on label at bounding box center [240, 228] width 6 height 6
click at [241, 227] on input "checkbox" at bounding box center [239, 228] width 5 height 5
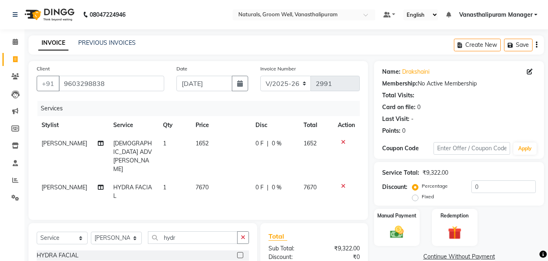
click at [220, 179] on td "7670" at bounding box center [221, 192] width 60 height 27
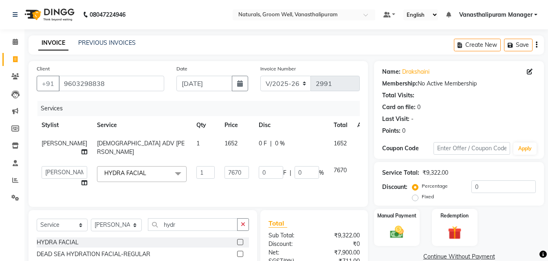
click at [225, 167] on input "7670" at bounding box center [237, 172] width 24 height 13
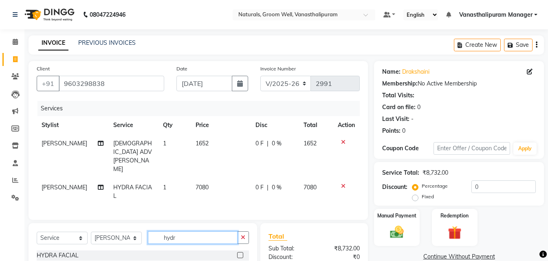
click at [210, 232] on input "hydr" at bounding box center [193, 238] width 90 height 13
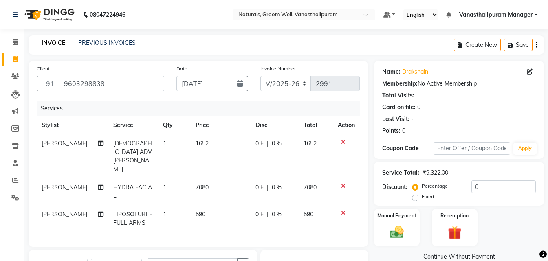
click at [223, 205] on td "590" at bounding box center [221, 218] width 60 height 27
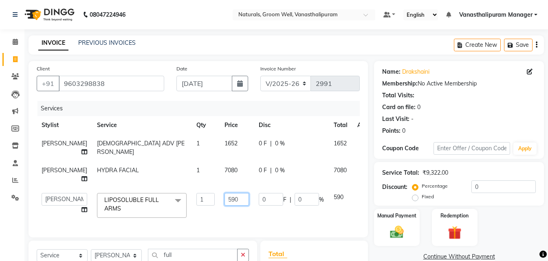
click at [225, 200] on input "590" at bounding box center [237, 199] width 24 height 13
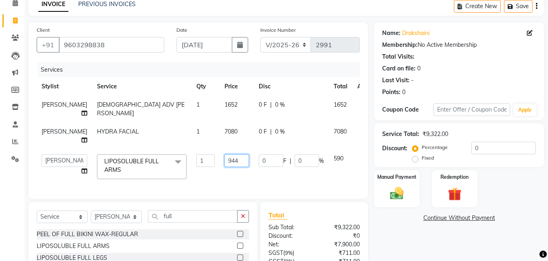
scroll to position [82, 0]
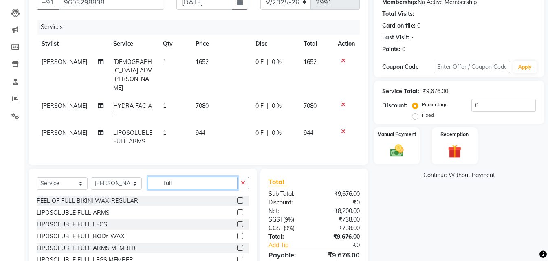
drag, startPoint x: 218, startPoint y: 186, endPoint x: 220, endPoint y: 181, distance: 5.5
click at [218, 184] on div "Select Service Product Membership Package Voucher Prepaid Gift Card Select Styl…" at bounding box center [143, 186] width 212 height 19
click at [220, 181] on div "Select Service Product Membership Package Voucher Prepaid Gift Card Select Styl…" at bounding box center [143, 186] width 212 height 19
click at [221, 177] on input "full" at bounding box center [193, 183] width 90 height 13
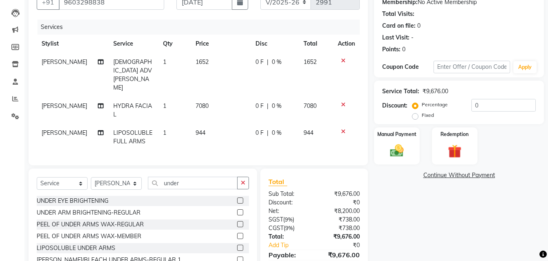
click at [237, 245] on label at bounding box center [240, 248] width 6 height 6
click at [237, 246] on input "checkbox" at bounding box center [239, 248] width 5 height 5
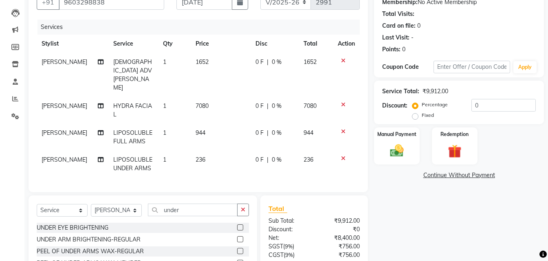
click at [214, 151] on td "236" at bounding box center [221, 164] width 60 height 27
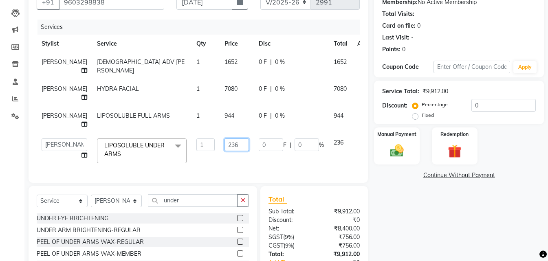
click at [225, 148] on input "236" at bounding box center [237, 145] width 24 height 13
click at [205, 212] on div "Select Service Product Membership Package Voucher Prepaid Gift Card Select Styl…" at bounding box center [143, 203] width 212 height 19
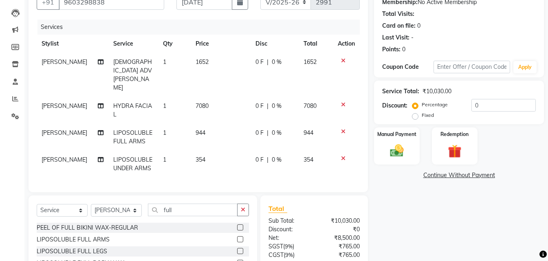
click at [230, 247] on div "LIPOSOLUBLE FULL LEGS" at bounding box center [143, 252] width 212 height 10
click at [237, 248] on label at bounding box center [240, 251] width 6 height 6
click at [237, 249] on input "checkbox" at bounding box center [239, 251] width 5 height 5
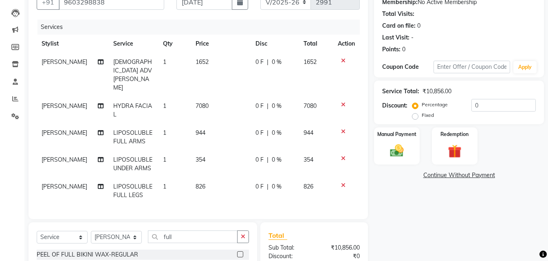
click at [207, 178] on td "826" at bounding box center [221, 191] width 60 height 27
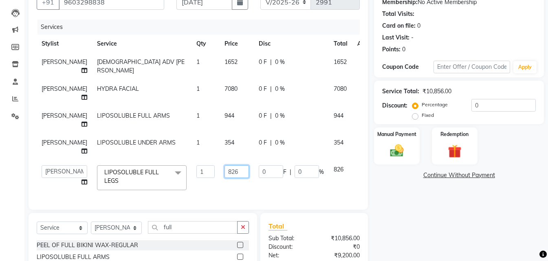
drag, startPoint x: 207, startPoint y: 171, endPoint x: 218, endPoint y: 165, distance: 12.1
click at [225, 170] on input "826" at bounding box center [237, 172] width 24 height 13
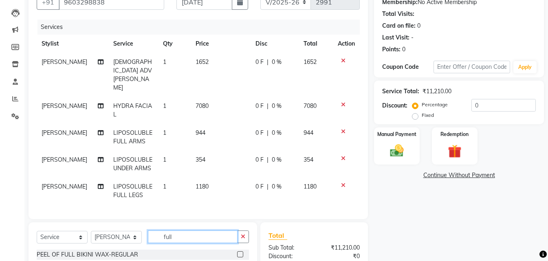
click at [217, 231] on input "full" at bounding box center [193, 237] width 90 height 13
click at [243, 261] on label at bounding box center [240, 266] width 6 height 6
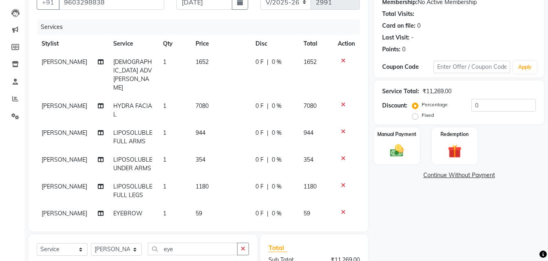
click at [219, 205] on td "59" at bounding box center [221, 214] width 60 height 18
click at [195, 205] on tr "sameena EYEBROW 1 71 0 F | 0 % 71" at bounding box center [198, 214] width 323 height 18
click at [191, 205] on td "71" at bounding box center [221, 214] width 60 height 18
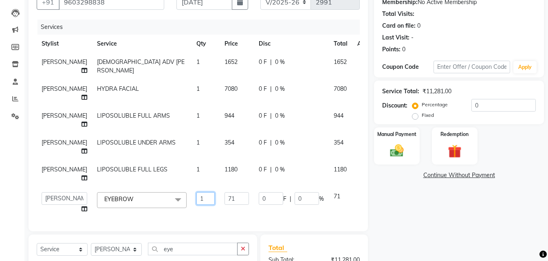
click at [196, 198] on input "1" at bounding box center [205, 198] width 18 height 13
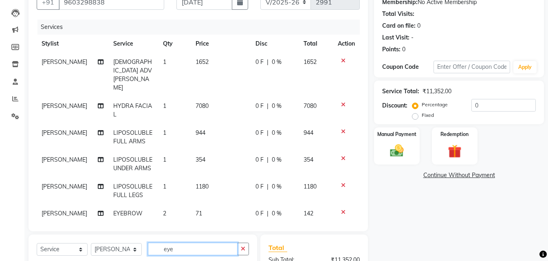
click at [184, 250] on div "Select Service Product Membership Package Voucher Prepaid Gift Card Select Styl…" at bounding box center [143, 252] width 212 height 19
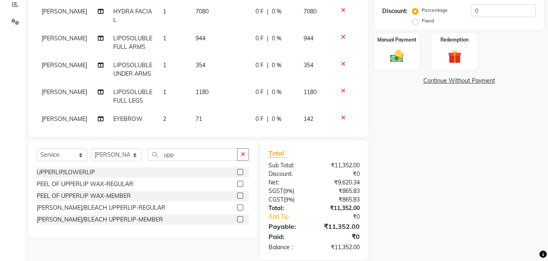
click at [240, 181] on label at bounding box center [240, 184] width 6 height 6
click at [240, 182] on input "checkbox" at bounding box center [239, 184] width 5 height 5
click at [215, 128] on td "118" at bounding box center [221, 145] width 60 height 35
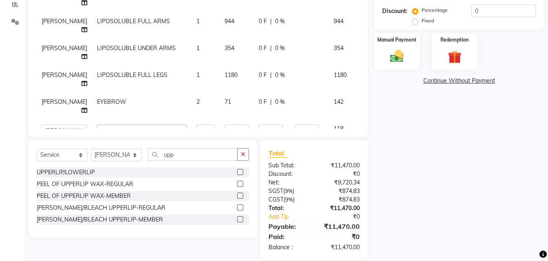
click at [220, 117] on td "71" at bounding box center [237, 106] width 34 height 27
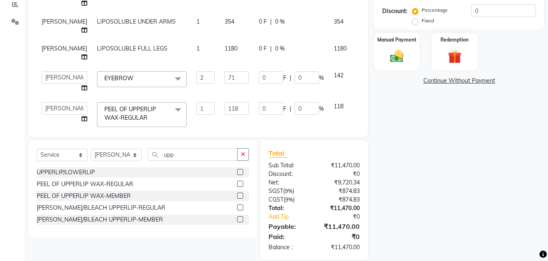
scroll to position [41, 0]
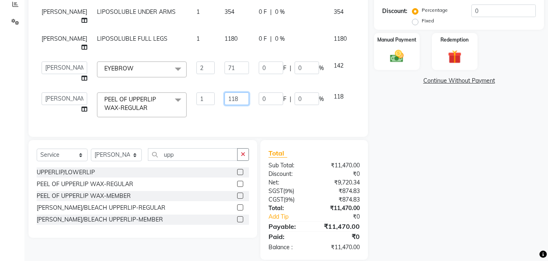
click at [225, 93] on input "118" at bounding box center [237, 99] width 24 height 13
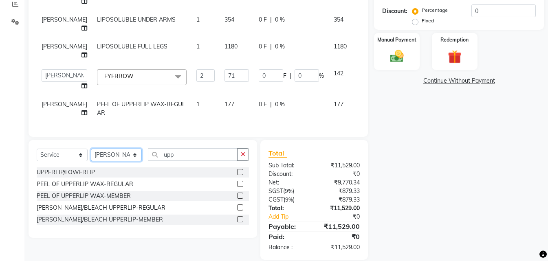
click at [106, 154] on select "Select Stylist anil gousiya kiran lavanya maheshwari naresh praveen raju sameen…" at bounding box center [116, 155] width 51 height 13
click at [91, 149] on select "Select Stylist anil gousiya kiran lavanya maheshwari naresh praveen raju sameen…" at bounding box center [116, 155] width 51 height 13
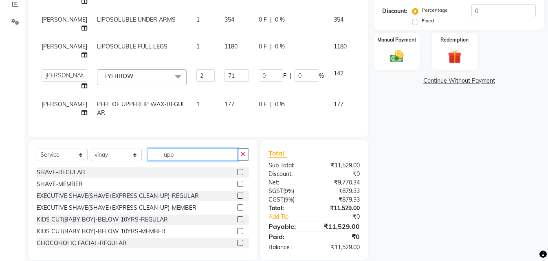
click at [181, 159] on input "upp" at bounding box center [193, 154] width 90 height 13
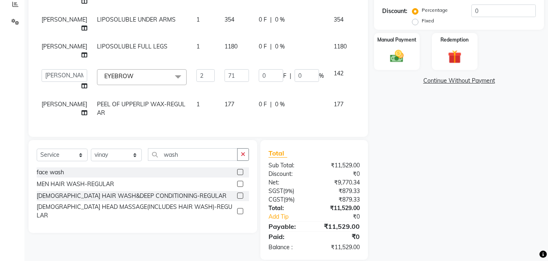
click at [237, 195] on label at bounding box center [240, 196] width 6 height 6
click at [237, 195] on input "checkbox" at bounding box center [239, 196] width 5 height 5
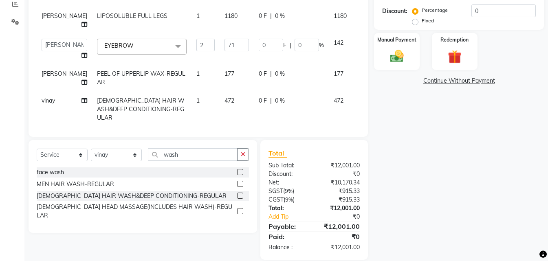
scroll to position [62, 0]
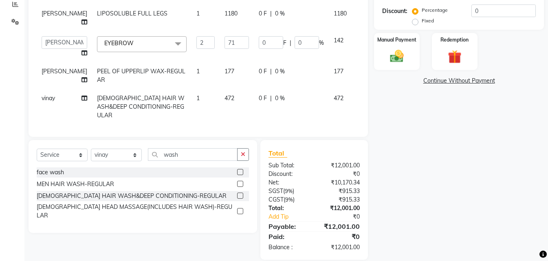
click at [220, 95] on td "472" at bounding box center [237, 106] width 34 height 35
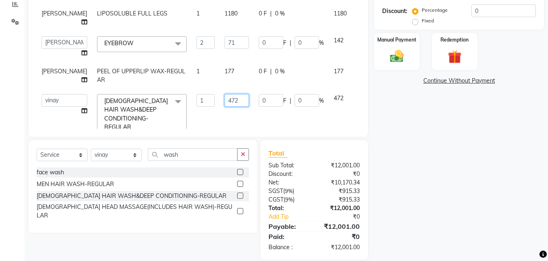
click at [225, 103] on input "472" at bounding box center [237, 100] width 24 height 13
click at [444, 184] on div "Name: Drakshaini Membership: No Active Membership Total Visits: Card on file: 0…" at bounding box center [462, 72] width 176 height 375
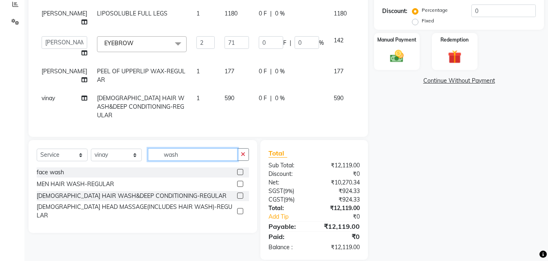
click at [194, 149] on input "wash" at bounding box center [193, 154] width 90 height 13
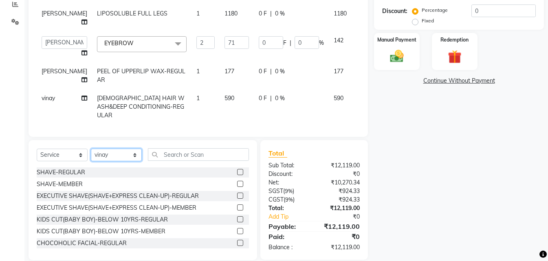
click at [125, 156] on select "Select Stylist anil gousiya kiran lavanya maheshwari naresh praveen raju sameen…" at bounding box center [116, 155] width 51 height 13
click at [91, 149] on select "Select Stylist anil gousiya kiran lavanya maheshwari naresh praveen raju sameen…" at bounding box center [116, 155] width 51 height 13
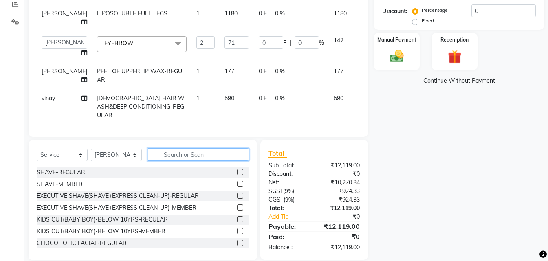
click at [206, 159] on input "text" at bounding box center [198, 154] width 101 height 13
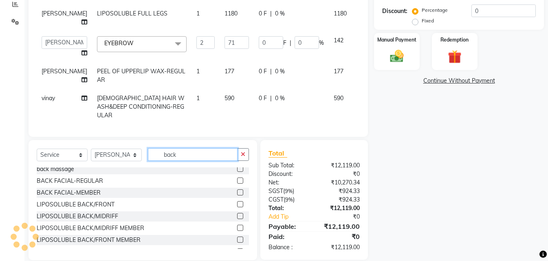
scroll to position [0, 0]
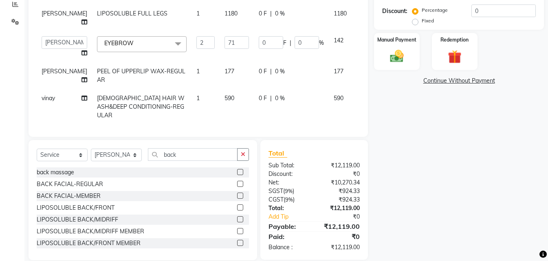
click at [237, 208] on label at bounding box center [240, 208] width 6 height 6
click at [237, 208] on input "checkbox" at bounding box center [239, 207] width 5 height 5
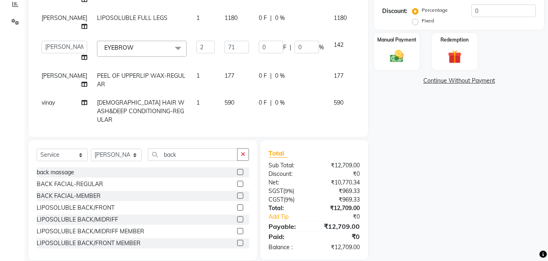
scroll to position [88, 0]
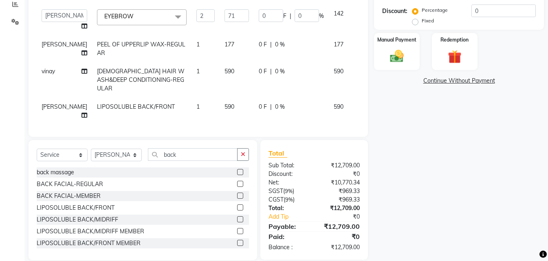
click at [223, 98] on td "590" at bounding box center [237, 111] width 34 height 27
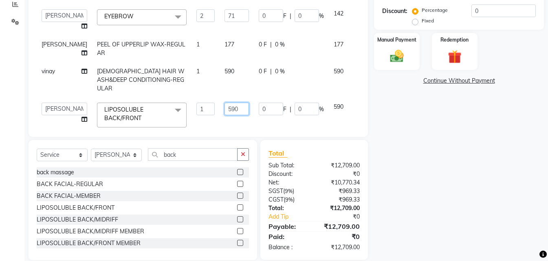
click at [225, 103] on input "590" at bounding box center [237, 109] width 24 height 13
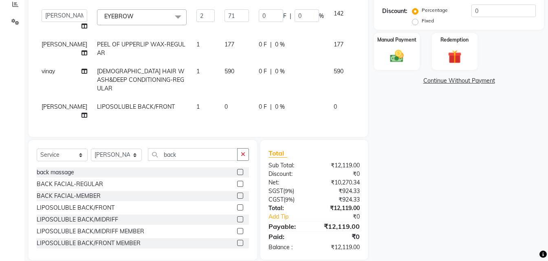
click at [220, 98] on td "0" at bounding box center [237, 111] width 34 height 27
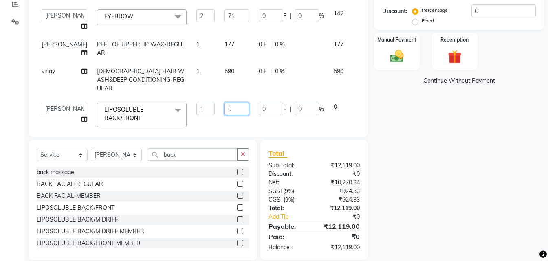
click at [225, 103] on input "0" at bounding box center [237, 109] width 24 height 13
click at [420, 148] on div "Name: Drakshaini Membership: No Active Membership Total Visits: Card on file: 0…" at bounding box center [462, 72] width 176 height 375
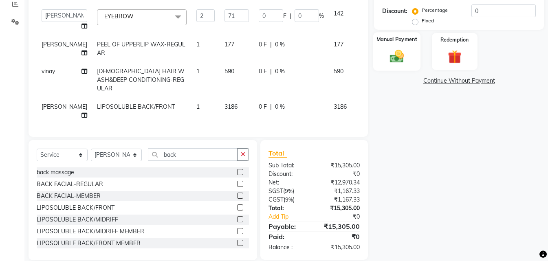
click at [398, 57] on img at bounding box center [397, 56] width 23 height 16
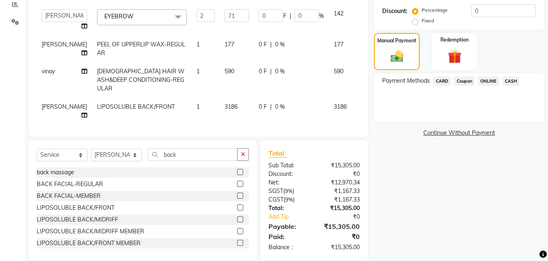
click at [220, 98] on td "3186" at bounding box center [237, 111] width 34 height 27
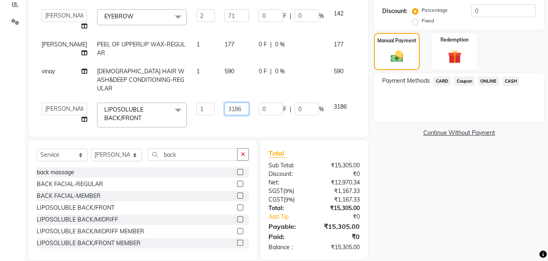
click at [225, 103] on input "3186" at bounding box center [237, 109] width 24 height 13
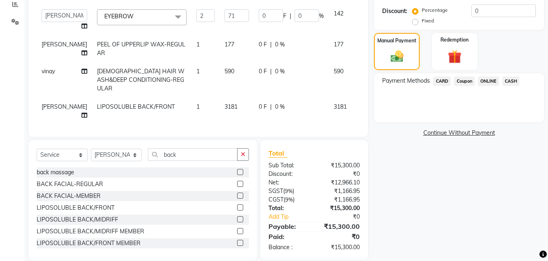
click at [421, 157] on div "Name: Drakshaini Membership: No Active Membership Total Visits: Card on file: 0…" at bounding box center [462, 72] width 176 height 375
click at [516, 80] on span "CASH" at bounding box center [512, 81] width 18 height 9
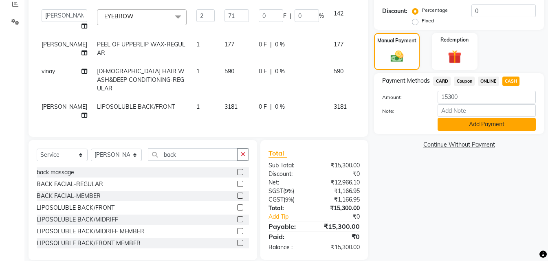
click at [510, 120] on button "Add Payment" at bounding box center [487, 124] width 98 height 13
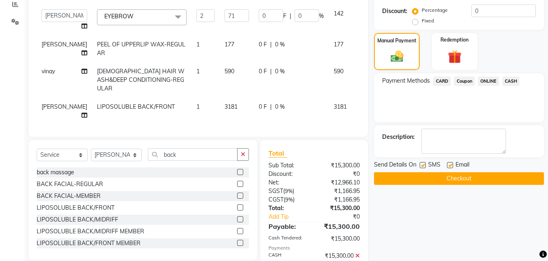
click at [501, 172] on button "Checkout" at bounding box center [459, 178] width 170 height 13
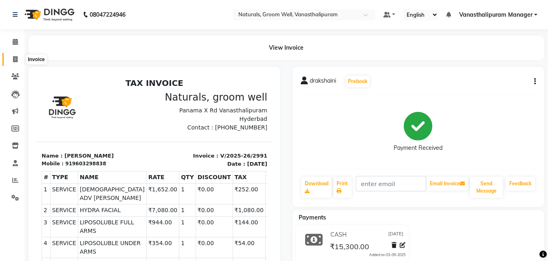
click at [12, 56] on span at bounding box center [15, 59] width 14 height 9
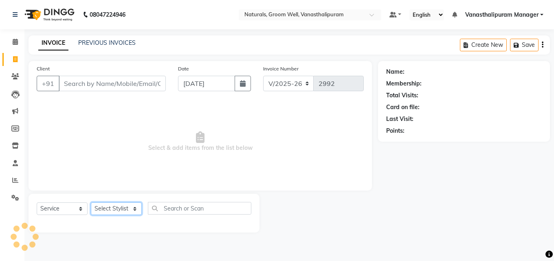
click at [121, 212] on select "Select Stylist" at bounding box center [116, 209] width 51 height 13
click at [91, 203] on select "Select Stylist anil gousiya kiran lavanya maheshwari naresh praveen raju sameen…" at bounding box center [116, 209] width 51 height 13
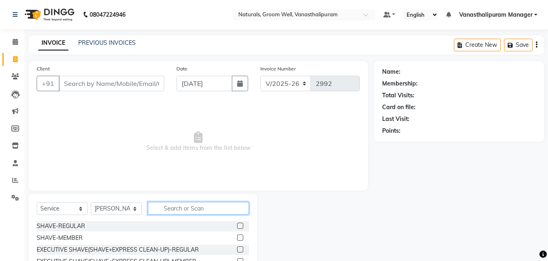
click at [177, 207] on input "text" at bounding box center [198, 208] width 101 height 13
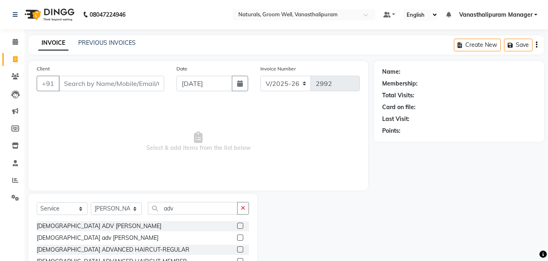
click at [239, 249] on label at bounding box center [240, 250] width 6 height 6
click at [239, 249] on input "checkbox" at bounding box center [239, 249] width 5 height 5
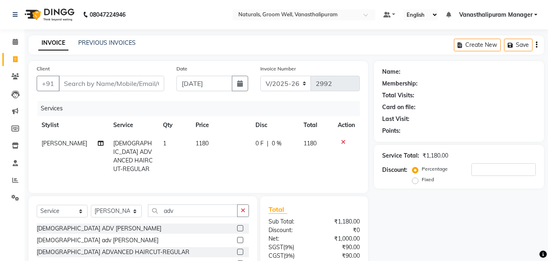
click at [221, 146] on td "1180" at bounding box center [221, 157] width 60 height 44
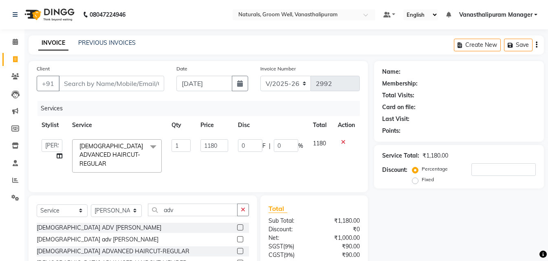
click at [221, 146] on input "1180" at bounding box center [215, 145] width 28 height 13
click at [113, 213] on select "Select Stylist anil gousiya kiran lavanya maheshwari naresh praveen raju sameen…" at bounding box center [116, 211] width 51 height 13
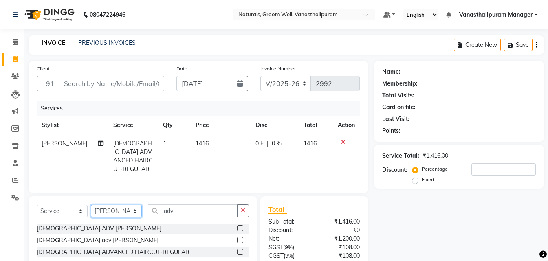
click at [91, 205] on select "Select Stylist anil gousiya kiran lavanya maheshwari naresh praveen raju sameen…" at bounding box center [116, 211] width 51 height 13
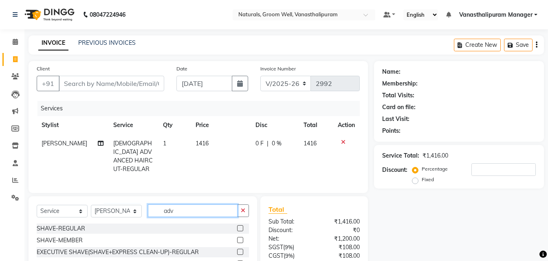
click at [198, 208] on input "adv" at bounding box center [193, 211] width 90 height 13
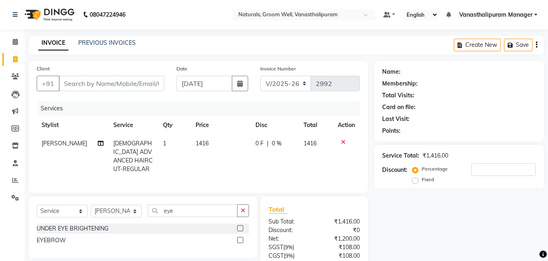
click at [240, 237] on label at bounding box center [240, 240] width 6 height 6
click at [240, 238] on input "checkbox" at bounding box center [239, 240] width 5 height 5
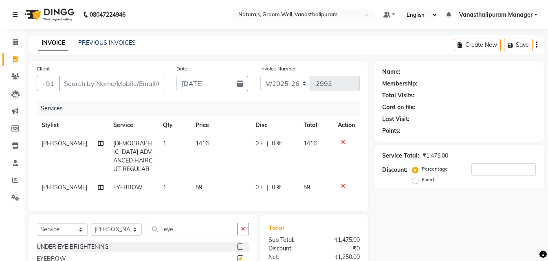
click at [219, 170] on td "1416" at bounding box center [221, 157] width 60 height 44
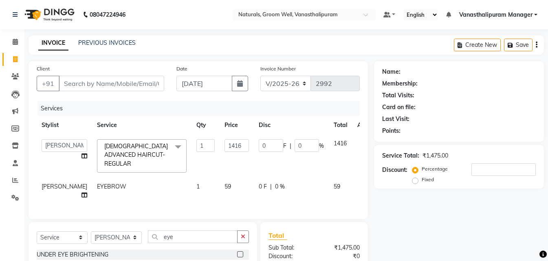
click at [220, 178] on td "59" at bounding box center [237, 191] width 34 height 27
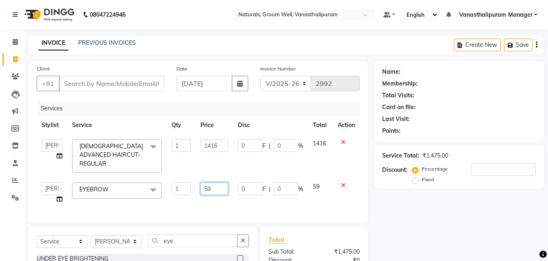
click at [219, 183] on input "59" at bounding box center [215, 189] width 28 height 13
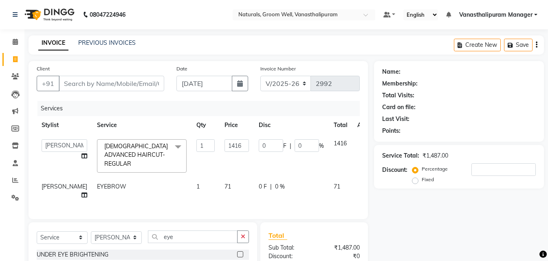
click at [192, 178] on td "1" at bounding box center [206, 191] width 28 height 27
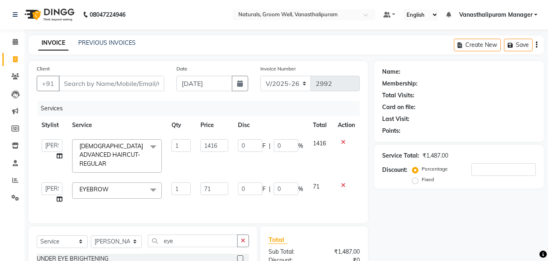
click at [191, 178] on td "1" at bounding box center [181, 193] width 29 height 31
click at [189, 183] on input "1" at bounding box center [181, 189] width 19 height 13
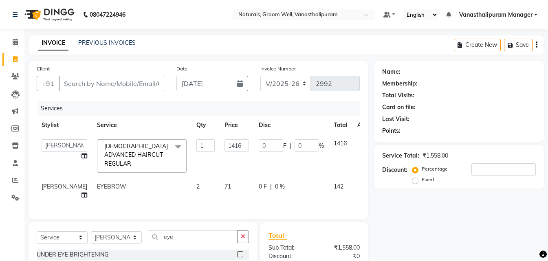
click at [120, 58] on main "INVOICE PREVIOUS INVOICES Create New Save Client +91 Date 03-09-2025 Invoice Nu…" at bounding box center [286, 194] width 524 height 319
click at [128, 86] on input "Client" at bounding box center [112, 83] width 106 height 15
click at [127, 85] on input "Client" at bounding box center [112, 83] width 106 height 15
click at [108, 82] on input "Client" at bounding box center [112, 83] width 106 height 15
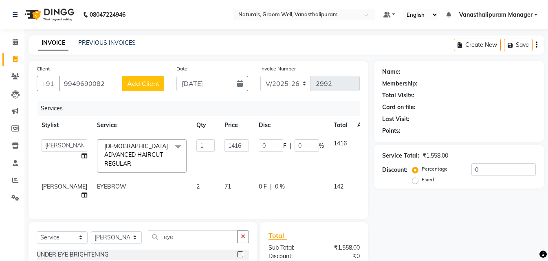
click at [158, 82] on span "Add Client" at bounding box center [143, 83] width 32 height 8
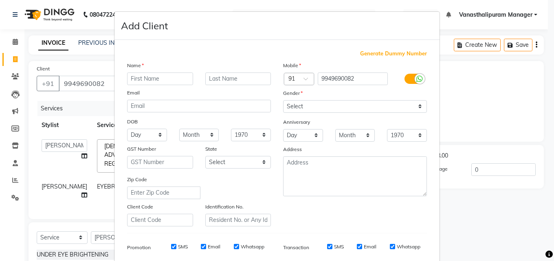
click at [158, 82] on input "text" at bounding box center [160, 79] width 66 height 13
click at [321, 109] on select "Select Male Female Other Prefer Not To Say" at bounding box center [355, 106] width 144 height 13
click at [283, 100] on select "Select Male Female Other Prefer Not To Say" at bounding box center [355, 106] width 144 height 13
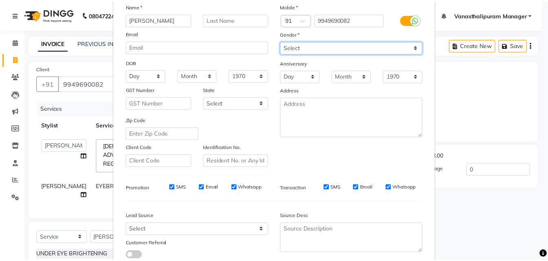
scroll to position [115, 0]
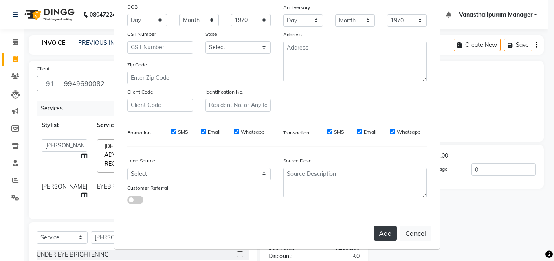
click at [382, 230] on button "Add" at bounding box center [385, 233] width 23 height 15
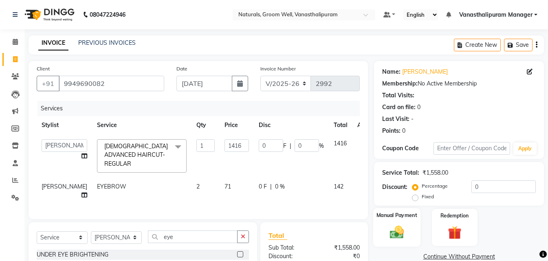
click at [388, 240] on img at bounding box center [397, 232] width 23 height 16
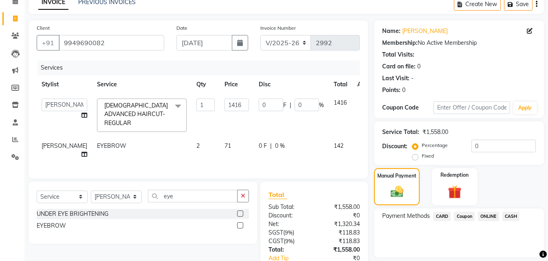
scroll to position [91, 0]
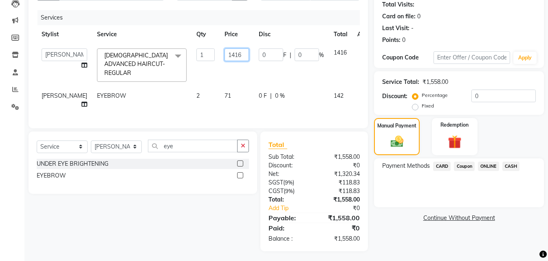
click at [225, 56] on input "1416" at bounding box center [237, 55] width 24 height 13
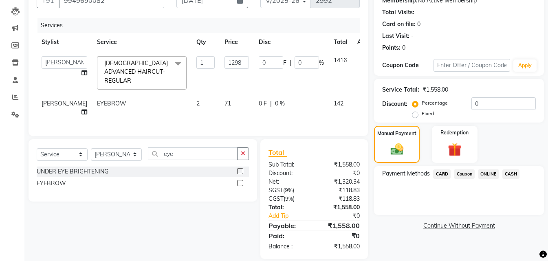
click at [259, 15] on div "Client +91 9949690082 Date 03-09-2025 Invoice Number V/2025 V/2025-26 2992 Serv…" at bounding box center [199, 57] width 340 height 158
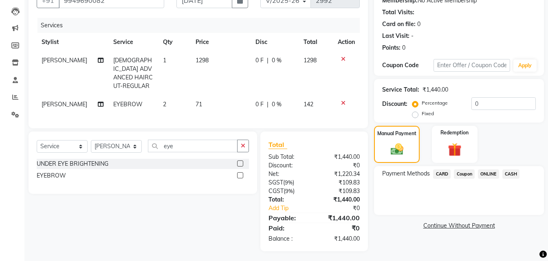
click at [441, 176] on span "CARD" at bounding box center [442, 174] width 18 height 9
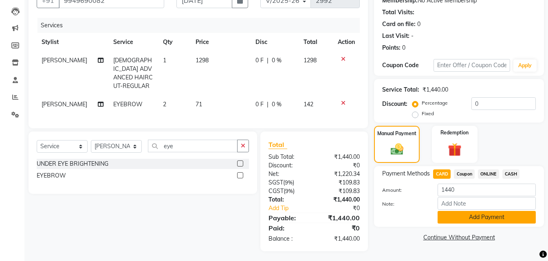
click at [447, 214] on button "Add Payment" at bounding box center [487, 217] width 98 height 13
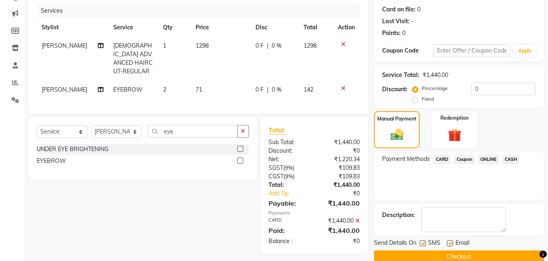
scroll to position [112, 0]
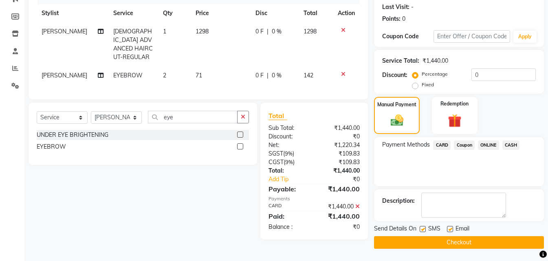
click at [456, 238] on button "Checkout" at bounding box center [459, 242] width 170 height 13
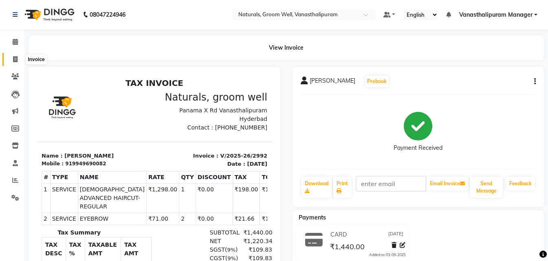
click at [15, 58] on icon at bounding box center [15, 59] width 4 height 6
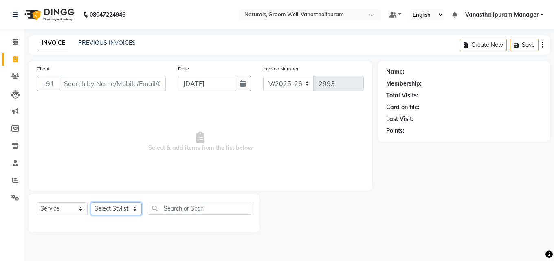
click at [115, 210] on select "Select Stylist" at bounding box center [116, 209] width 51 height 13
click at [91, 203] on select "Select Stylist anil gousiya kiran lavanya maheshwari naresh praveen raju sameen…" at bounding box center [116, 209] width 51 height 13
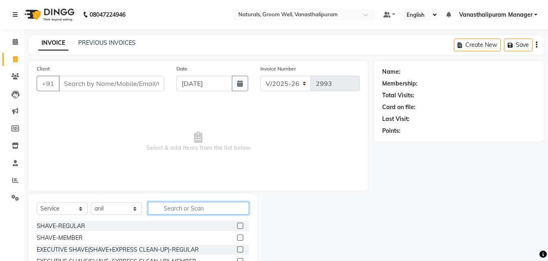
click at [199, 209] on input "text" at bounding box center [198, 208] width 101 height 13
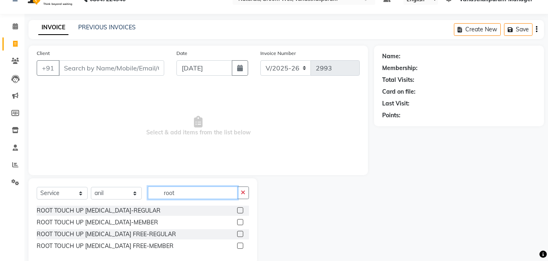
scroll to position [31, 0]
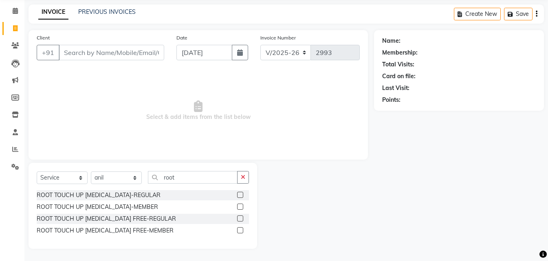
click at [240, 220] on label at bounding box center [240, 219] width 6 height 6
click at [240, 220] on input "checkbox" at bounding box center [239, 218] width 5 height 5
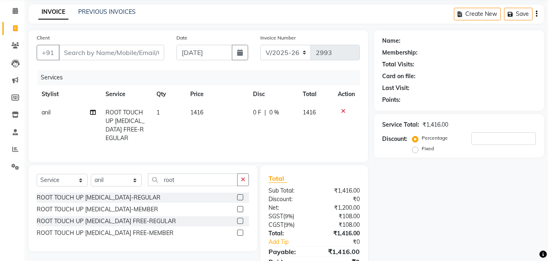
drag, startPoint x: 208, startPoint y: 101, endPoint x: 215, endPoint y: 116, distance: 16.6
click at [210, 105] on table "Stylist Service Qty Price Disc Total Action anil ROOT TOUCH UP AMMONIA FREE-REG…" at bounding box center [198, 116] width 323 height 62
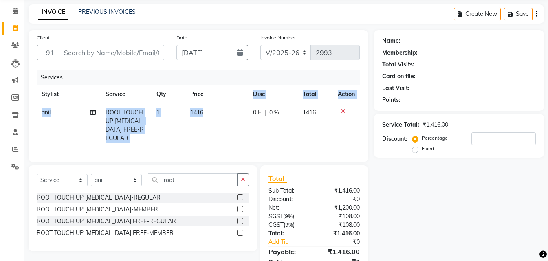
click at [218, 110] on td "1416" at bounding box center [216, 126] width 63 height 44
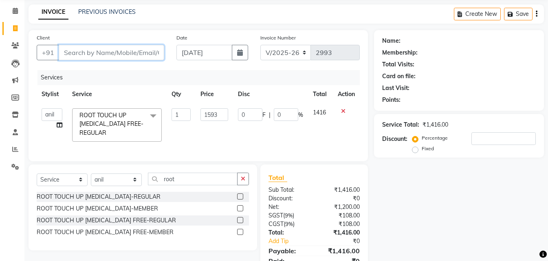
click at [118, 50] on input "Client" at bounding box center [112, 52] width 106 height 15
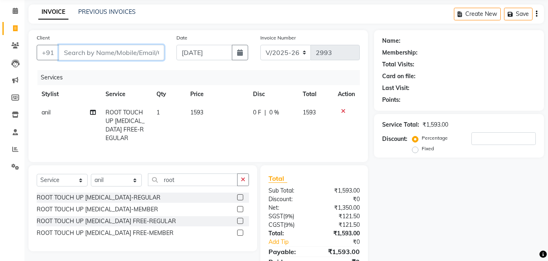
click at [116, 59] on input "Client" at bounding box center [112, 52] width 106 height 15
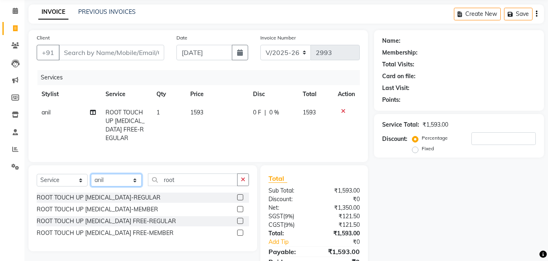
click at [132, 185] on select "Select Stylist anil gousiya kiran lavanya maheshwari naresh praveen raju sameen…" at bounding box center [116, 180] width 51 height 13
click at [91, 180] on select "Select Stylist anil gousiya kiran lavanya maheshwari naresh praveen raju sameen…" at bounding box center [116, 180] width 51 height 13
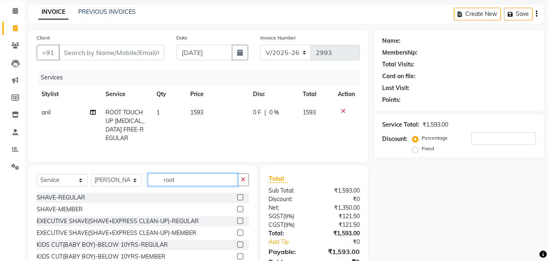
click at [188, 185] on input "root" at bounding box center [193, 180] width 90 height 13
click at [189, 185] on input "root" at bounding box center [193, 180] width 90 height 13
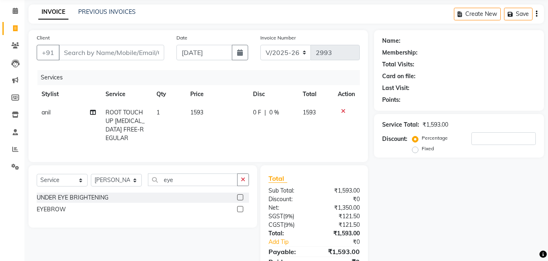
click at [244, 215] on div at bounding box center [243, 210] width 12 height 10
click at [240, 212] on label at bounding box center [240, 209] width 6 height 6
click at [240, 212] on input "checkbox" at bounding box center [239, 209] width 5 height 5
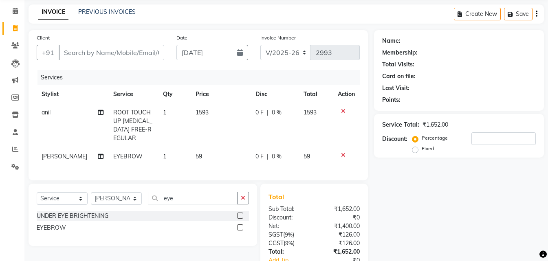
click at [210, 159] on td "59" at bounding box center [221, 157] width 60 height 18
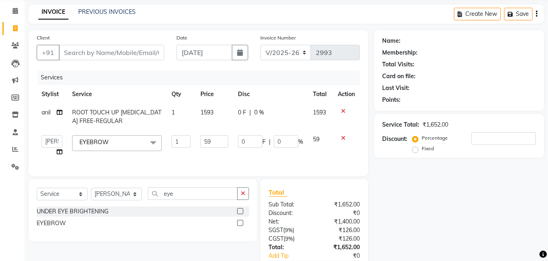
click at [210, 159] on td "59" at bounding box center [215, 145] width 38 height 31
click at [221, 144] on input "59" at bounding box center [215, 141] width 28 height 13
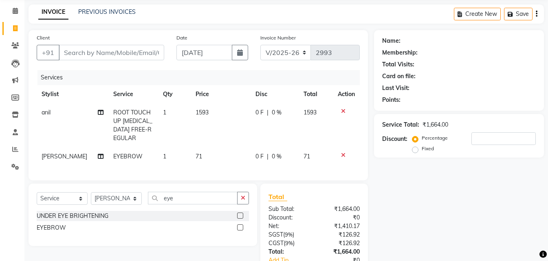
click at [184, 148] on td "1" at bounding box center [174, 157] width 33 height 18
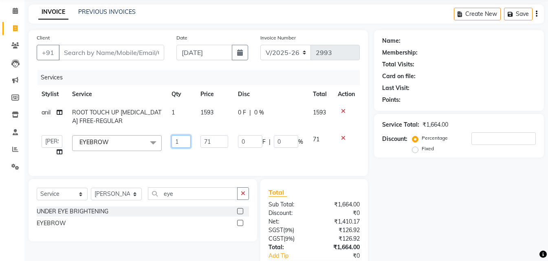
click at [184, 148] on td "1" at bounding box center [181, 145] width 29 height 31
click at [446, 201] on div "Name: Membership: Total Visits: Card on file: Last Visit: Points: Service Total…" at bounding box center [462, 164] width 176 height 269
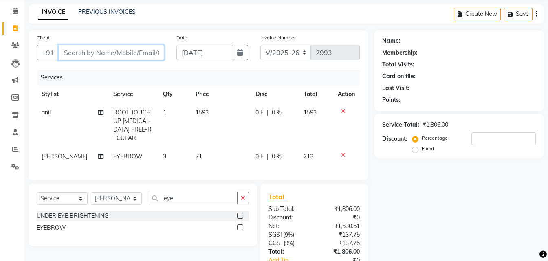
click at [90, 53] on input "Client" at bounding box center [112, 52] width 106 height 15
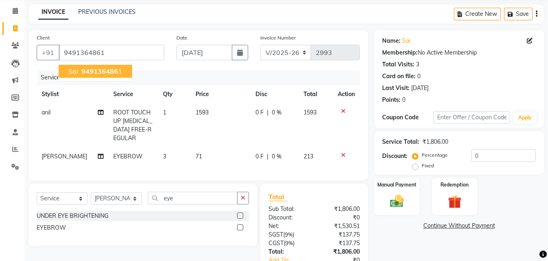
click at [121, 29] on main "INVOICE PREVIOUS INVOICES Create New Save Client +91 9491364861 sai 949136486 1…" at bounding box center [286, 159] width 524 height 311
click at [391, 195] on img at bounding box center [397, 201] width 23 height 16
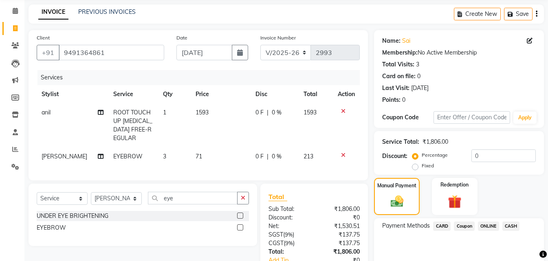
click at [497, 225] on span "ONLINE" at bounding box center [488, 226] width 21 height 9
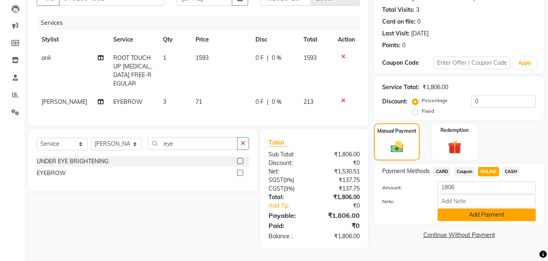
click at [491, 211] on button "Add Payment" at bounding box center [487, 215] width 98 height 13
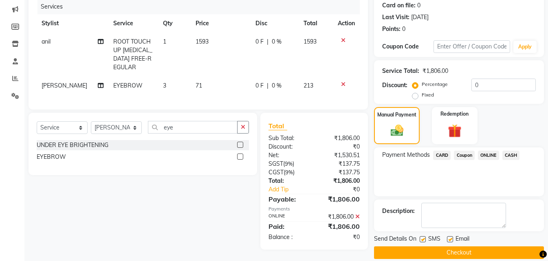
scroll to position [112, 0]
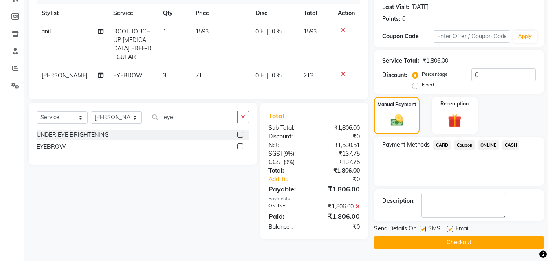
click at [486, 242] on button "Checkout" at bounding box center [459, 242] width 170 height 13
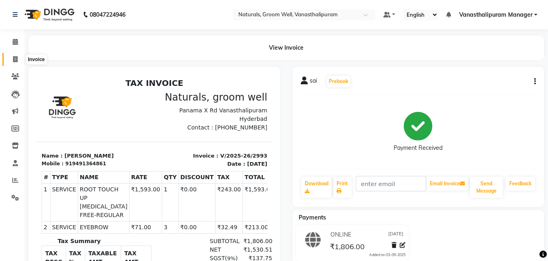
click at [12, 62] on span at bounding box center [15, 59] width 14 height 9
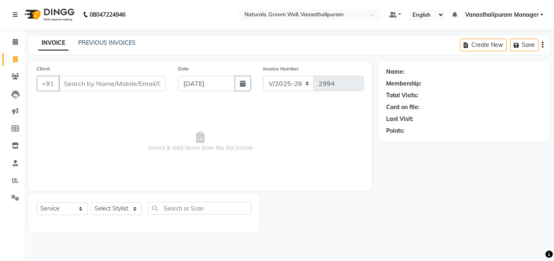
click at [82, 81] on input "Client" at bounding box center [112, 83] width 107 height 15
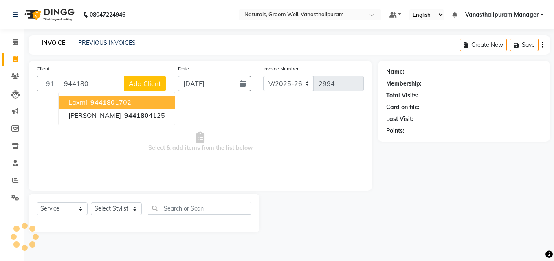
click at [79, 103] on span "laxmi" at bounding box center [77, 102] width 19 height 8
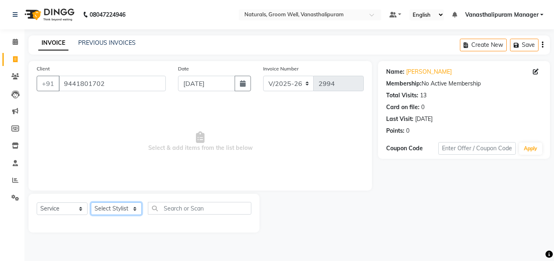
click at [115, 209] on select "Select Stylist anil gousiya kiran lavanya maheshwari naresh praveen raju sameen…" at bounding box center [116, 209] width 51 height 13
click at [91, 203] on select "Select Stylist anil gousiya kiran lavanya maheshwari naresh praveen raju sameen…" at bounding box center [116, 209] width 51 height 13
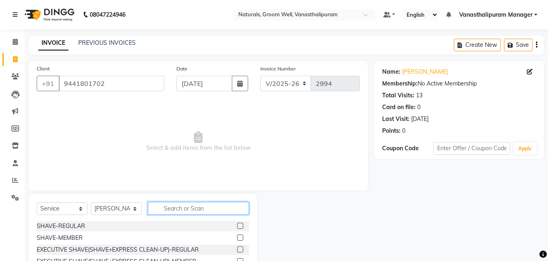
click at [169, 203] on input "text" at bounding box center [198, 208] width 101 height 13
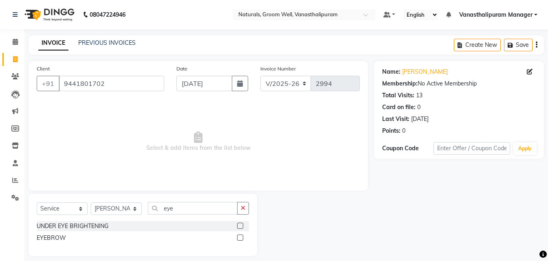
click at [241, 236] on label at bounding box center [240, 238] width 6 height 6
click at [241, 236] on input "checkbox" at bounding box center [239, 238] width 5 height 5
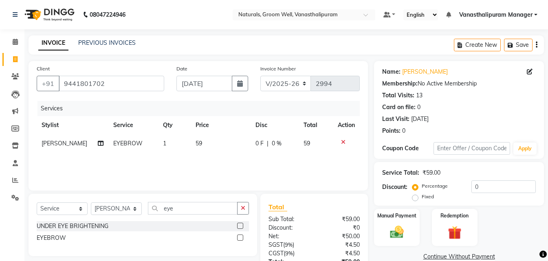
click at [212, 156] on div "Services Stylist Service Qty Price Disc Total Action maheshwari EYEBROW 1 59 0 …" at bounding box center [198, 142] width 323 height 82
click at [212, 141] on td "59" at bounding box center [221, 144] width 60 height 18
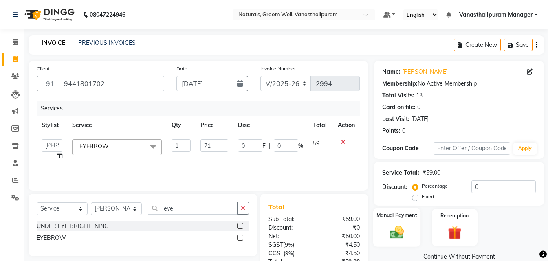
click at [388, 222] on div "Manual Payment" at bounding box center [396, 227] width 47 height 39
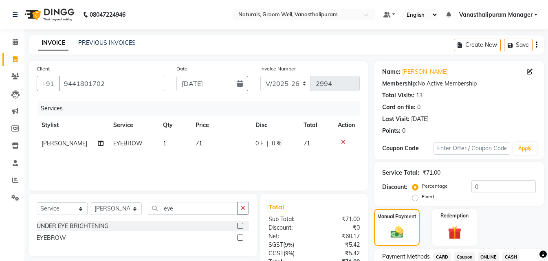
click at [492, 254] on span "ONLINE" at bounding box center [488, 257] width 21 height 9
click at [514, 254] on span "CASH" at bounding box center [512, 257] width 18 height 9
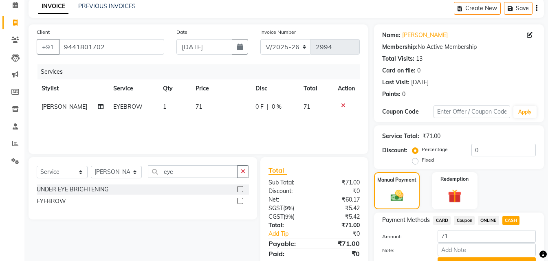
scroll to position [78, 0]
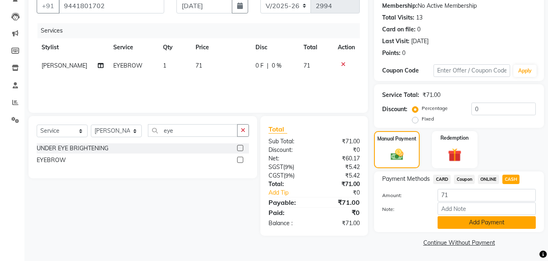
click at [499, 223] on button "Add Payment" at bounding box center [487, 222] width 98 height 13
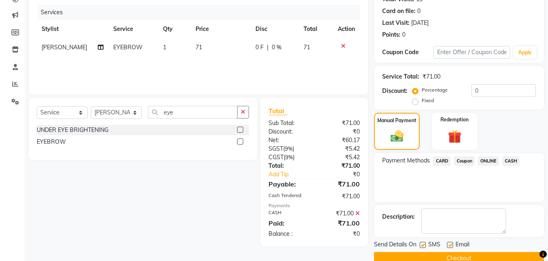
scroll to position [112, 0]
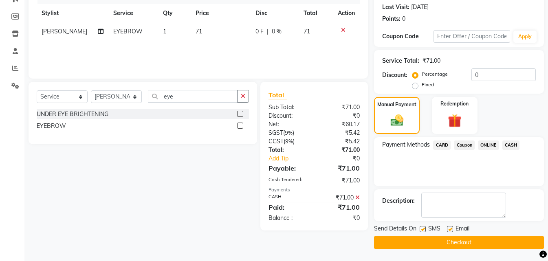
click at [499, 242] on button "Checkout" at bounding box center [459, 242] width 170 height 13
